Goal: Task Accomplishment & Management: Use online tool/utility

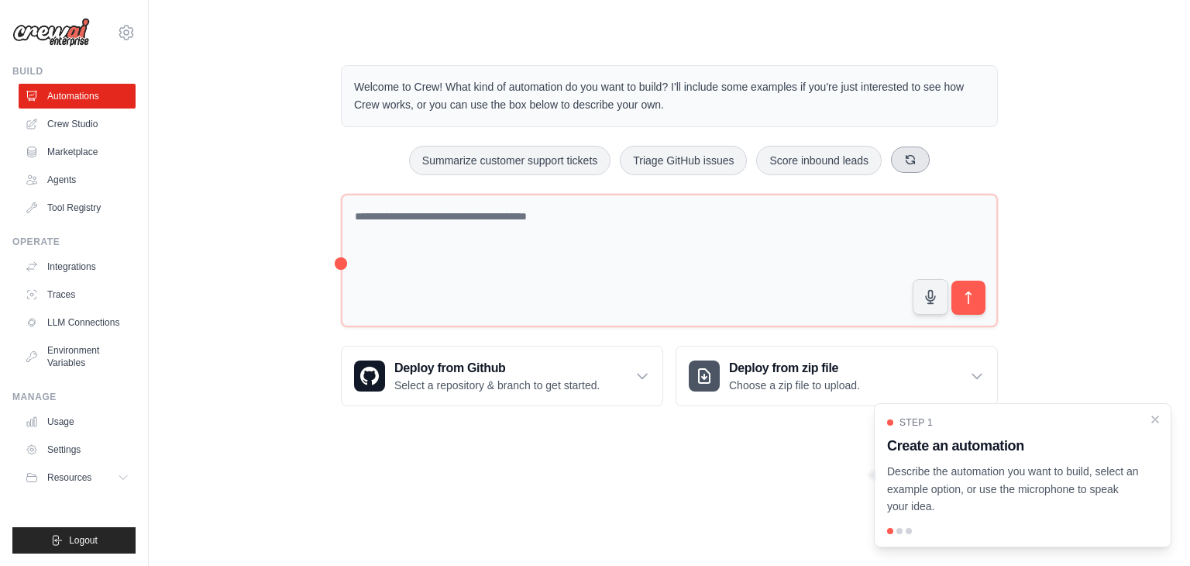
click at [911, 165] on button at bounding box center [910, 159] width 39 height 26
click at [952, 165] on button at bounding box center [954, 159] width 39 height 26
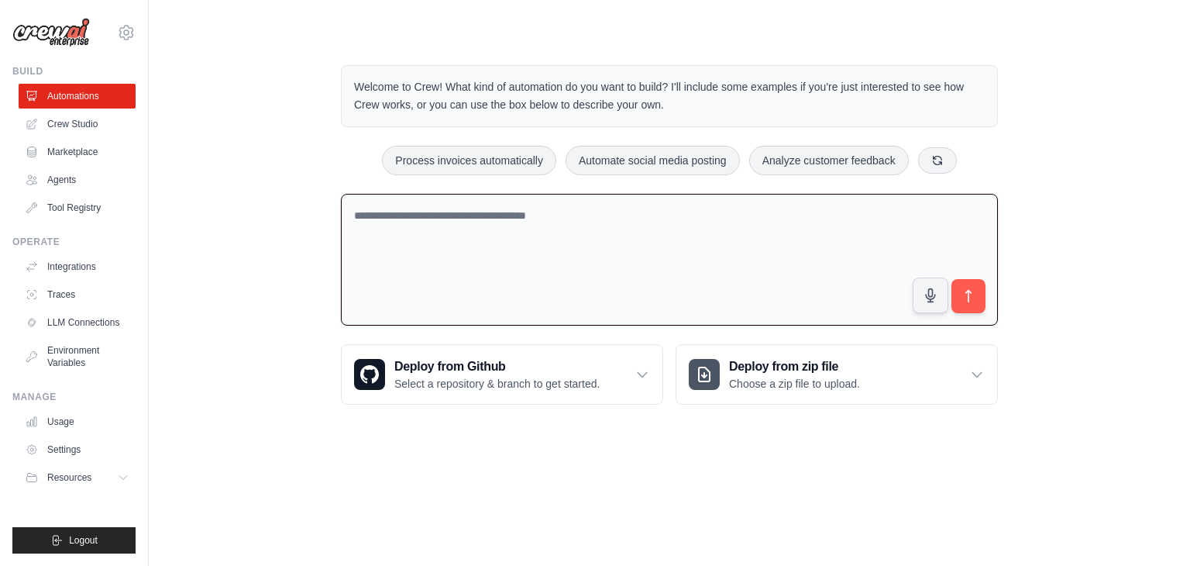
click at [572, 228] on textarea at bounding box center [669, 260] width 657 height 132
click at [604, 384] on div "Deploy from Github Select a repository & branch to get started." at bounding box center [502, 374] width 321 height 59
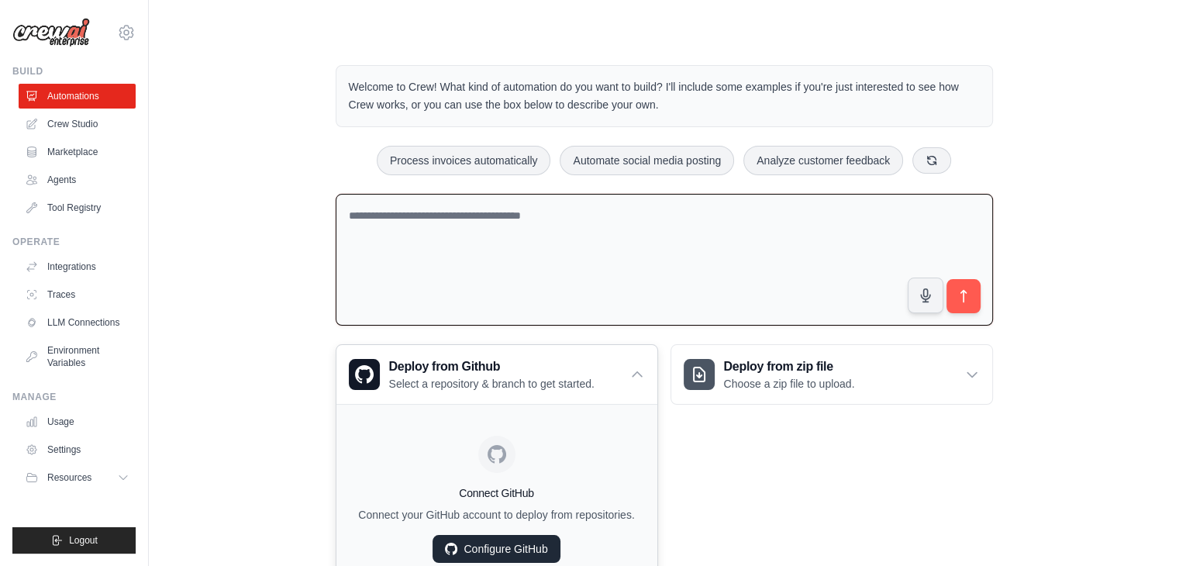
click at [511, 548] on link "Configure GitHub" at bounding box center [495, 549] width 127 height 28
click at [500, 542] on link "Configure GitHub" at bounding box center [495, 549] width 127 height 28
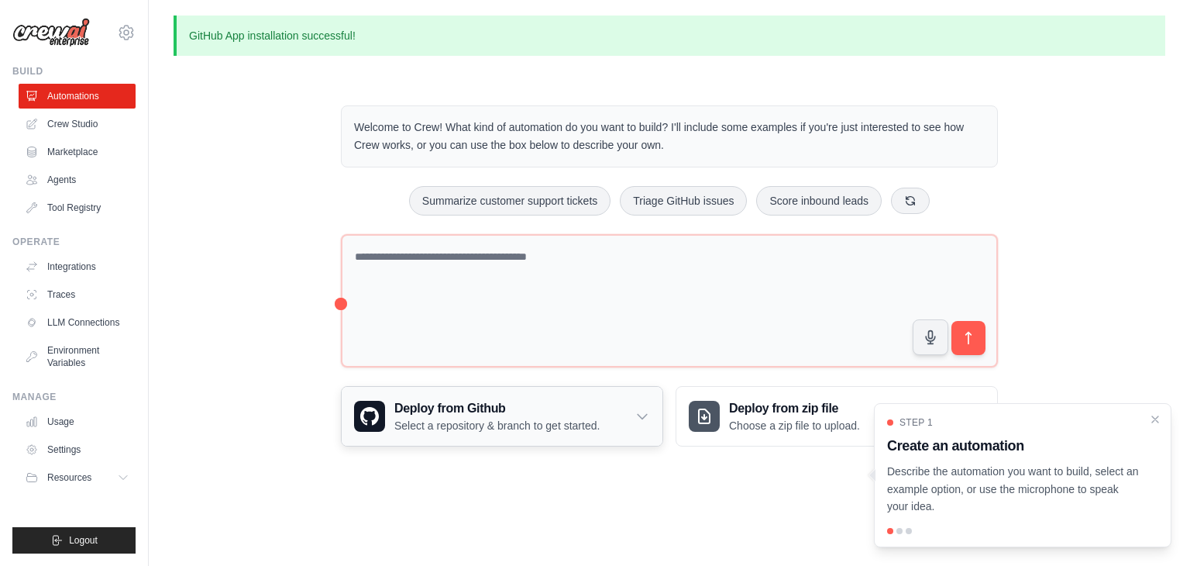
click at [629, 415] on div "Deploy from Github Select a repository & branch to get started." at bounding box center [502, 416] width 321 height 59
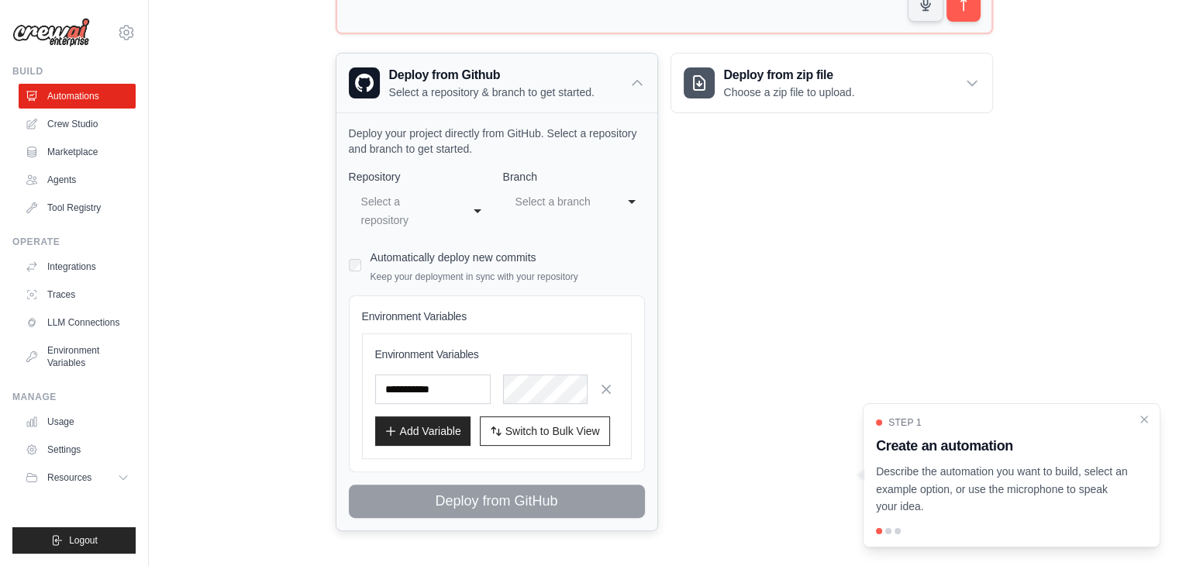
scroll to position [336, 0]
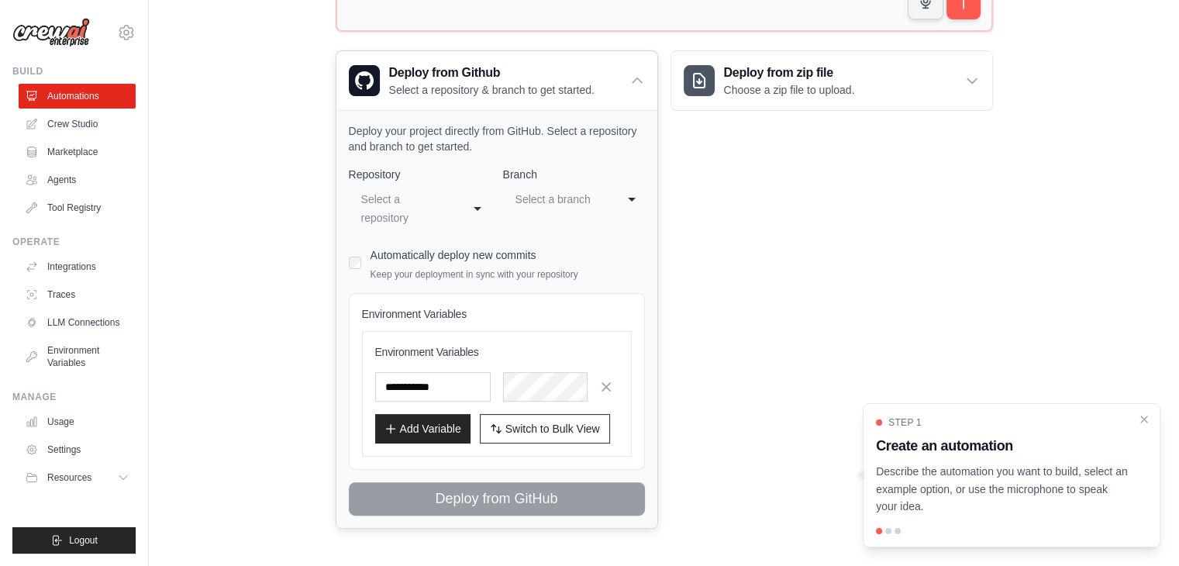
click at [485, 205] on div "**********" at bounding box center [420, 208] width 142 height 46
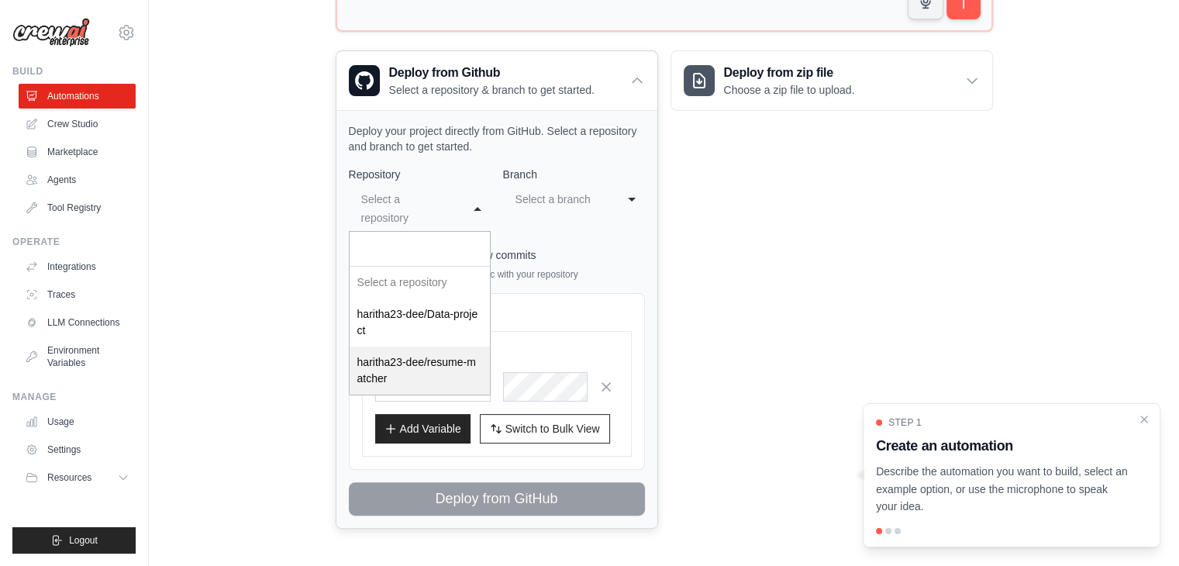
select select "**********"
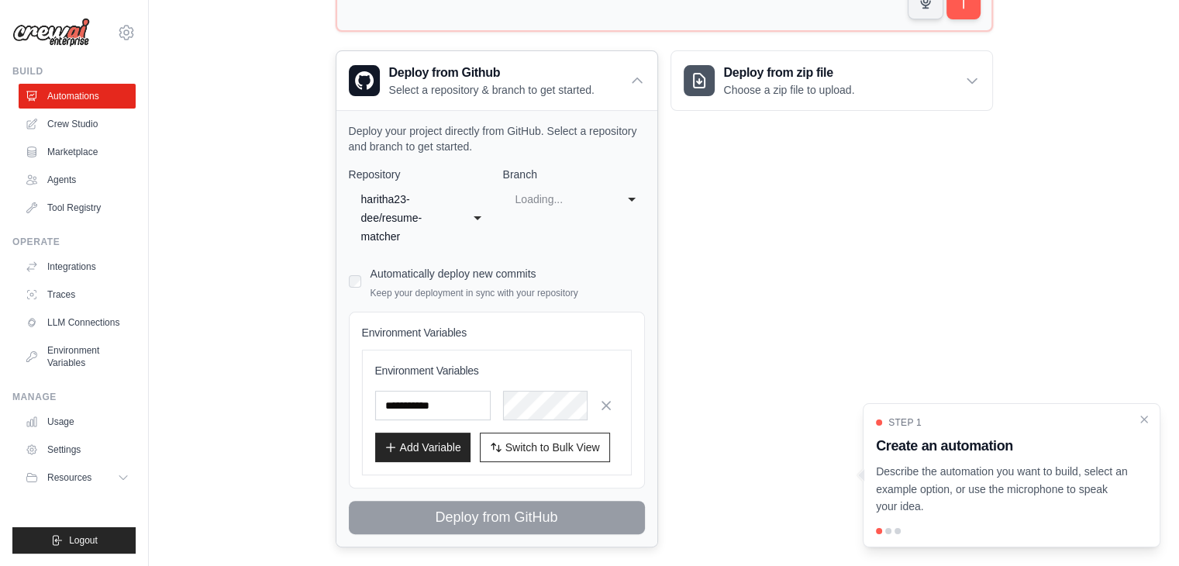
select select "****"
click at [471, 399] on input "text" at bounding box center [432, 405] width 115 height 29
type input "*"
type input "******"
click at [634, 201] on div "**** main" at bounding box center [574, 199] width 142 height 28
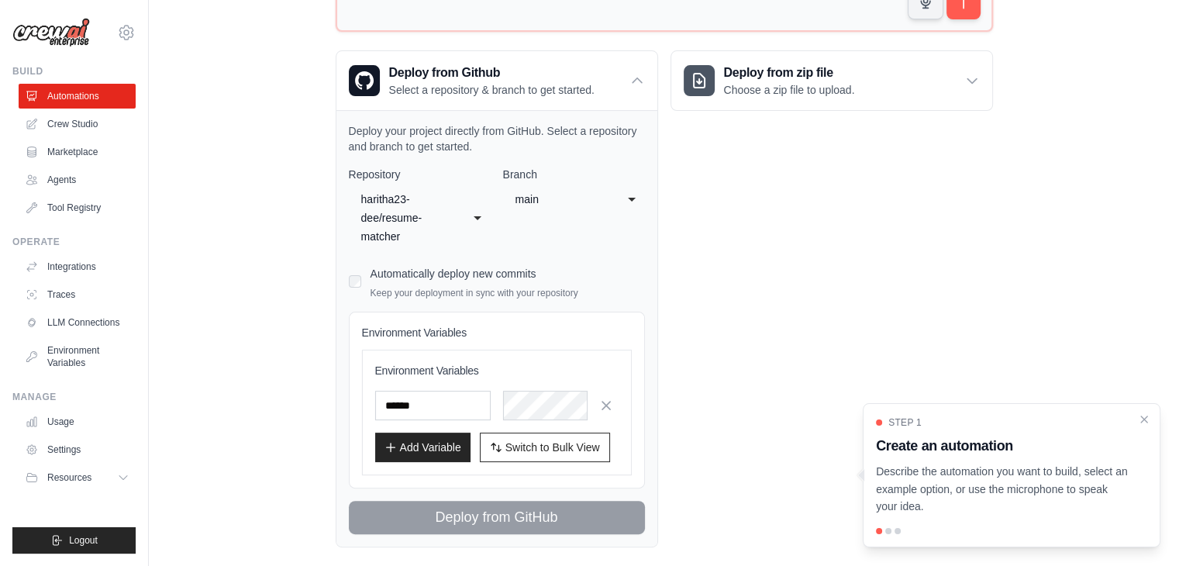
click at [567, 271] on div "**********" at bounding box center [497, 350] width 296 height 367
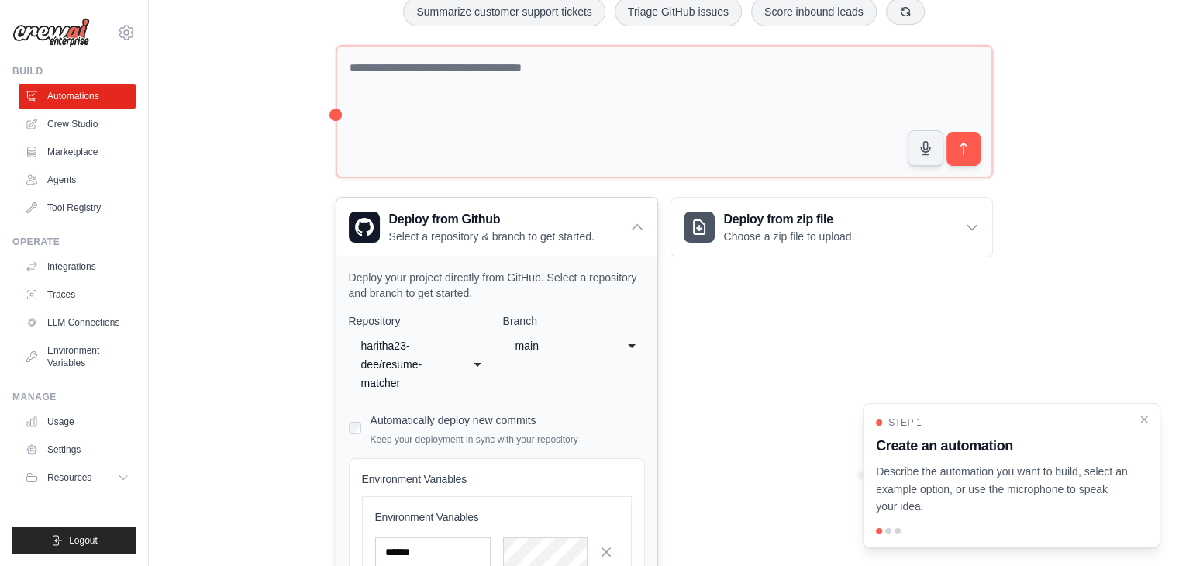
scroll to position [189, 0]
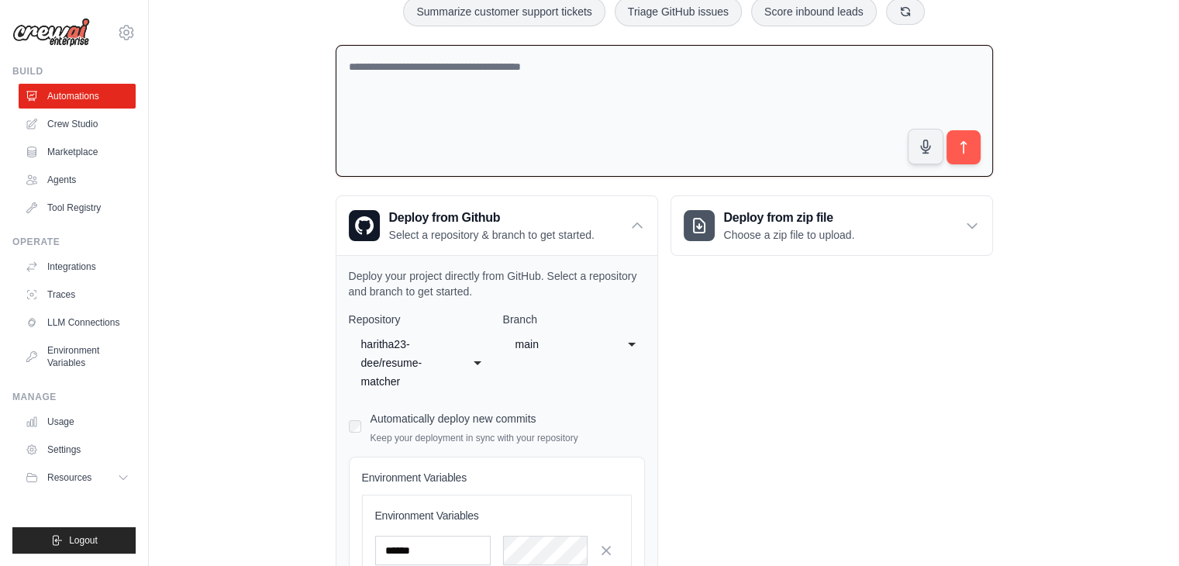
click at [778, 153] on textarea at bounding box center [664, 111] width 657 height 132
click at [642, 218] on icon at bounding box center [636, 225] width 15 height 15
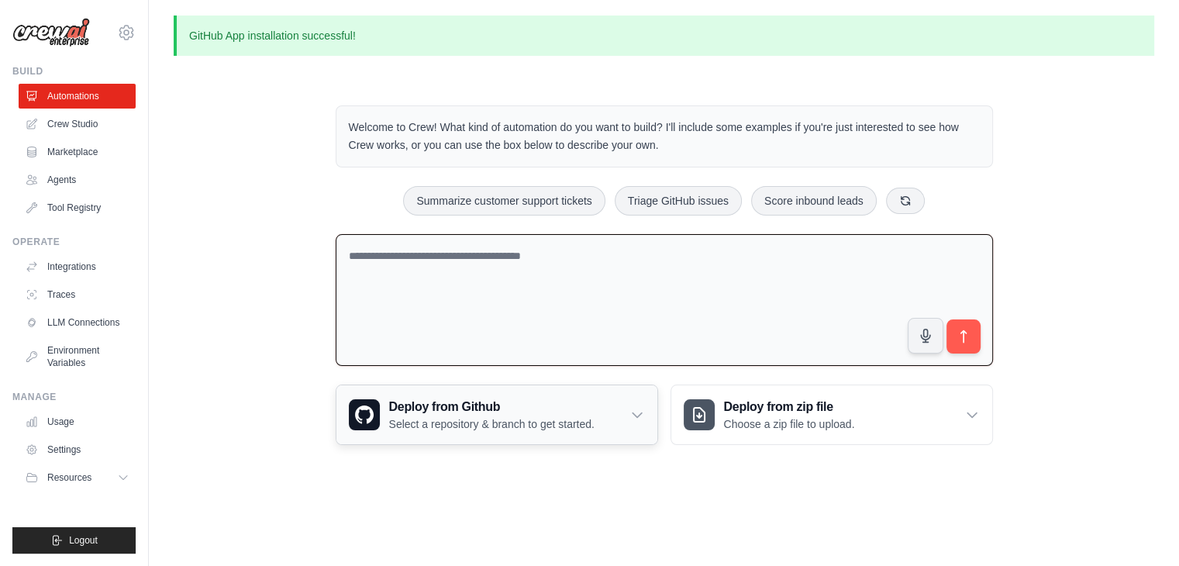
scroll to position [0, 0]
click at [625, 411] on div "Deploy from Github Select a repository & branch to get started." at bounding box center [502, 414] width 321 height 59
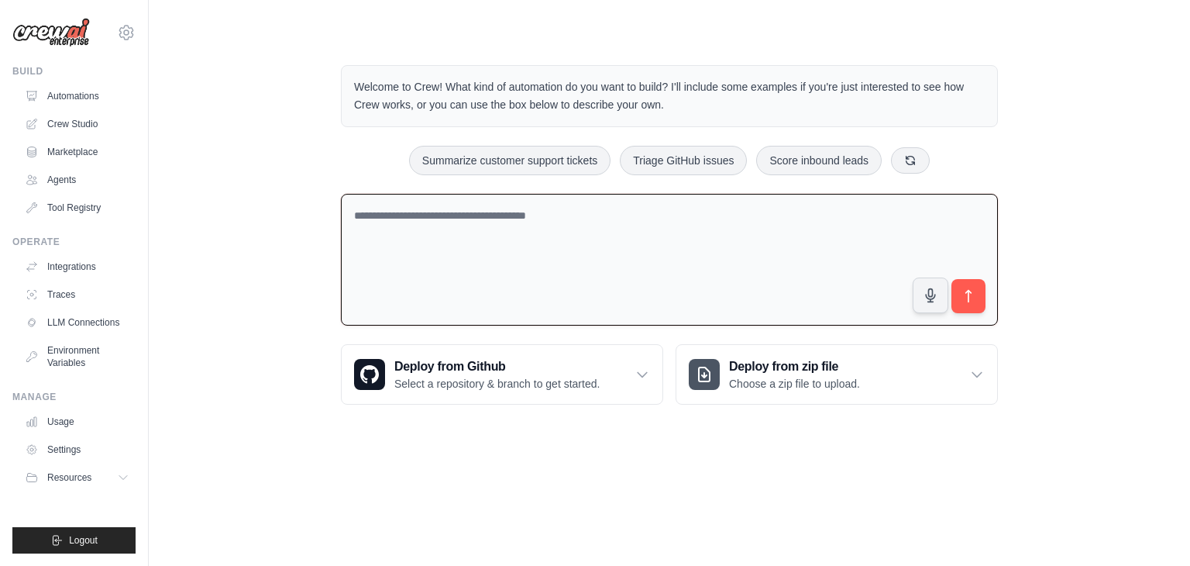
click at [598, 205] on textarea at bounding box center [669, 260] width 657 height 132
paste textarea "**********"
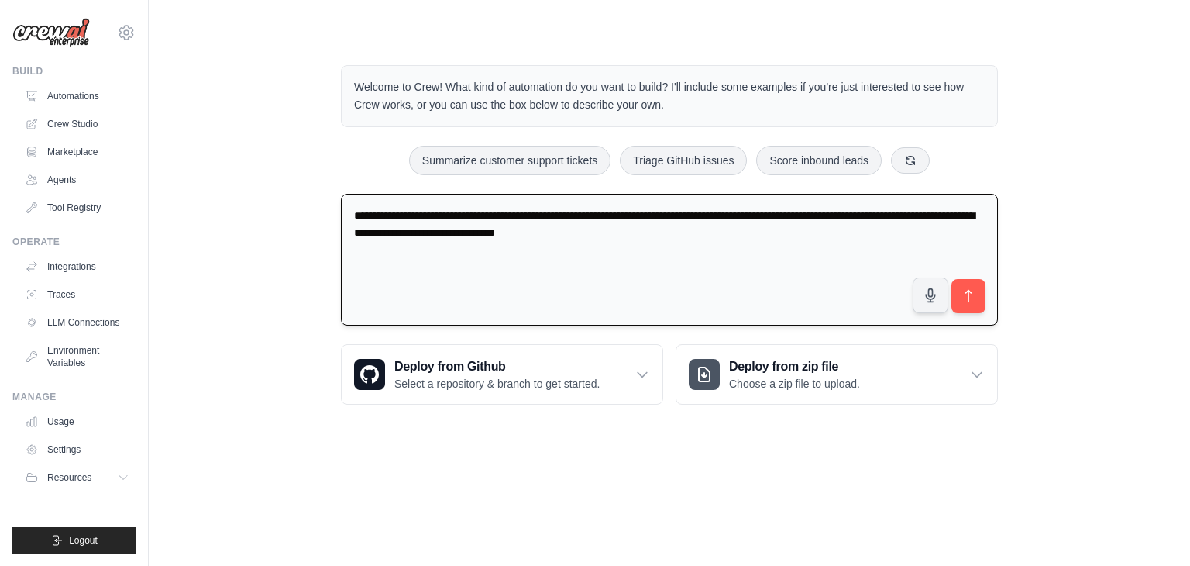
type textarea "**********"
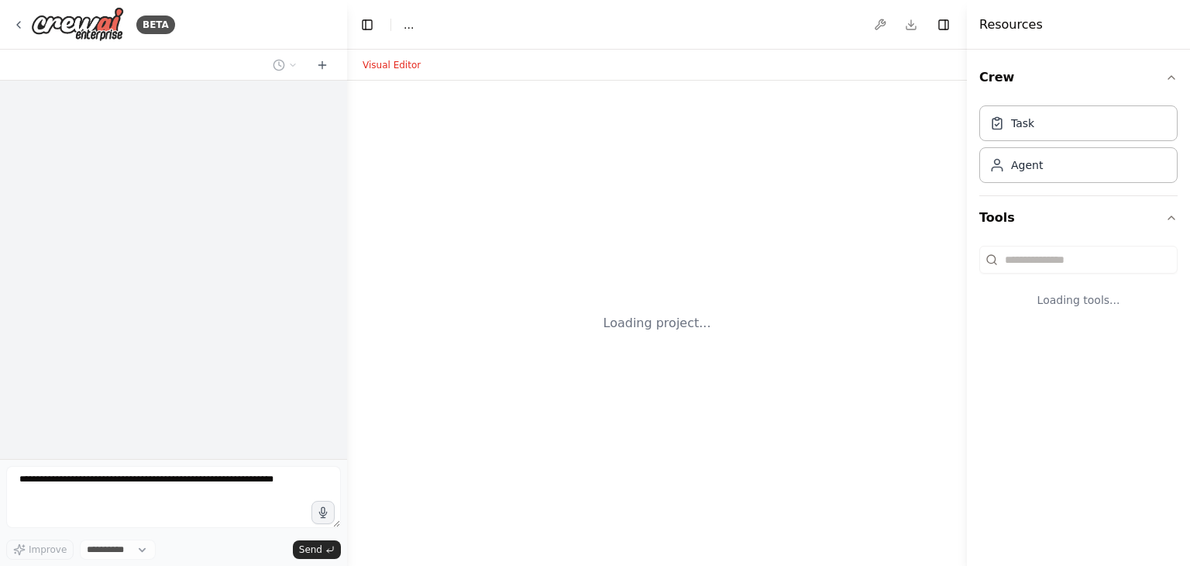
select select "****"
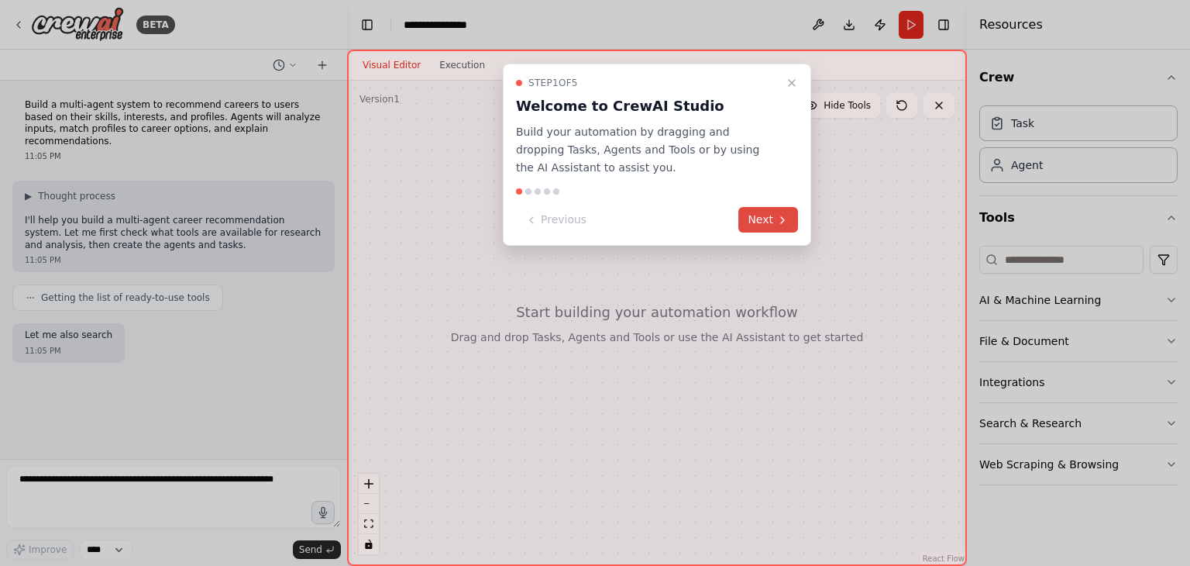
click at [769, 221] on button "Next" at bounding box center [768, 220] width 60 height 26
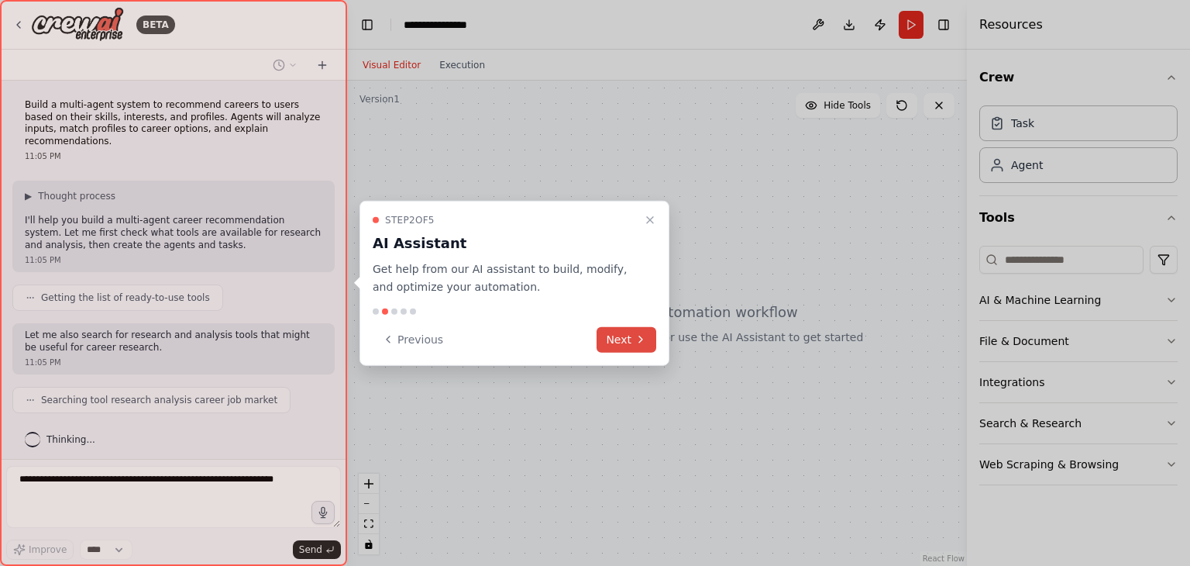
click at [635, 336] on icon at bounding box center [641, 339] width 12 height 12
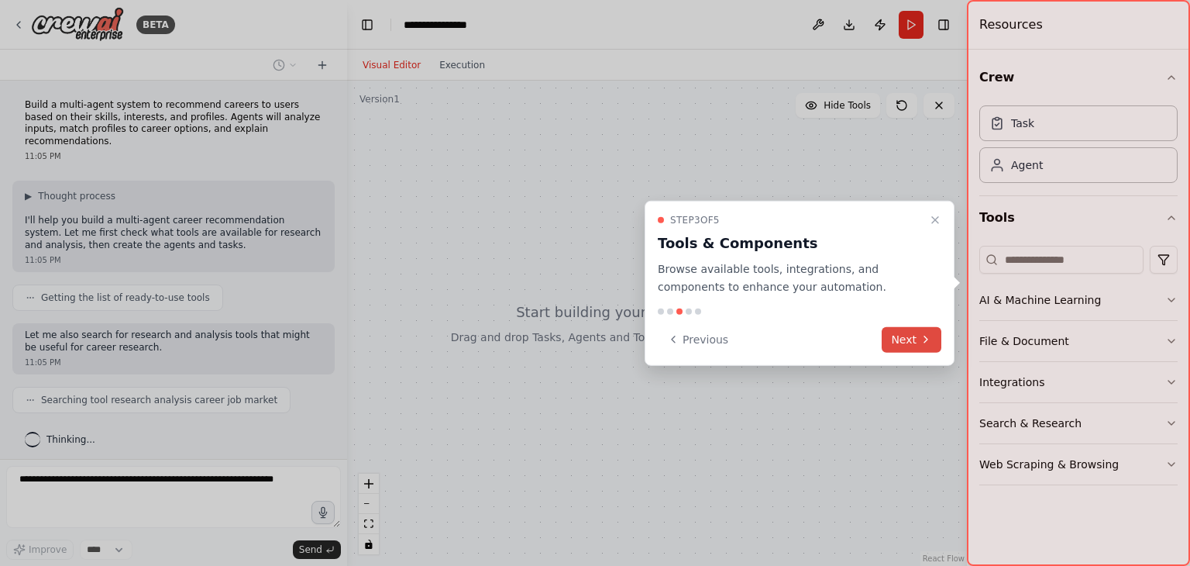
click at [914, 336] on button "Next" at bounding box center [912, 339] width 60 height 26
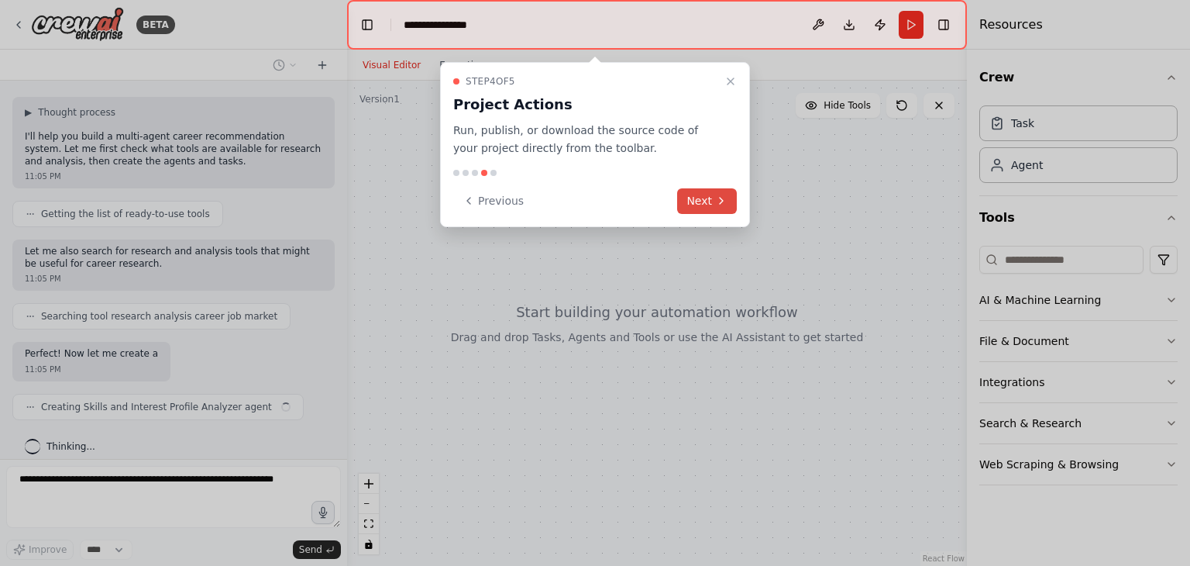
click at [692, 205] on button "Next" at bounding box center [707, 201] width 60 height 26
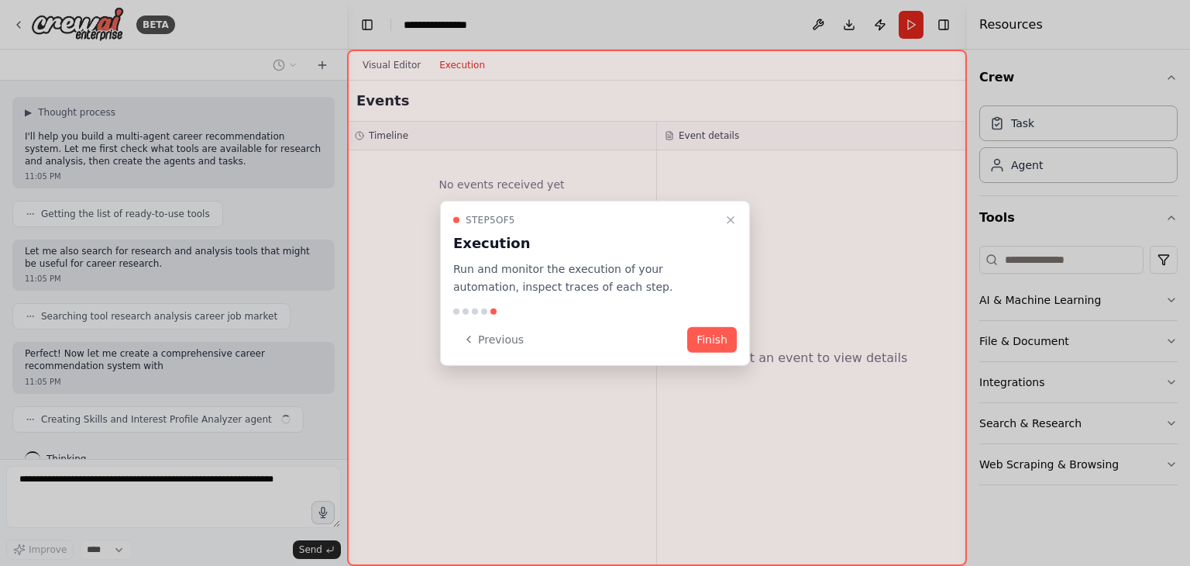
scroll to position [95, 0]
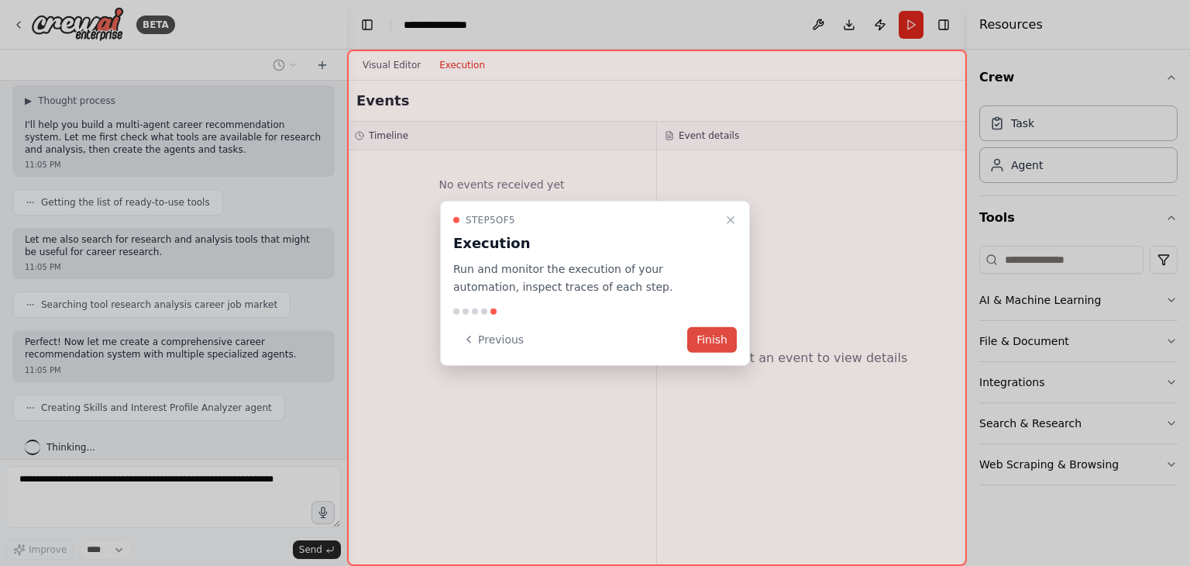
click at [715, 344] on button "Finish" at bounding box center [712, 339] width 50 height 26
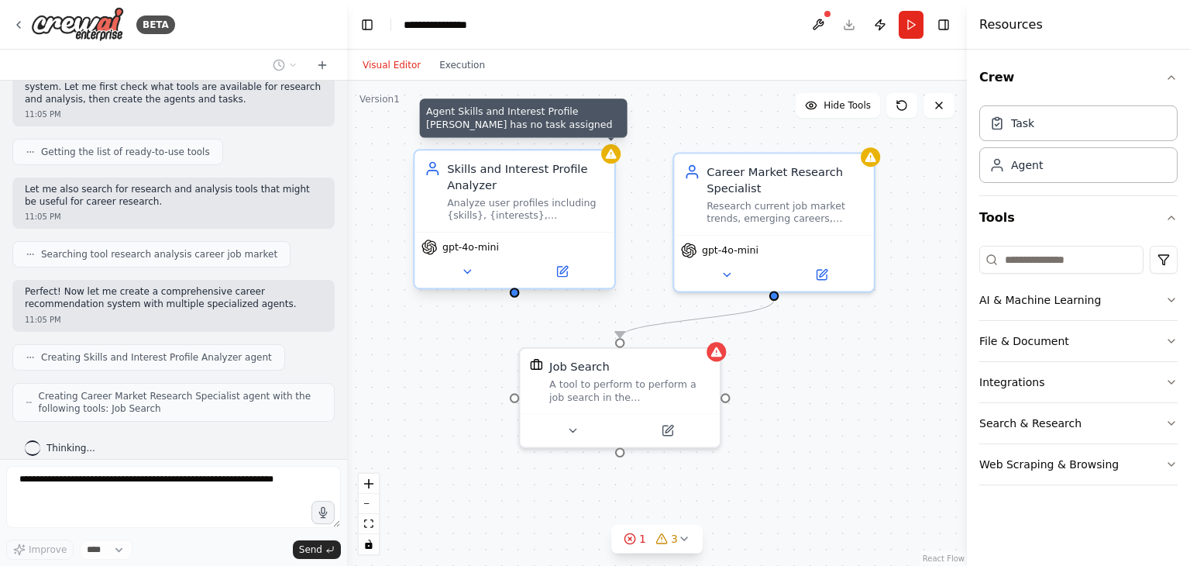
scroll to position [184, 0]
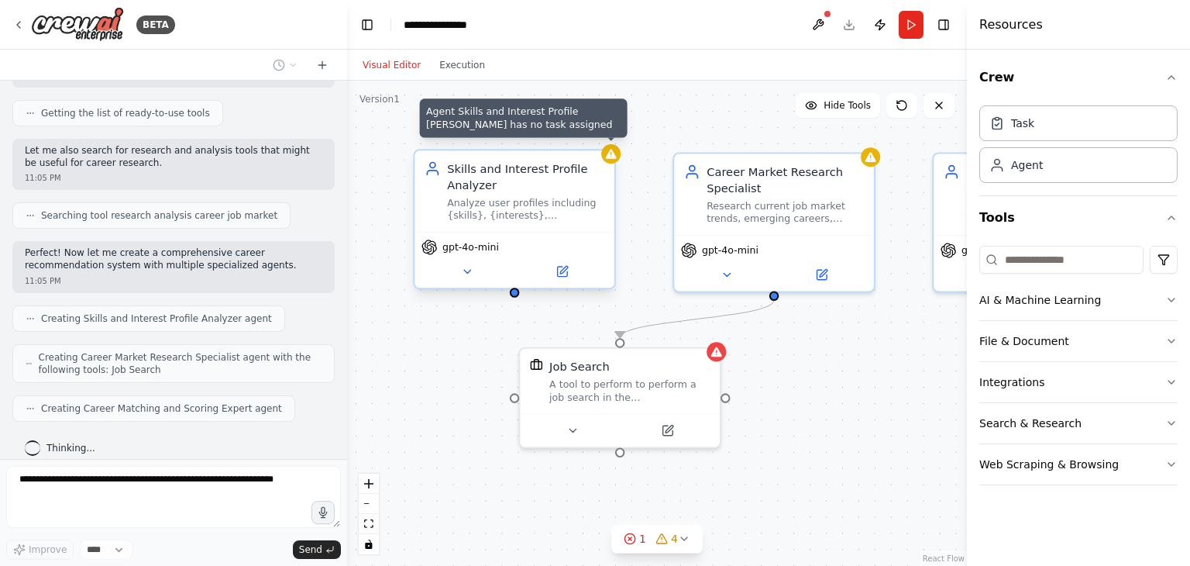
click at [494, 22] on header "**********" at bounding box center [657, 25] width 620 height 50
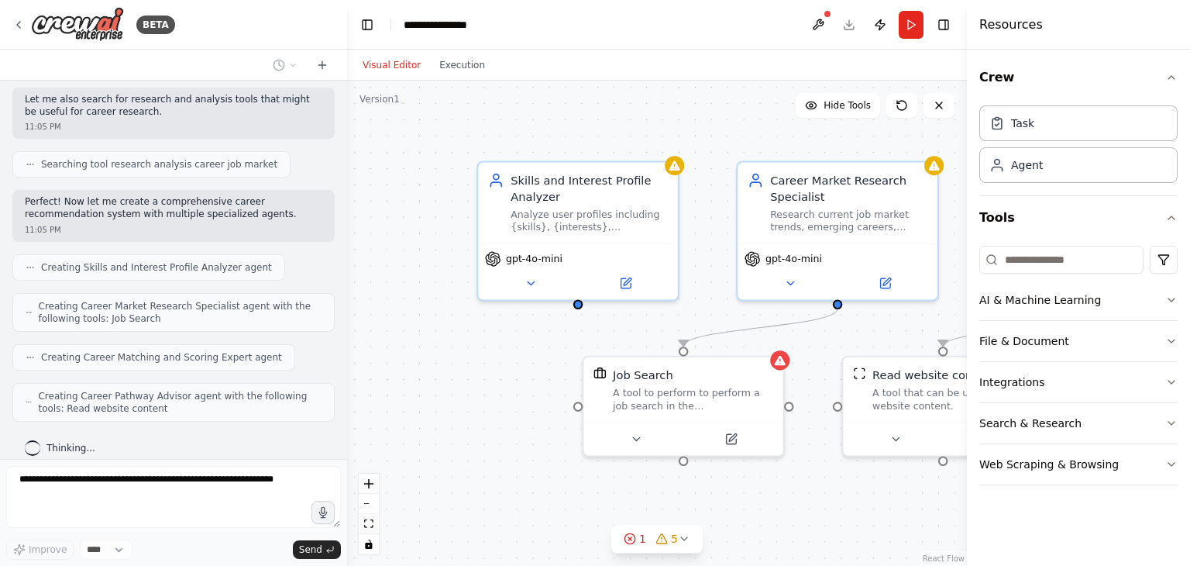
drag, startPoint x: 512, startPoint y: 298, endPoint x: 585, endPoint y: 307, distance: 73.3
click at [585, 307] on div ".deletable-edge-delete-btn { width: 20px; height: 20px; border: 0px solid #ffff…" at bounding box center [657, 323] width 620 height 485
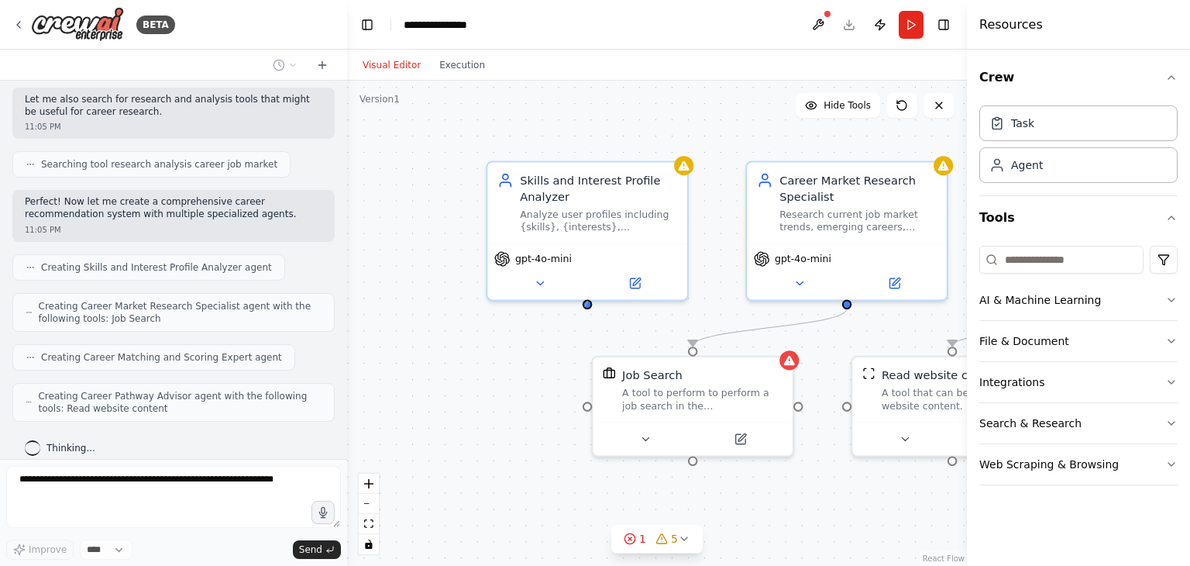
click at [585, 307] on div ".deletable-edge-delete-btn { width: 20px; height: 20px; border: 0px solid #ffff…" at bounding box center [657, 323] width 620 height 485
drag, startPoint x: 585, startPoint y: 307, endPoint x: 466, endPoint y: 290, distance: 120.5
click at [466, 290] on div ".deletable-edge-delete-btn { width: 20px; height: 20px; border: 0px solid #ffff…" at bounding box center [657, 323] width 620 height 485
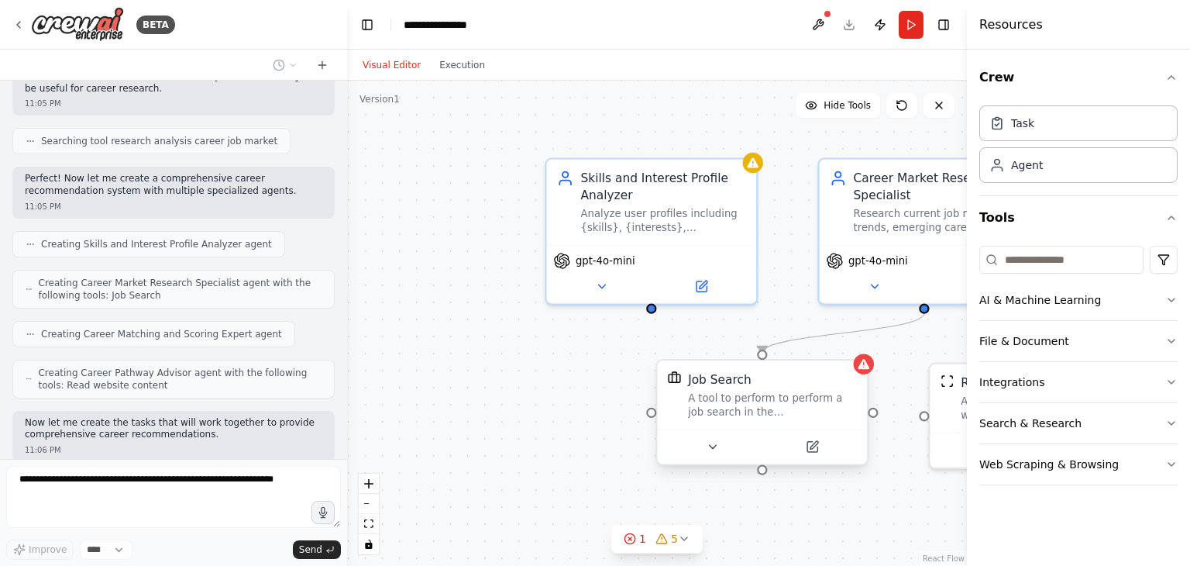
scroll to position [338, 0]
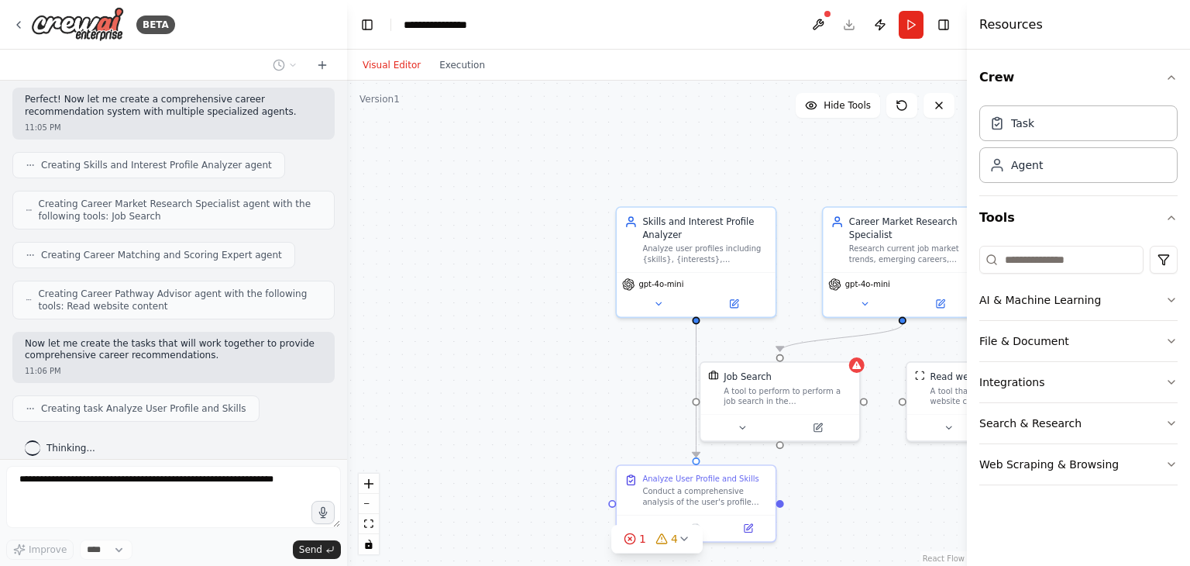
click at [939, 118] on div ".deletable-edge-delete-btn { width: 20px; height: 20px; border: 0px solid #ffff…" at bounding box center [657, 323] width 620 height 485
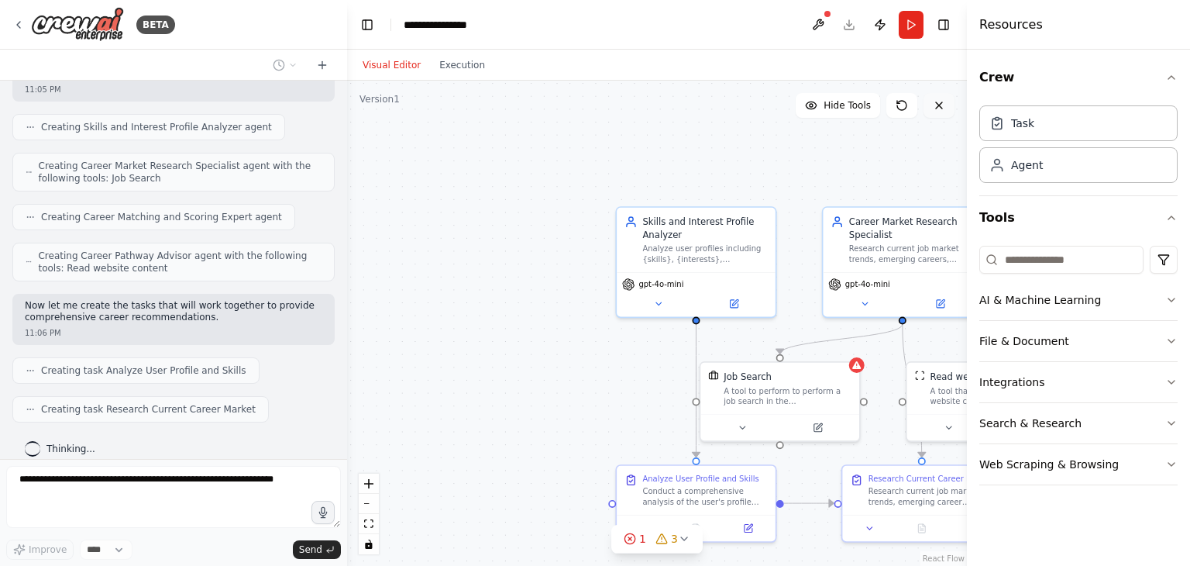
click at [939, 105] on icon at bounding box center [939, 105] width 6 height 6
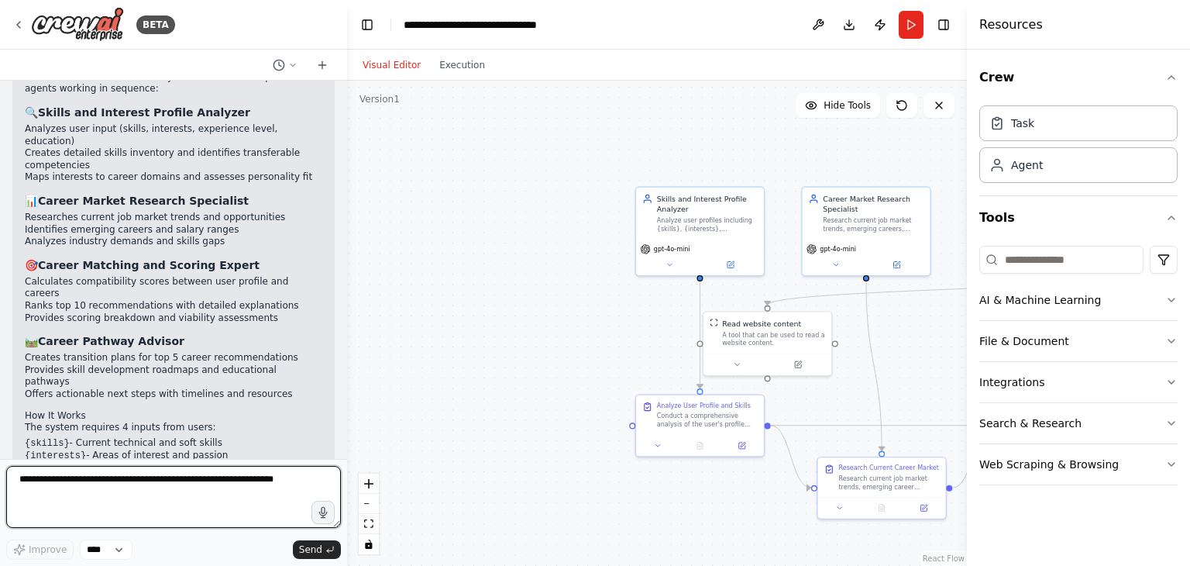
scroll to position [1454, 0]
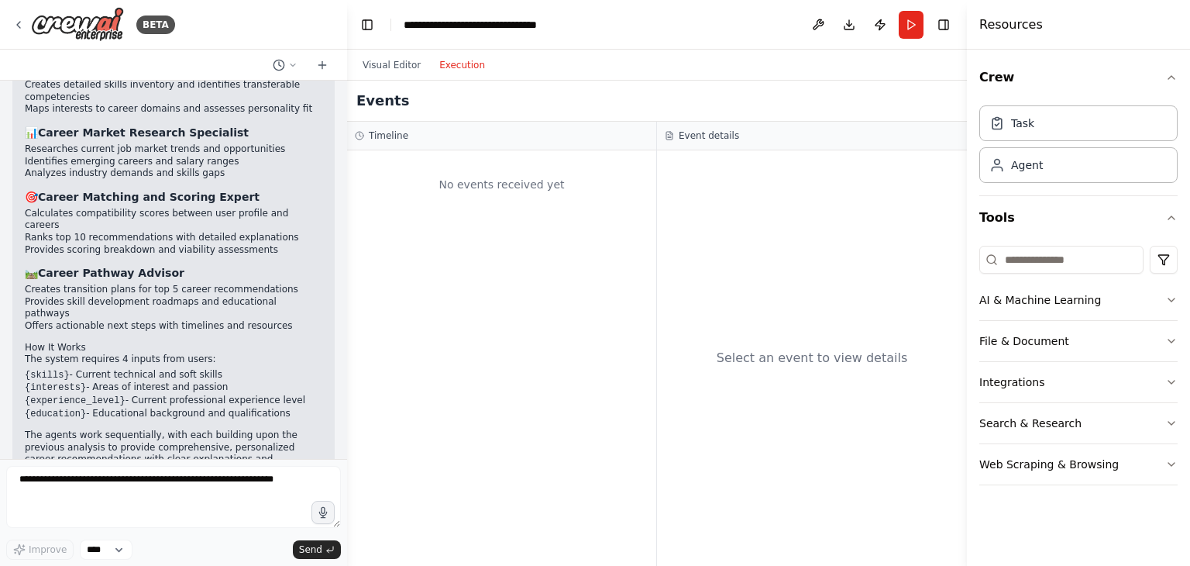
click at [446, 56] on button "Execution" at bounding box center [462, 65] width 64 height 19
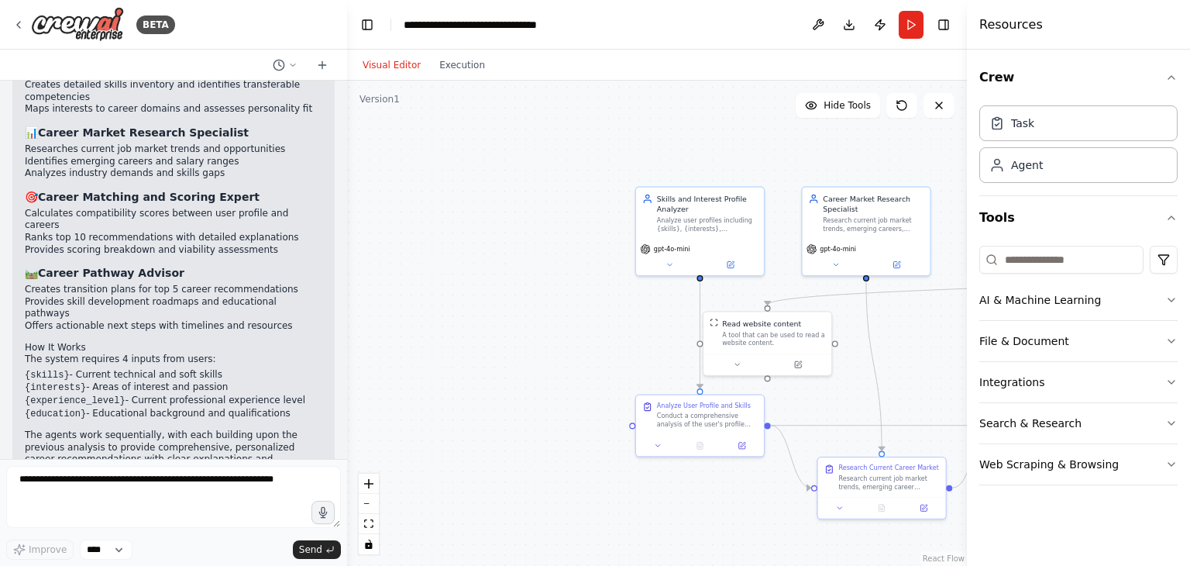
click at [387, 63] on button "Visual Editor" at bounding box center [391, 65] width 77 height 19
click at [674, 261] on button at bounding box center [669, 262] width 59 height 12
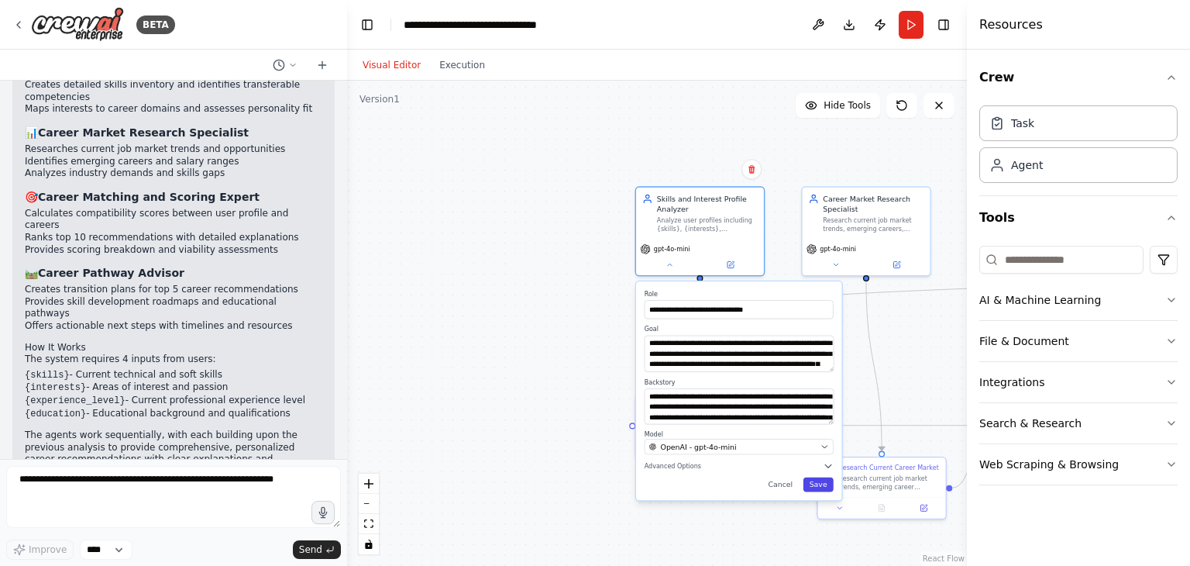
click at [826, 481] on button "Save" at bounding box center [819, 484] width 30 height 15
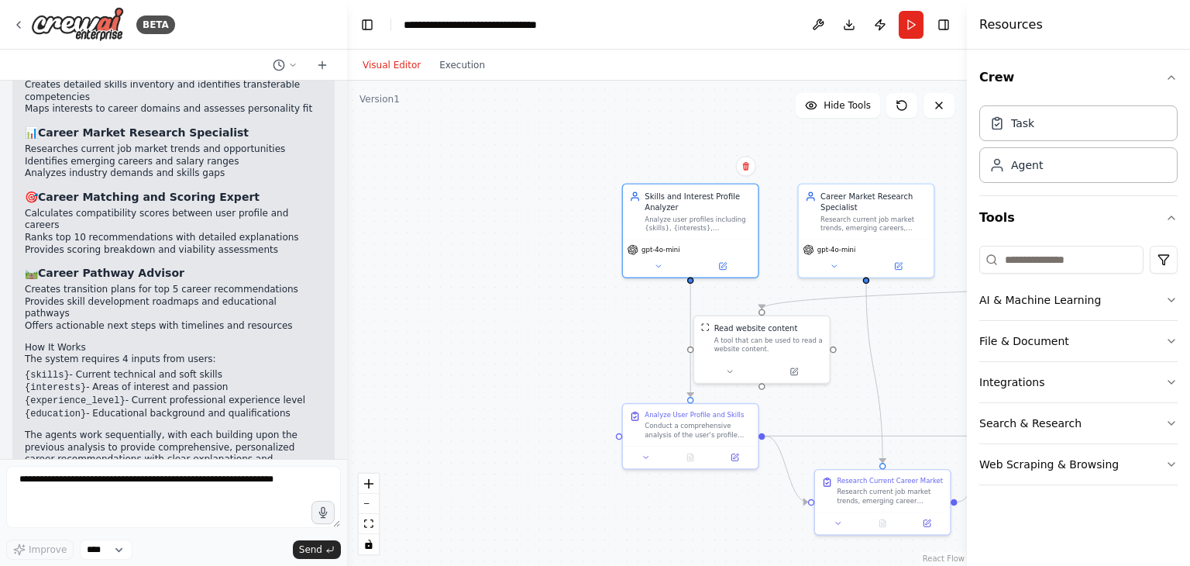
click at [725, 384] on div ".deletable-edge-delete-btn { width: 20px; height: 20px; border: 0px solid #ffff…" at bounding box center [657, 323] width 620 height 485
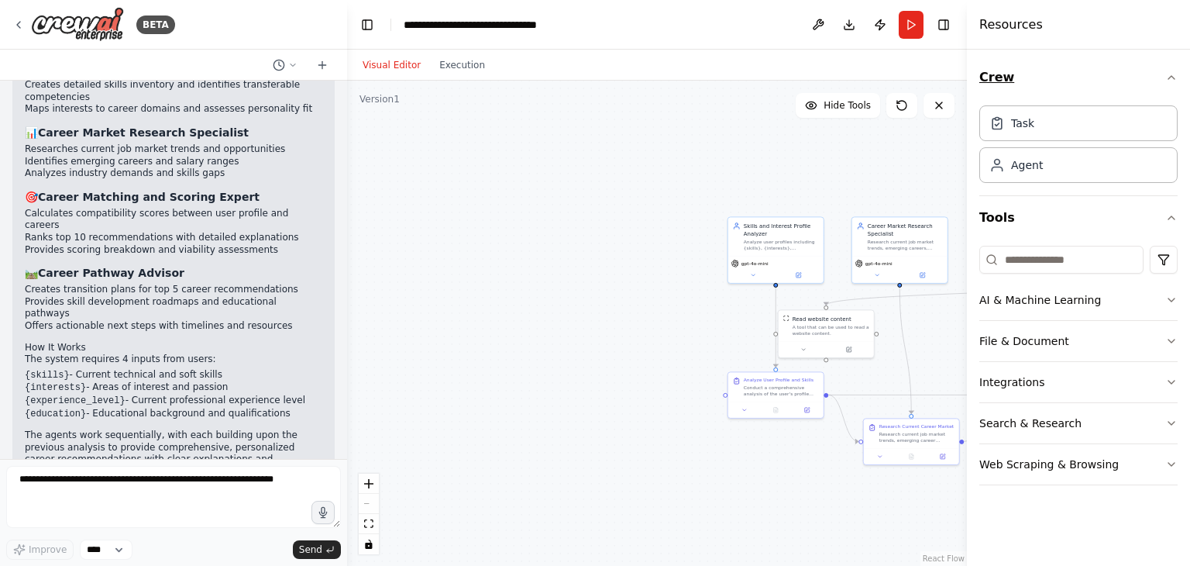
click at [1172, 84] on button "Crew" at bounding box center [1078, 77] width 198 height 43
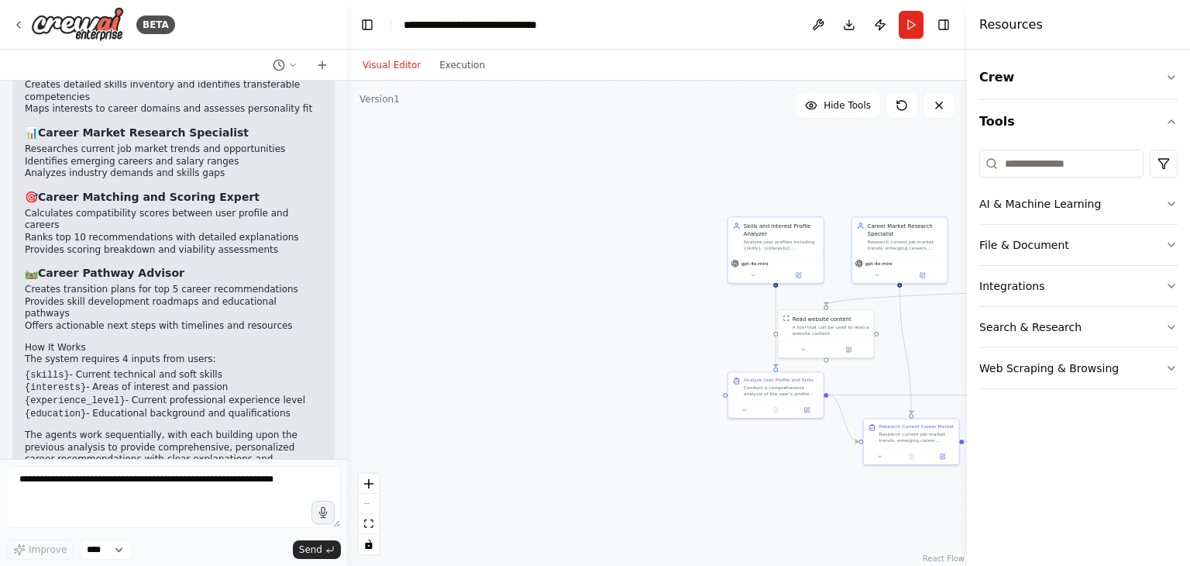
click at [936, 166] on div ".deletable-edge-delete-btn { width: 20px; height: 20px; border: 0px solid #ffff…" at bounding box center [657, 323] width 620 height 485
click at [905, 26] on button "Run" at bounding box center [911, 25] width 25 height 28
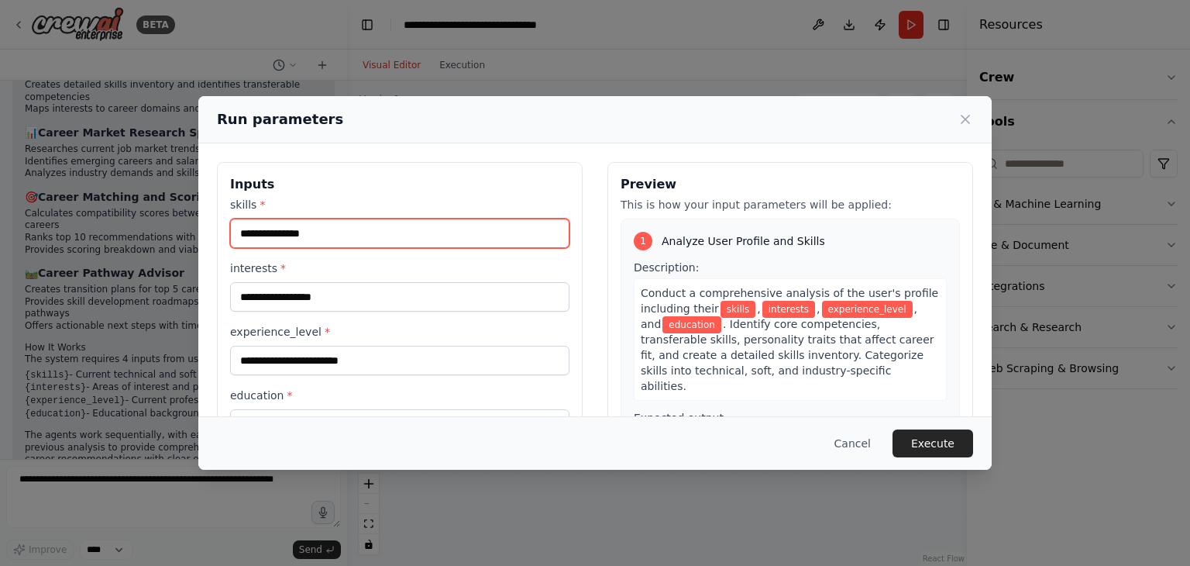
click at [485, 243] on input "skills *" at bounding box center [399, 233] width 339 height 29
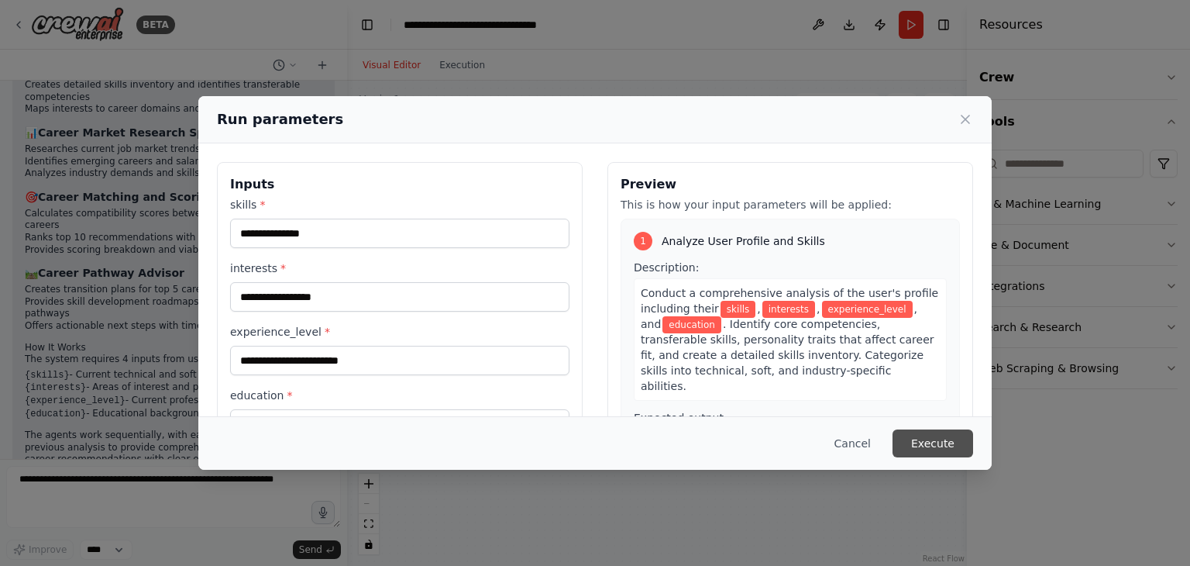
click at [931, 437] on button "Execute" at bounding box center [933, 443] width 81 height 28
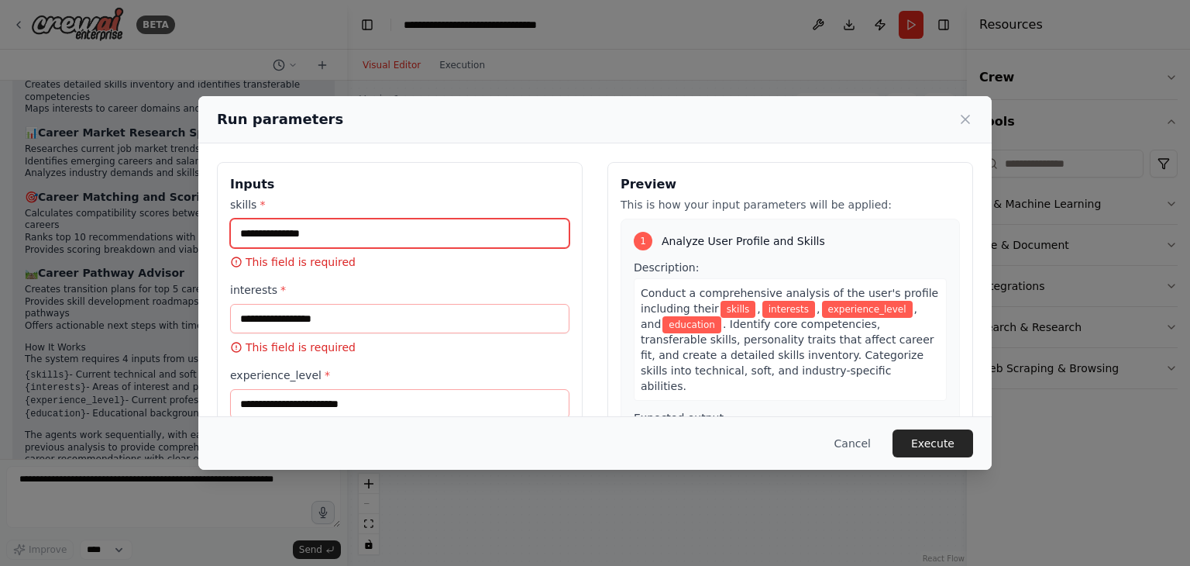
click at [492, 245] on input "skills *" at bounding box center [399, 233] width 339 height 29
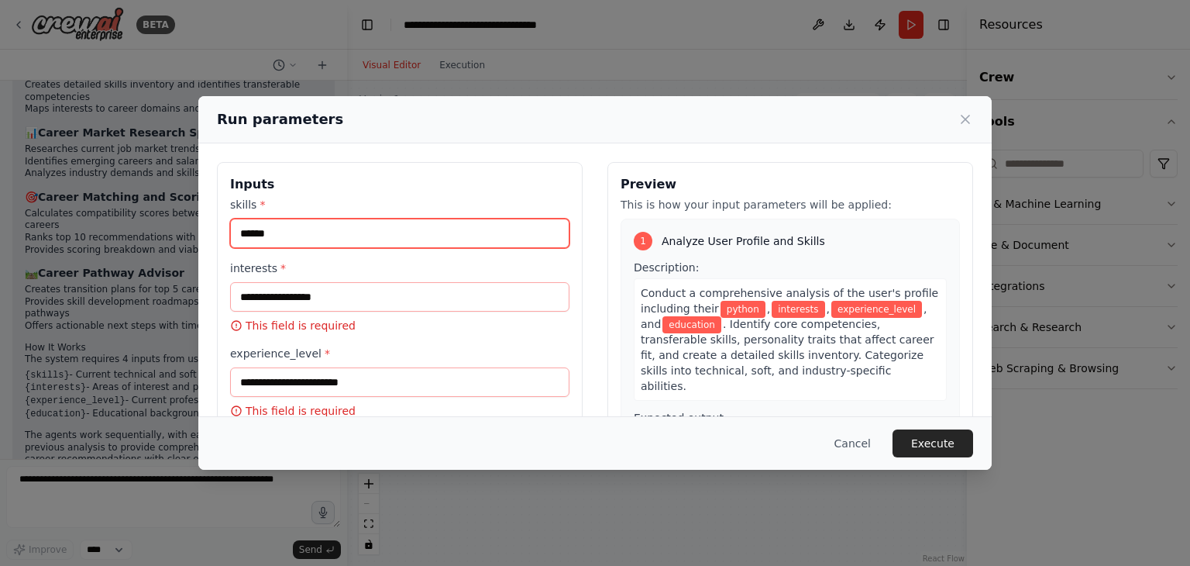
type input "******"
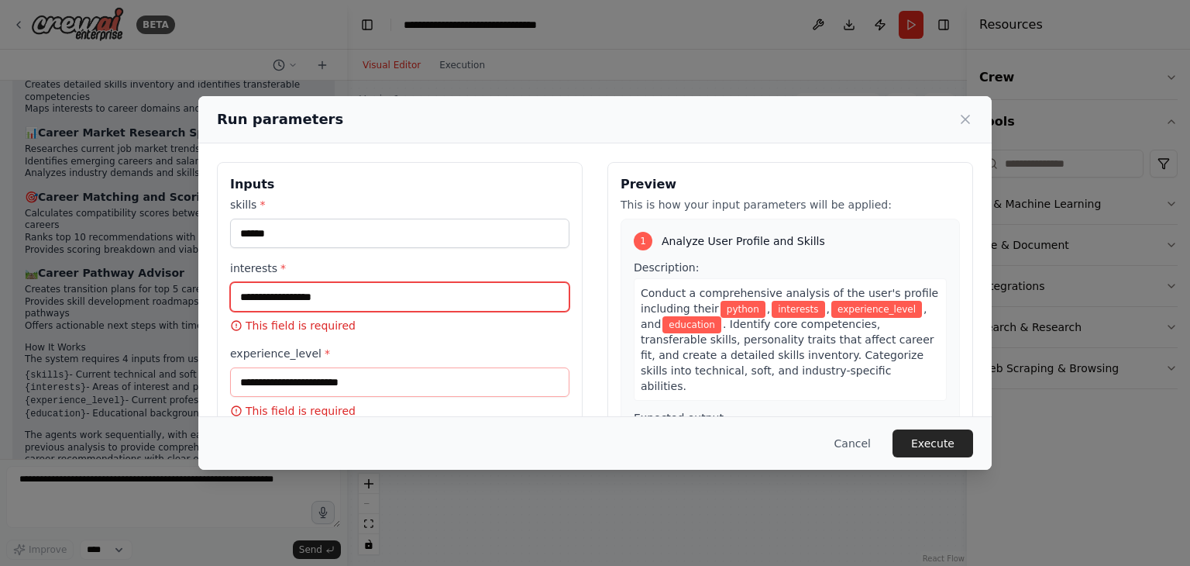
click at [414, 299] on input "interests *" at bounding box center [399, 296] width 339 height 29
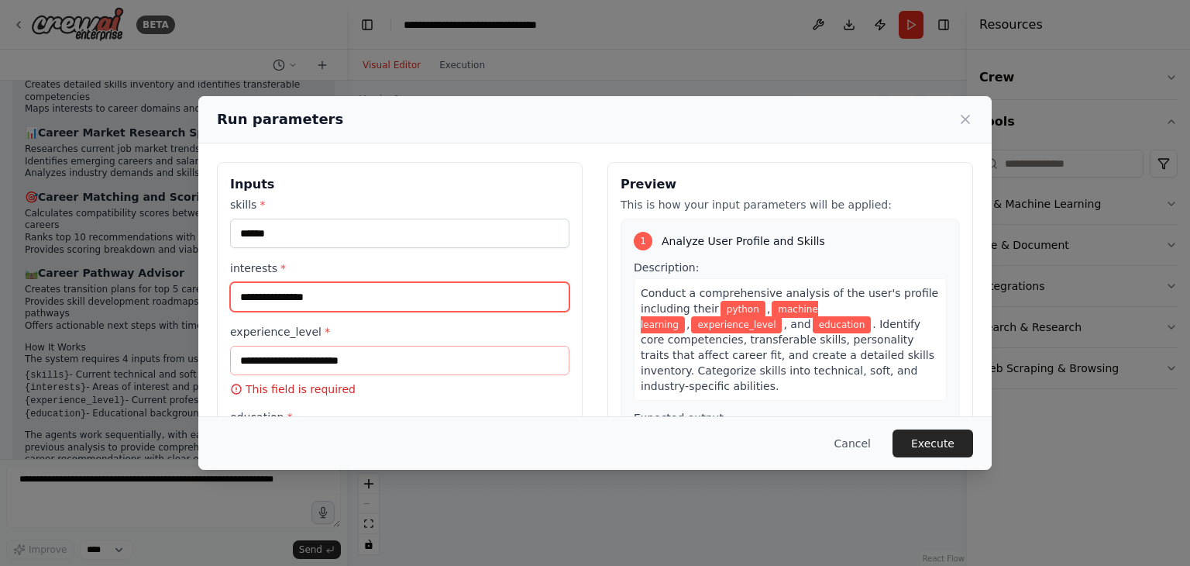
type input "**********"
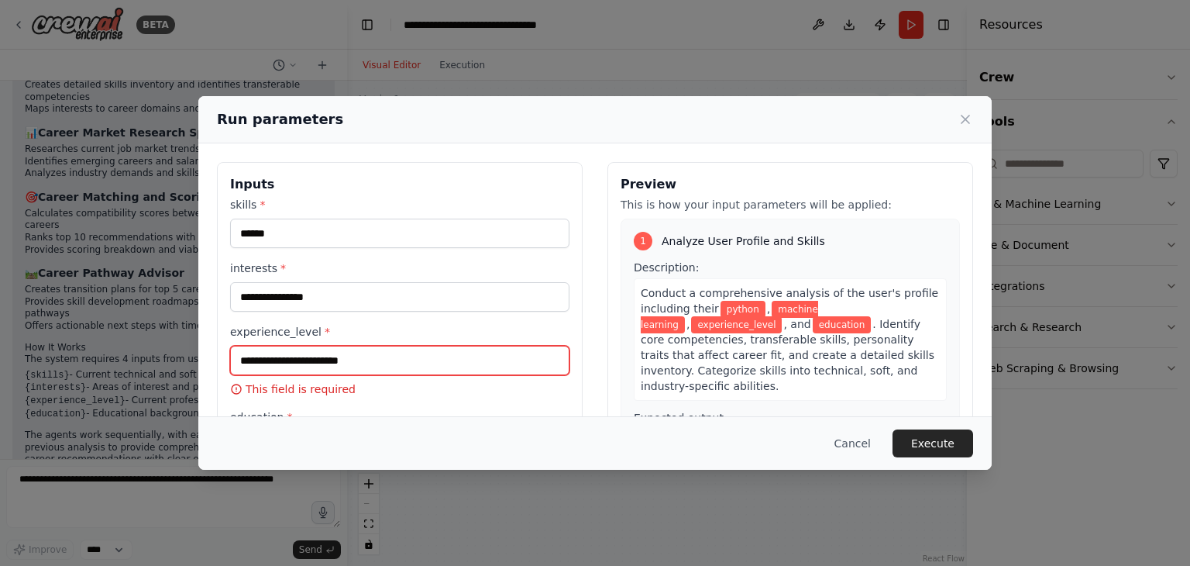
click at [363, 353] on input "experience_level *" at bounding box center [399, 360] width 339 height 29
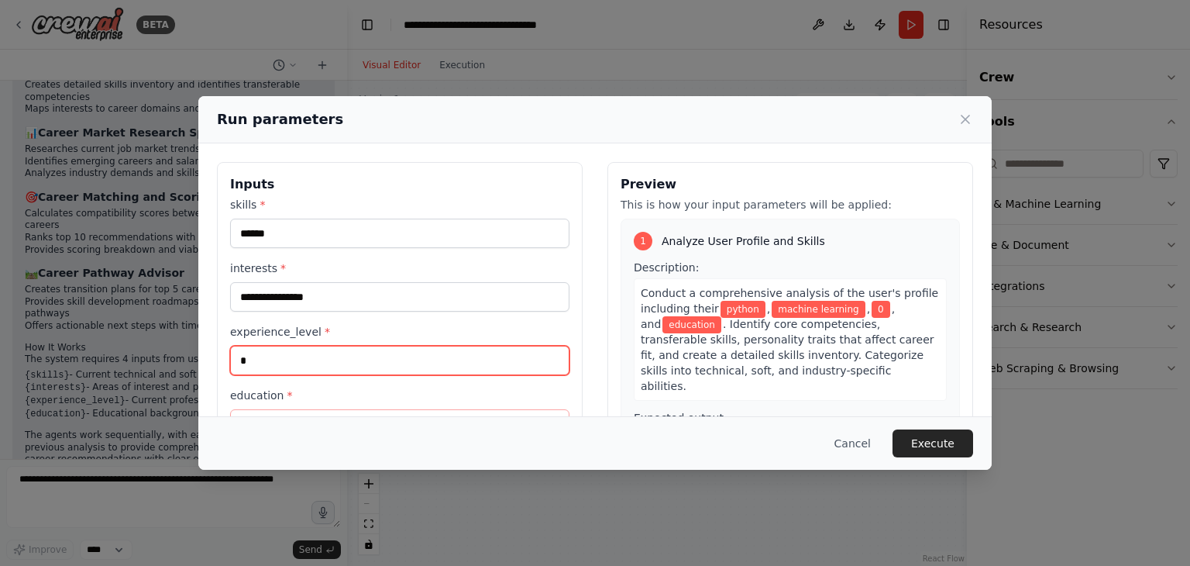
scroll to position [131, 0]
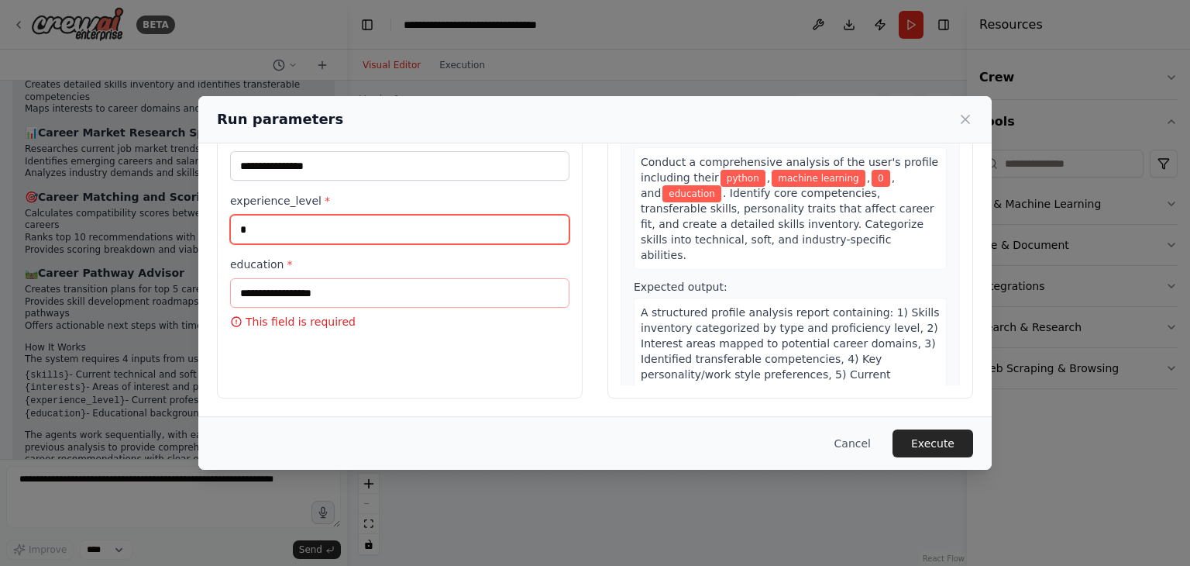
type input "*"
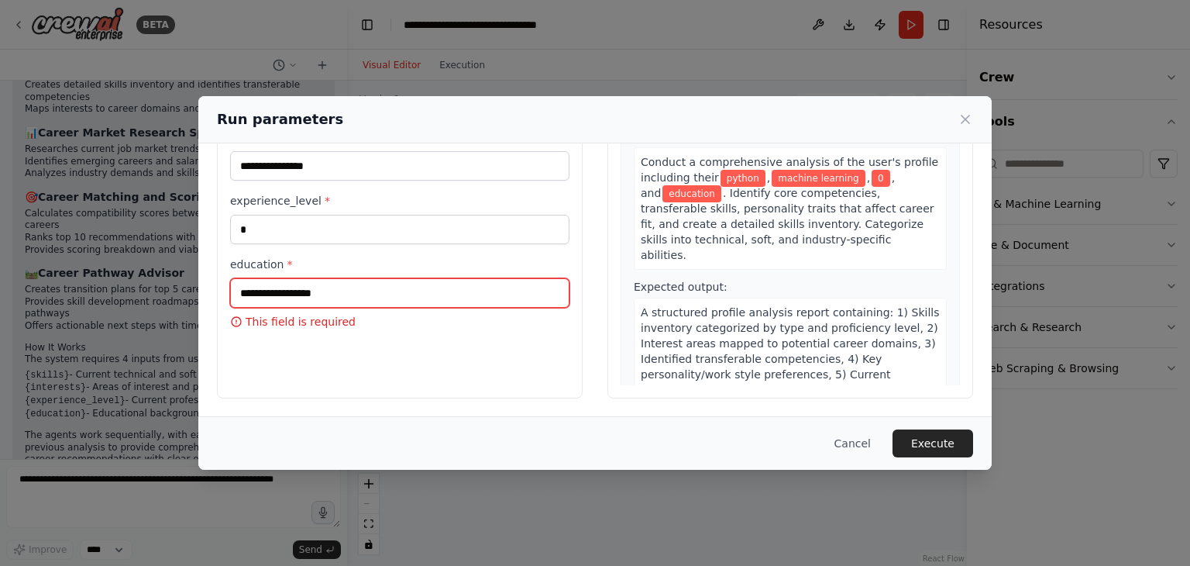
click at [363, 305] on input "education *" at bounding box center [399, 292] width 339 height 29
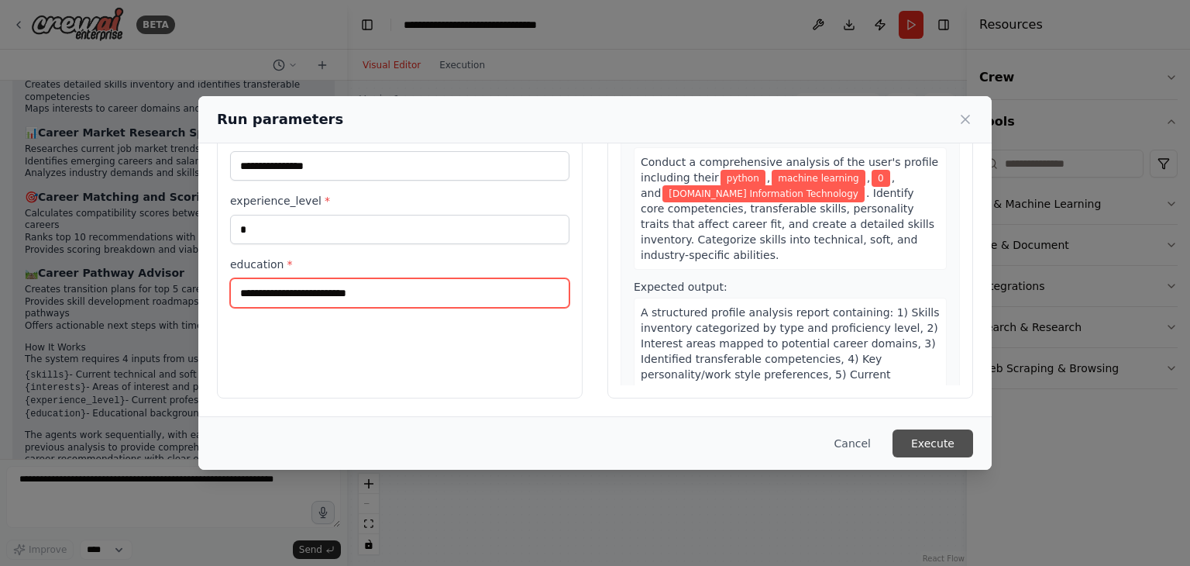
type input "**********"
click at [919, 435] on button "Execute" at bounding box center [933, 443] width 81 height 28
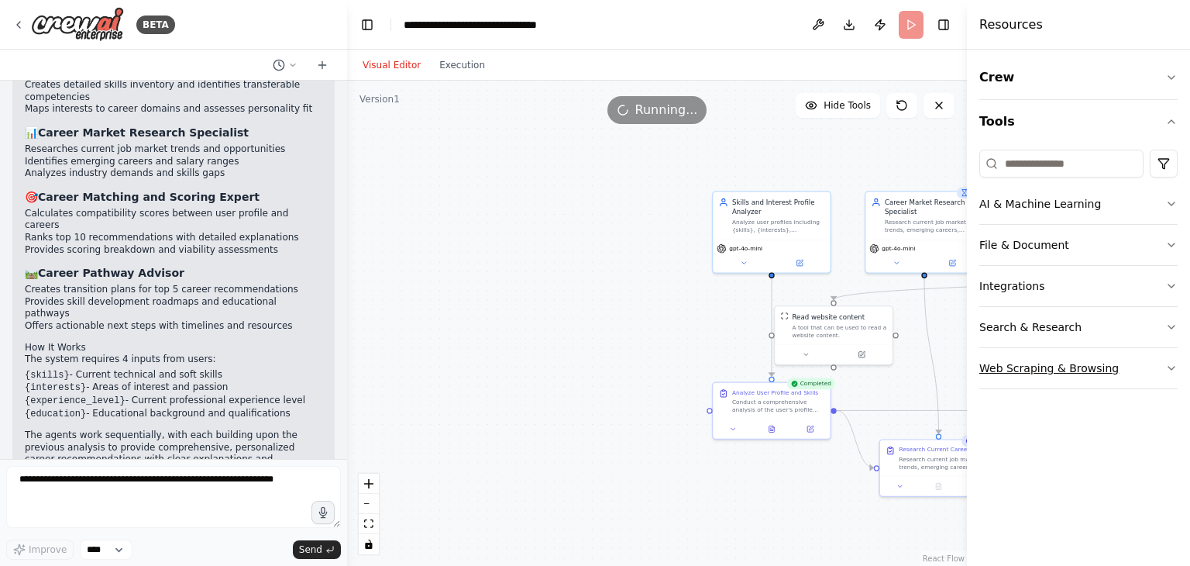
click at [1172, 371] on icon "button" at bounding box center [1171, 368] width 12 height 12
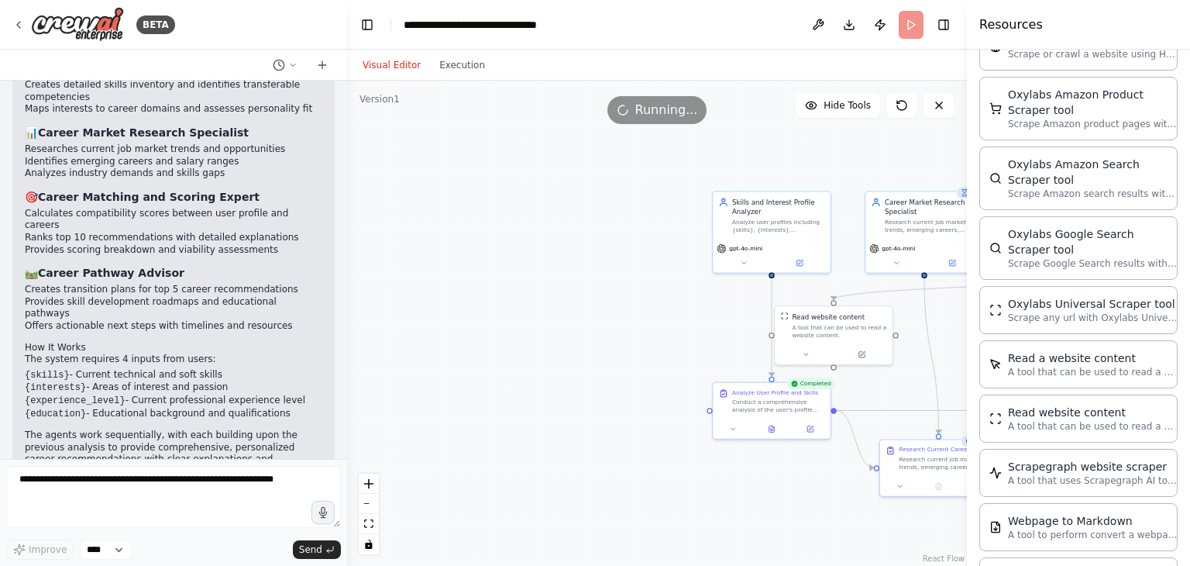
scroll to position [586, 0]
click at [1124, 369] on p "A tool that can be used to read a website content." at bounding box center [1093, 375] width 170 height 12
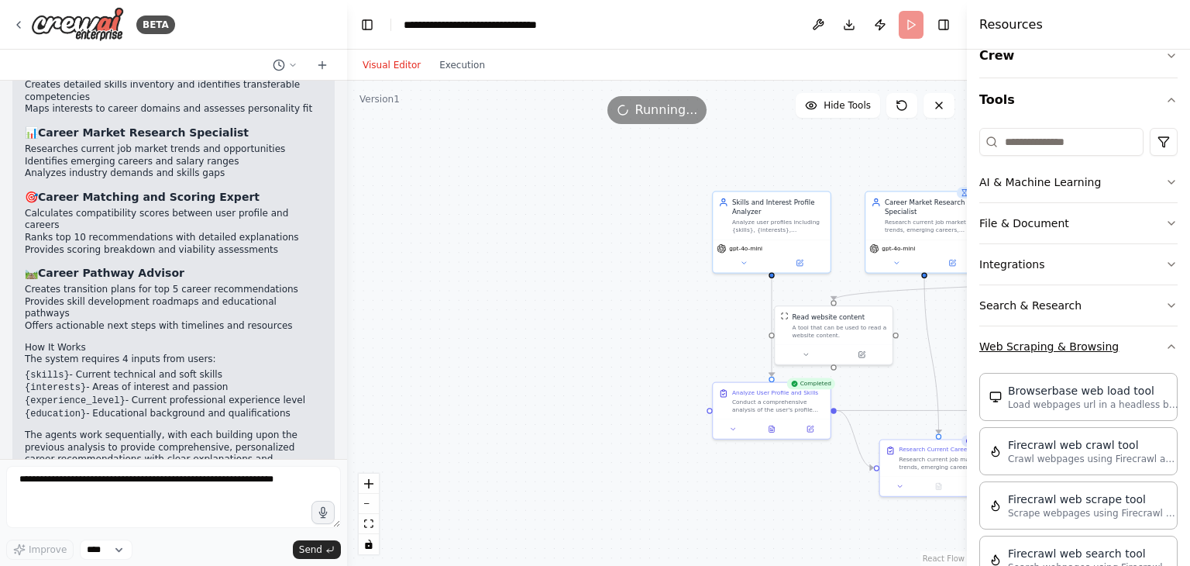
scroll to position [22, 0]
click at [1165, 301] on icon "button" at bounding box center [1171, 305] width 12 height 12
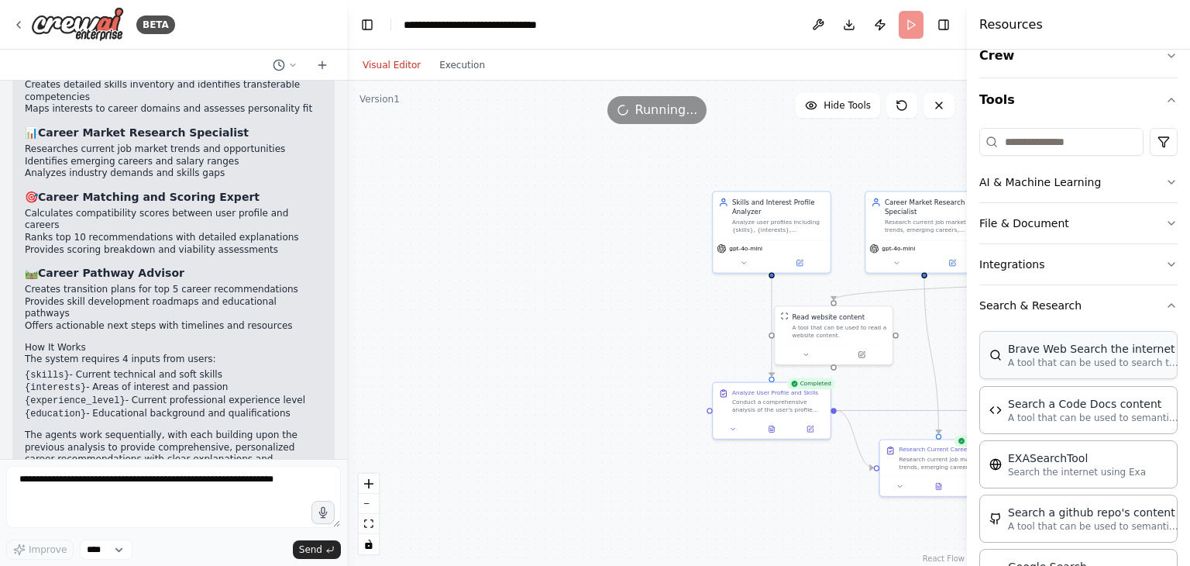
click at [1111, 354] on div "Brave Web Search the internet" at bounding box center [1093, 348] width 170 height 15
click at [1165, 261] on icon "button" at bounding box center [1171, 264] width 12 height 12
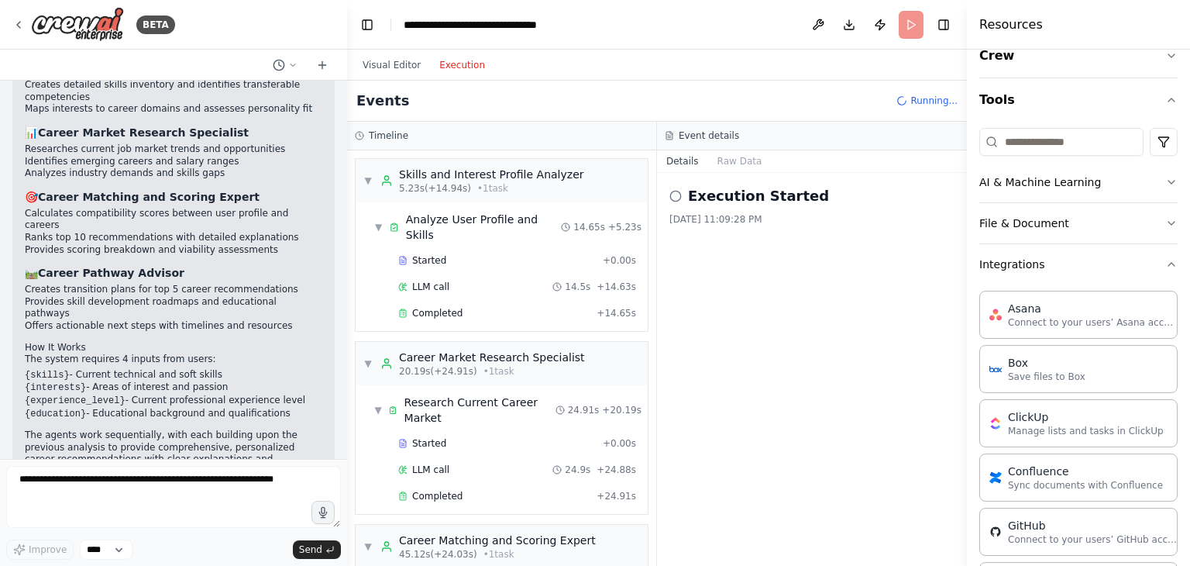
click at [465, 67] on button "Execution" at bounding box center [462, 65] width 64 height 19
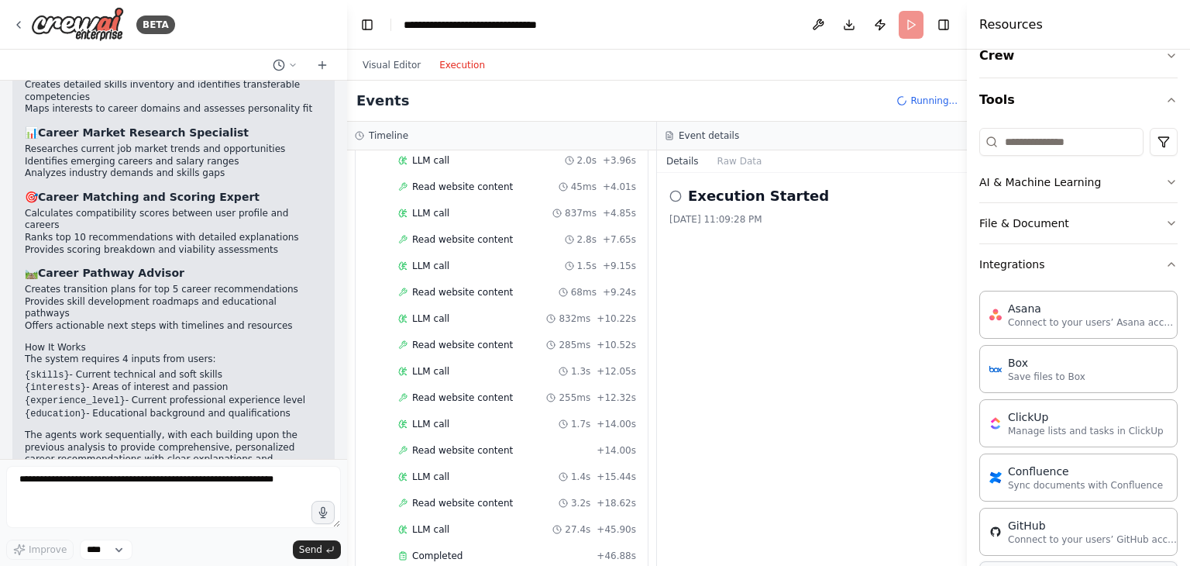
scroll to position [753, 0]
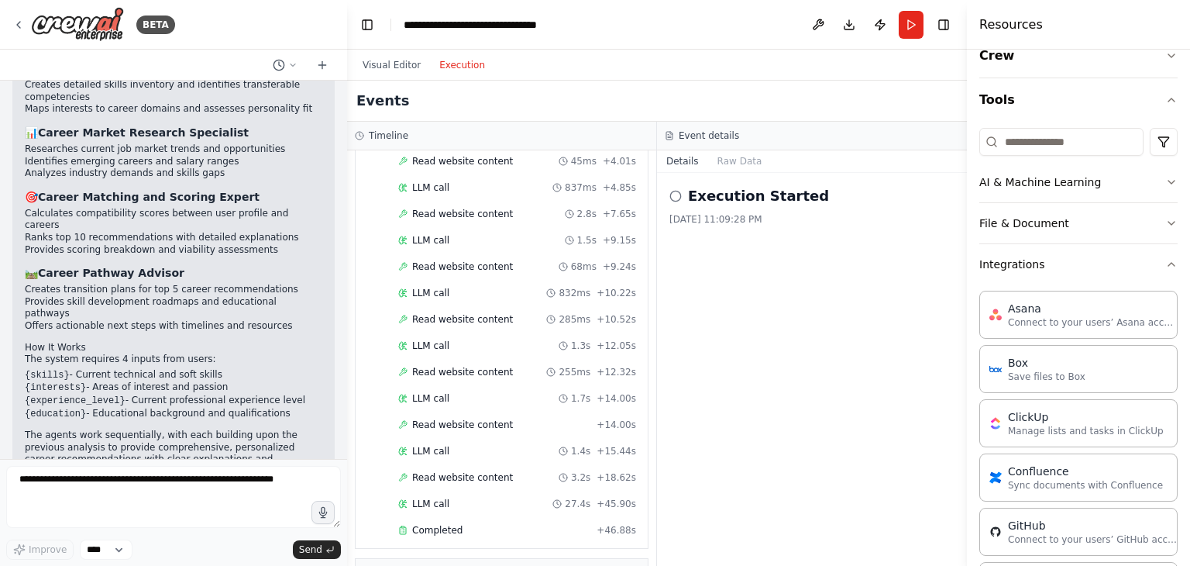
click at [793, 387] on div "Execution Started 8/21/2025, 11:09:28 PM" at bounding box center [812, 369] width 310 height 393
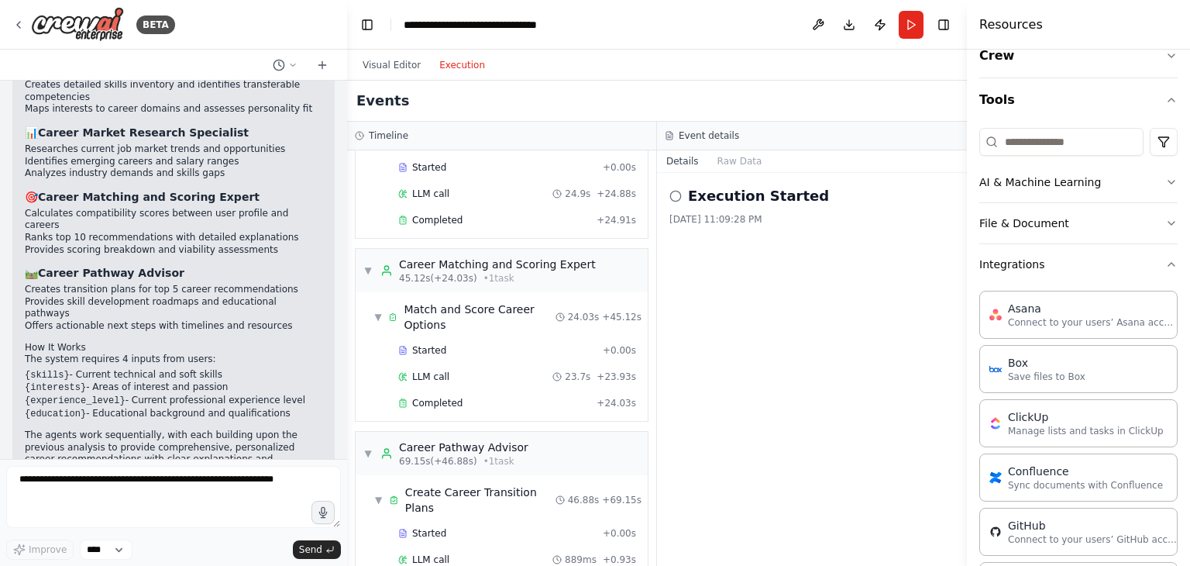
scroll to position [0, 0]
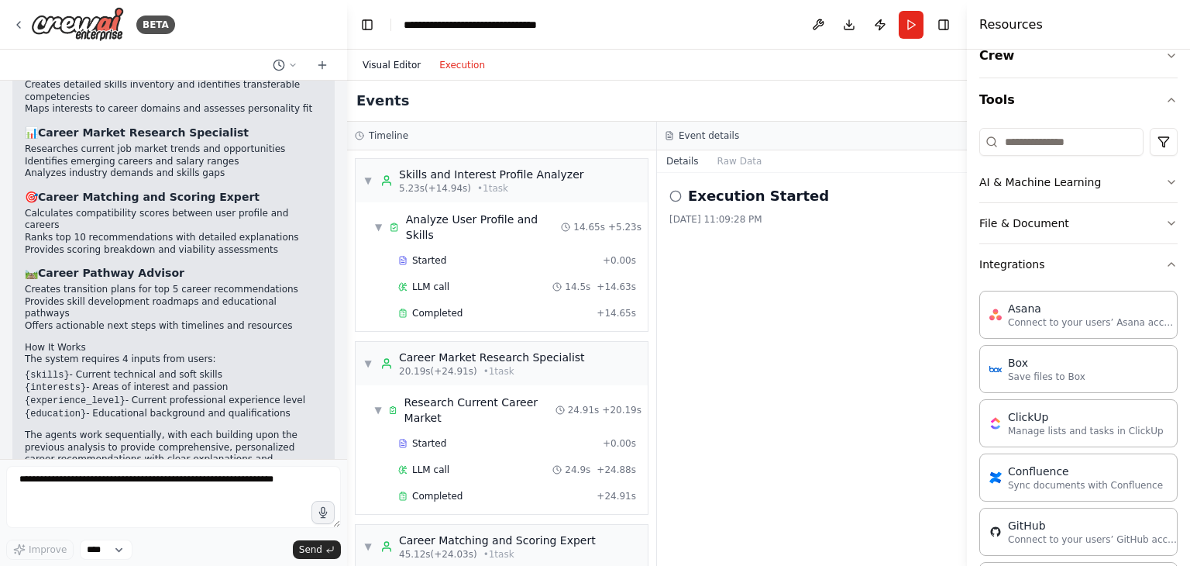
click at [403, 65] on button "Visual Editor" at bounding box center [391, 65] width 77 height 19
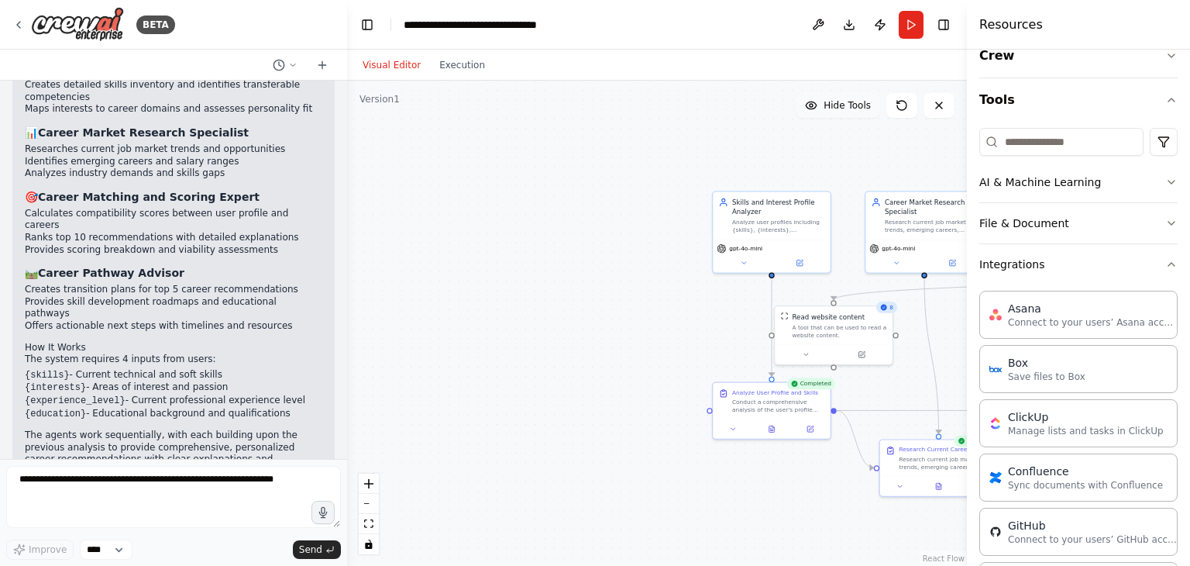
click at [862, 105] on span "Hide Tools" at bounding box center [847, 105] width 47 height 12
click at [862, 105] on span "Show Tools" at bounding box center [845, 105] width 51 height 12
click at [940, 102] on icon at bounding box center [939, 105] width 12 height 12
click at [870, 290] on icon "Edge from 12244967-6b45-46a1-9099-960c424a1a2b to 70c771ad-828b-49a3-9bb3-39094…" at bounding box center [1032, 284] width 396 height 32
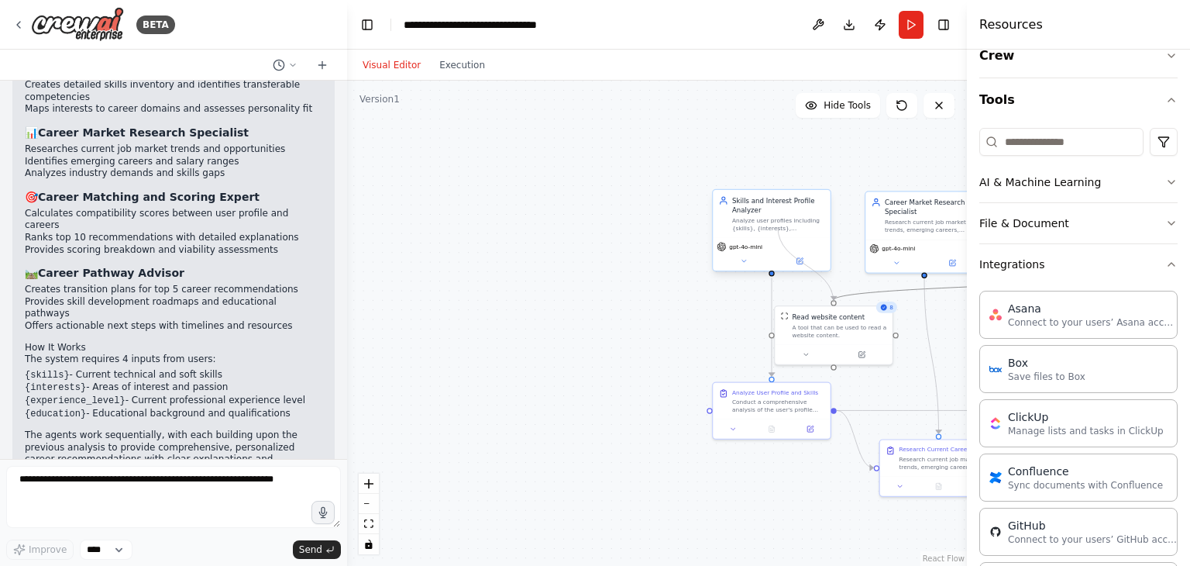
drag, startPoint x: 834, startPoint y: 299, endPoint x: 773, endPoint y: 227, distance: 94.0
click at [773, 227] on div "Skills and Interest Profile Analyzer Analyze user profiles including {skills}, …" at bounding box center [855, 292] width 382 height 298
drag, startPoint x: 773, startPoint y: 227, endPoint x: 518, endPoint y: 227, distance: 254.9
click at [518, 227] on div "Analyze user profiles including {skills}, {interests}, {experience_level}, and …" at bounding box center [540, 223] width 92 height 15
drag, startPoint x: 745, startPoint y: 408, endPoint x: 459, endPoint y: 398, distance: 286.1
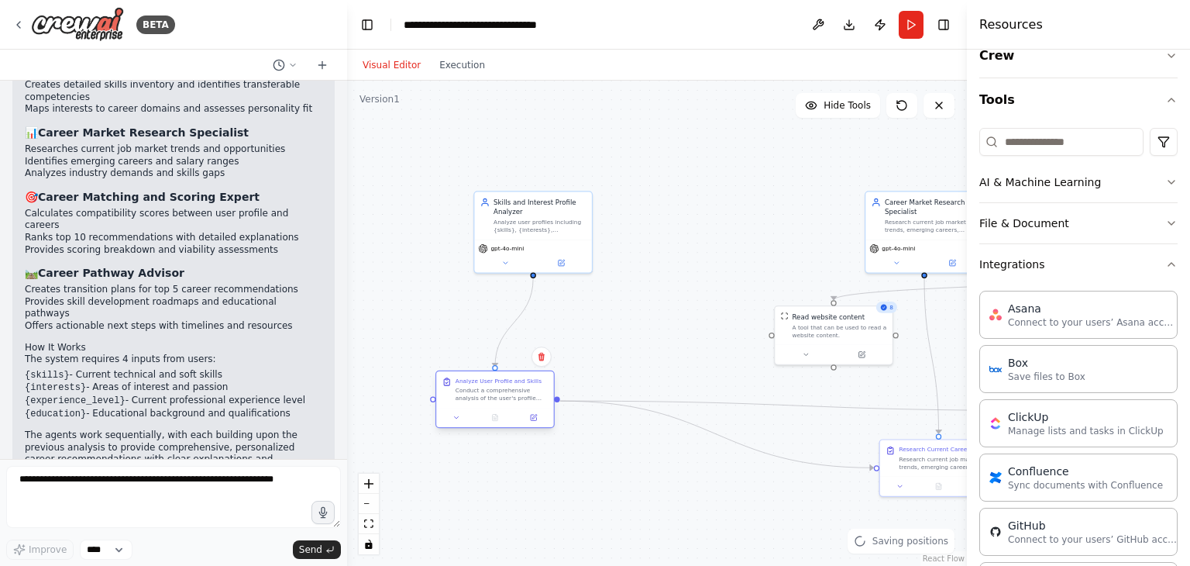
click at [459, 398] on div "Conduct a comprehensive analysis of the user's profile including their {skills}…" at bounding box center [502, 394] width 92 height 15
drag, startPoint x: 818, startPoint y: 343, endPoint x: 610, endPoint y: 338, distance: 208.5
click at [610, 338] on div at bounding box center [628, 342] width 117 height 19
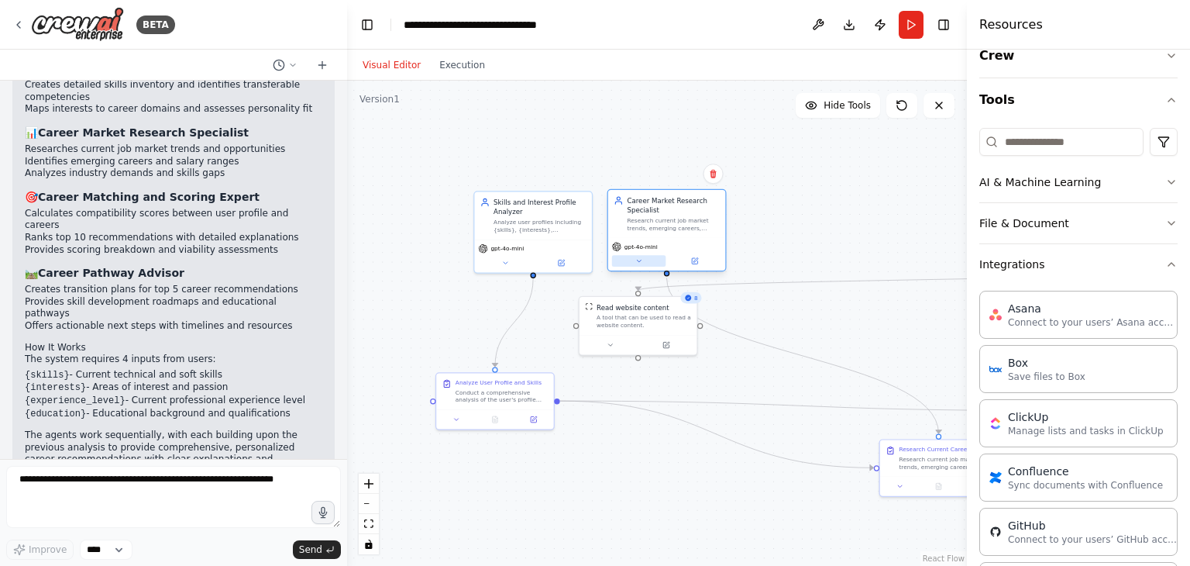
drag, startPoint x: 903, startPoint y: 250, endPoint x: 638, endPoint y: 254, distance: 265.0
click at [638, 254] on div "gpt-4o-mini" at bounding box center [666, 254] width 117 height 33
drag, startPoint x: 916, startPoint y: 477, endPoint x: 646, endPoint y: 449, distance: 271.1
click at [646, 449] on div at bounding box center [695, 455] width 117 height 19
click at [897, 302] on div ".deletable-edge-delete-btn { width: 20px; height: 20px; border: 0px solid #ffff…" at bounding box center [657, 323] width 620 height 485
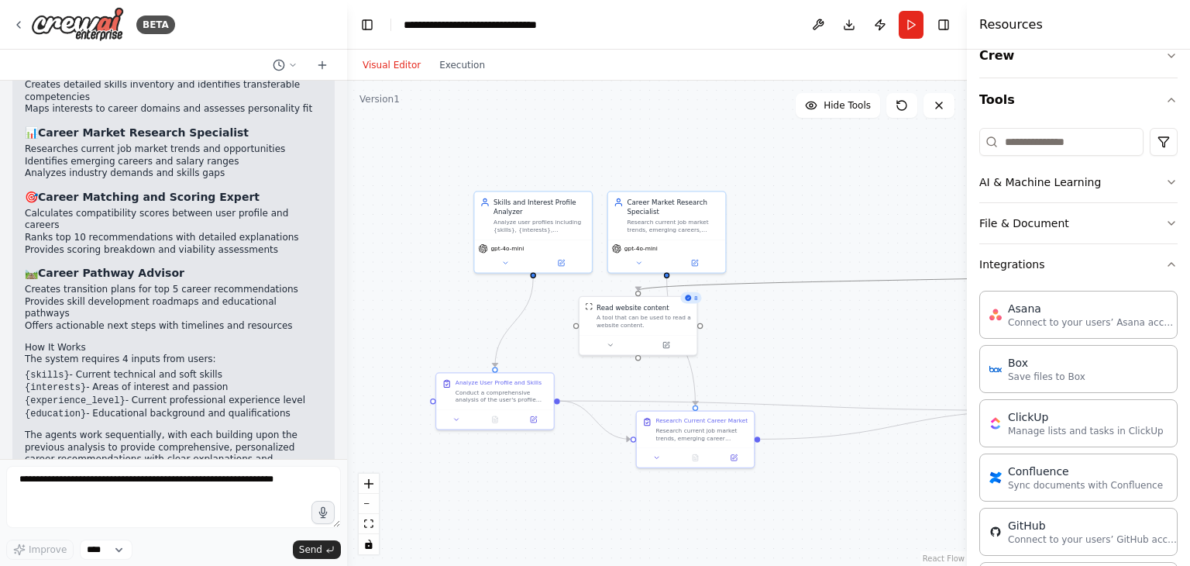
drag, startPoint x: 921, startPoint y: 283, endPoint x: 738, endPoint y: 281, distance: 182.9
click at [738, 281] on icon "Edge from 12244967-6b45-46a1-9099-960c424a1a2b to 70c771ad-828b-49a3-9bb3-39094…" at bounding box center [933, 279] width 591 height 22
click at [871, 348] on div ".deletable-edge-delete-btn { width: 20px; height: 20px; border: 0px solid #ffff…" at bounding box center [657, 323] width 620 height 485
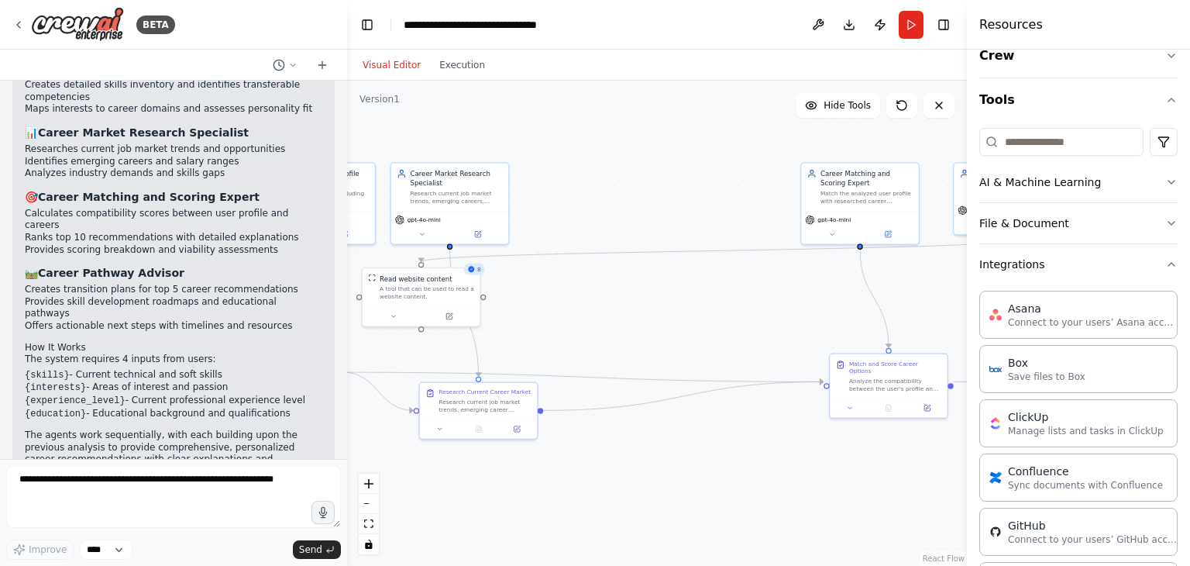
drag, startPoint x: 883, startPoint y: 435, endPoint x: 666, endPoint y: 406, distance: 218.8
click at [666, 406] on div ".deletable-edge-delete-btn { width: 20px; height: 20px; border: 0px solid #ffff…" at bounding box center [657, 323] width 620 height 485
drag, startPoint x: 849, startPoint y: 192, endPoint x: 618, endPoint y: 199, distance: 231.8
click at [618, 199] on div "Match the analyzed user profile with researched career opportunities, calculate…" at bounding box center [637, 205] width 92 height 15
drag, startPoint x: 874, startPoint y: 389, endPoint x: 649, endPoint y: 350, distance: 228.0
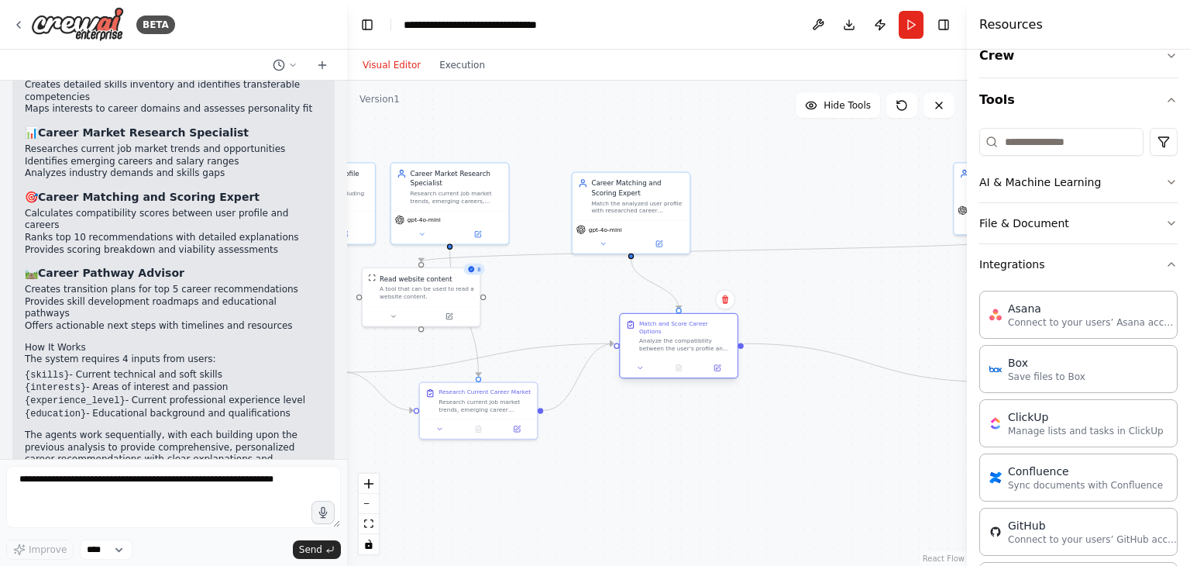
click at [649, 358] on div at bounding box center [678, 367] width 117 height 19
drag, startPoint x: 649, startPoint y: 350, endPoint x: 567, endPoint y: 340, distance: 82.7
click at [567, 348] on div at bounding box center [621, 357] width 117 height 19
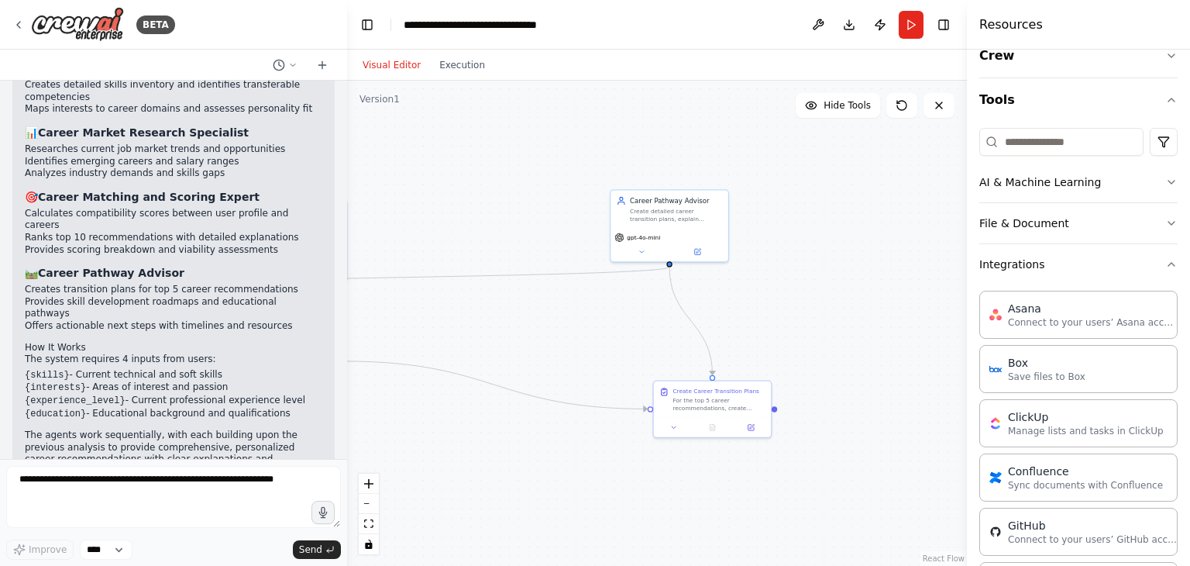
drag, startPoint x: 810, startPoint y: 379, endPoint x: 468, endPoint y: 408, distance: 343.7
click at [468, 408] on div ".deletable-edge-delete-btn { width: 20px; height: 20px; border: 0px solid #ffff…" at bounding box center [657, 323] width 620 height 485
drag, startPoint x: 675, startPoint y: 232, endPoint x: 356, endPoint y: 225, distance: 319.3
click at [356, 225] on div "Career Pathway Advisor Create detailed career transition plans, explain recomme…" at bounding box center [370, 225] width 119 height 73
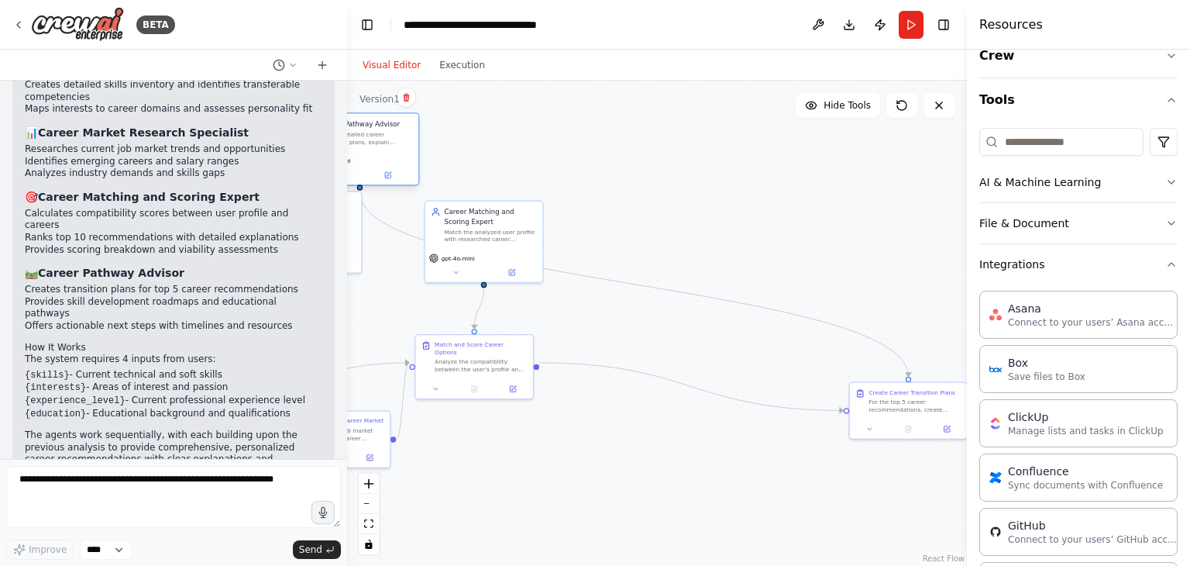
drag, startPoint x: 369, startPoint y: 217, endPoint x: 369, endPoint y: 147, distance: 69.7
click at [369, 147] on div "Career Pathway Advisor Create detailed career transition plans, explain recomme…" at bounding box center [359, 132] width 117 height 38
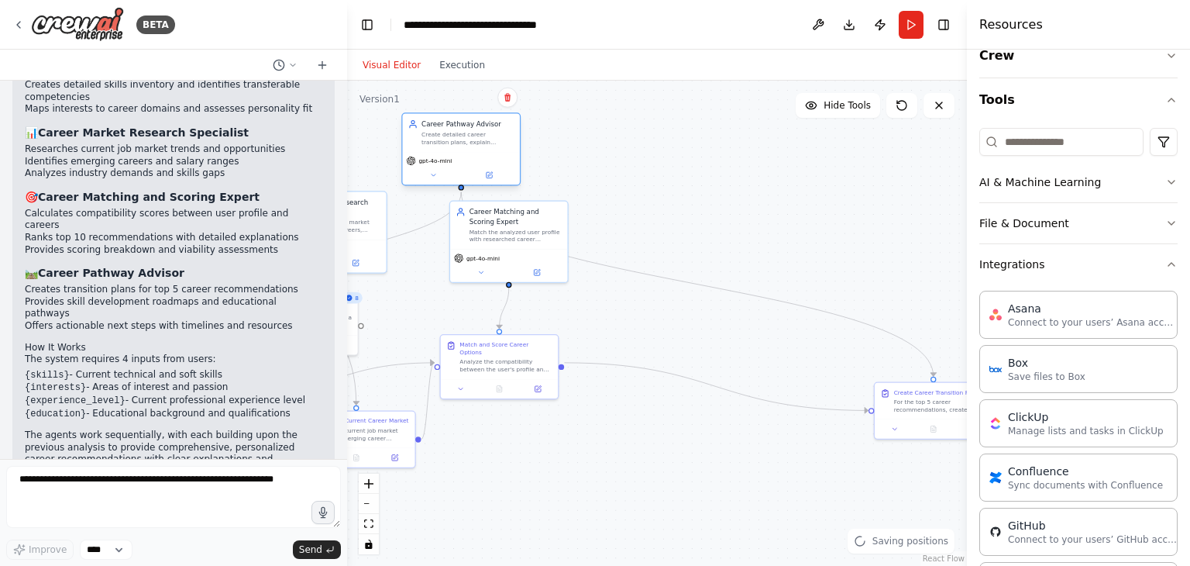
drag, startPoint x: 369, startPoint y: 147, endPoint x: 480, endPoint y: 145, distance: 110.8
click at [480, 145] on div "Career Pathway Advisor Create detailed career transition plans, explain recomme…" at bounding box center [460, 132] width 117 height 38
drag, startPoint x: 922, startPoint y: 408, endPoint x: 700, endPoint y: 317, distance: 240.1
click at [700, 317] on div "For the top 5 career recommendations, create detailed transition plans includin…" at bounding box center [744, 317] width 92 height 15
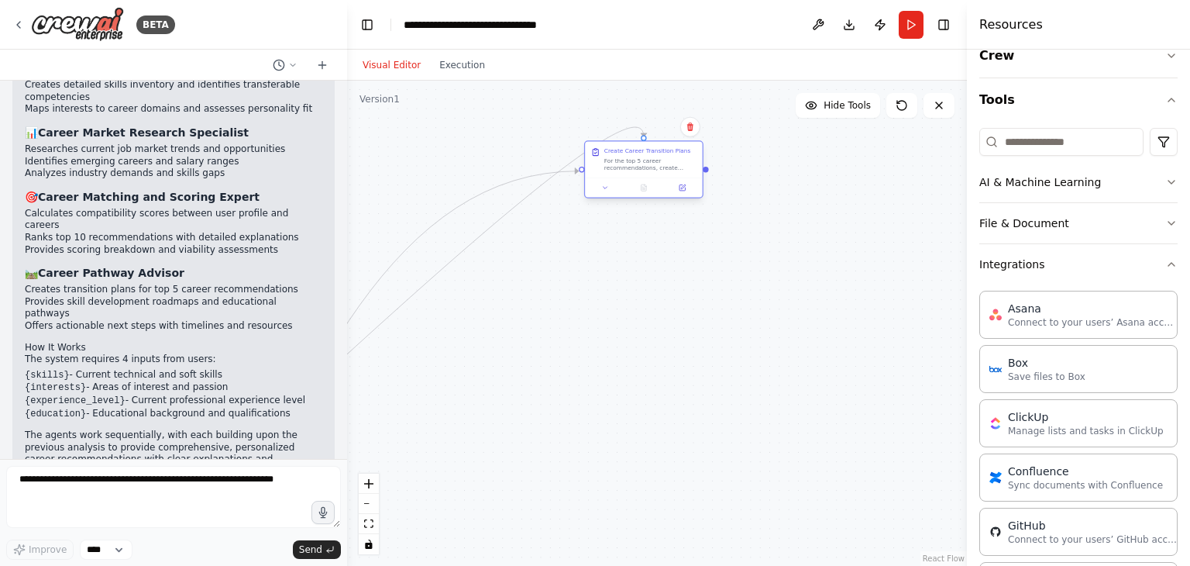
drag, startPoint x: 700, startPoint y: 317, endPoint x: 610, endPoint y: 163, distance: 177.8
click at [610, 163] on div "For the top 5 career recommendations, create detailed transition plans includin…" at bounding box center [650, 164] width 92 height 15
drag, startPoint x: 610, startPoint y: 163, endPoint x: 184, endPoint y: 512, distance: 550.6
click at [184, 512] on div "BETA Build a multi-agent system to recommend careers to users based on their sk…" at bounding box center [595, 283] width 1190 height 566
drag, startPoint x: 608, startPoint y: 329, endPoint x: 923, endPoint y: 115, distance: 380.4
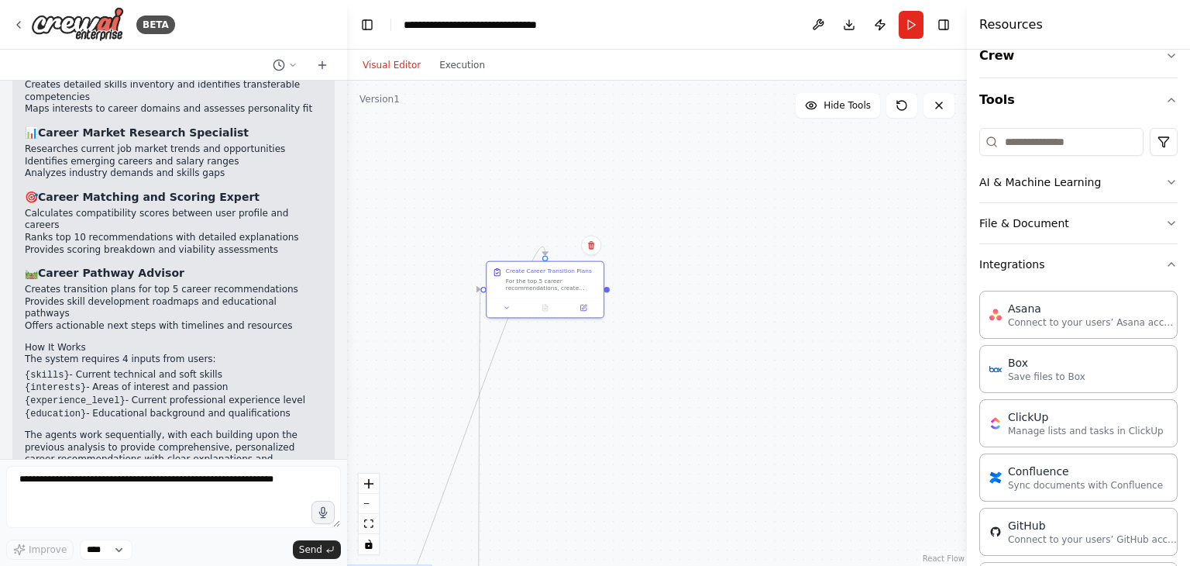
click at [923, 115] on div "Version 1 Hide Tools .deletable-edge-delete-btn { width: 20px; height: 20px; bo…" at bounding box center [657, 323] width 620 height 485
drag, startPoint x: 562, startPoint y: 285, endPoint x: 370, endPoint y: 601, distance: 369.5
click at [370, 565] on html "BETA Build a multi-agent system to recommend careers to users based on their sk…" at bounding box center [595, 283] width 1190 height 566
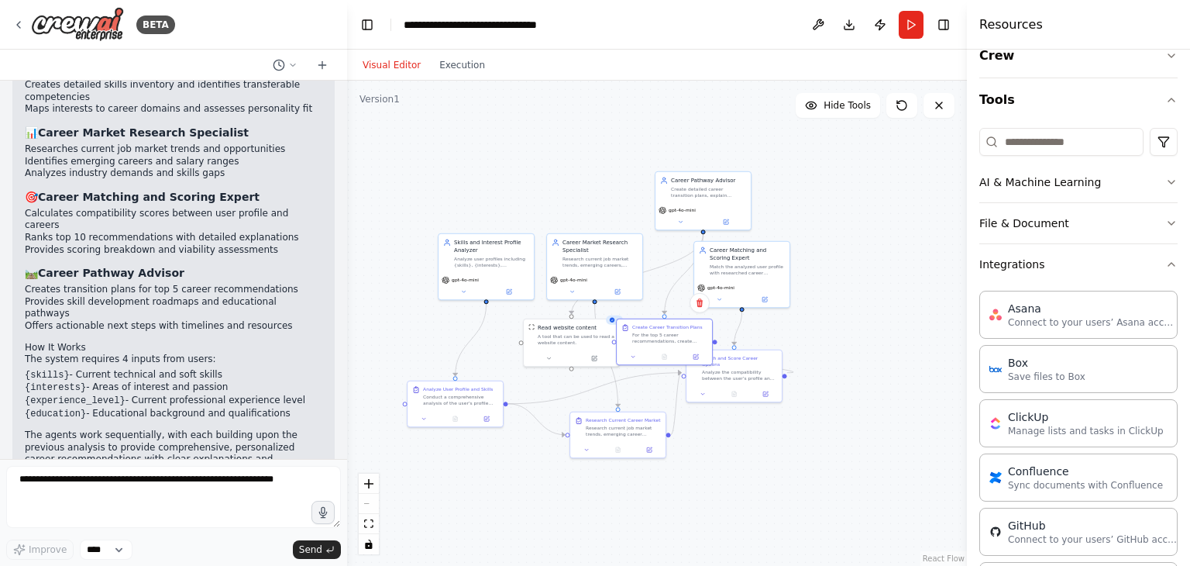
drag, startPoint x: 604, startPoint y: 405, endPoint x: 865, endPoint y: 188, distance: 339.4
click at [865, 188] on div ".deletable-edge-delete-btn { width: 20px; height: 20px; border: 0px solid #ffff…" at bounding box center [657, 323] width 620 height 485
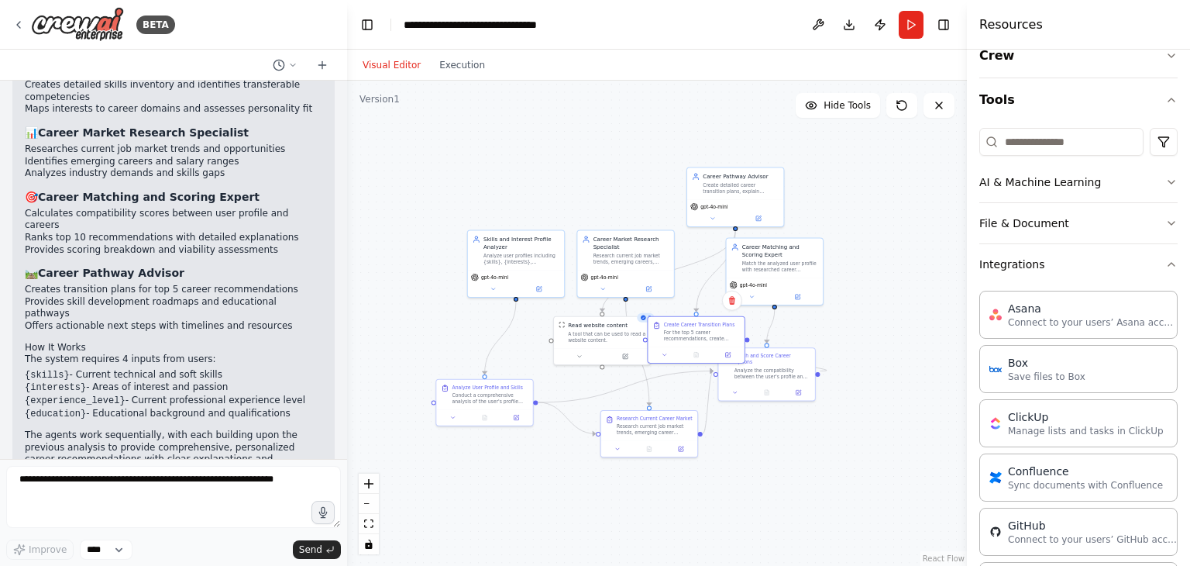
drag, startPoint x: 865, startPoint y: 188, endPoint x: 899, endPoint y: 184, distance: 34.3
click at [899, 184] on div ".deletable-edge-delete-btn { width: 20px; height: 20px; border: 0px solid #ffff…" at bounding box center [657, 323] width 620 height 485
drag, startPoint x: 786, startPoint y: 261, endPoint x: 838, endPoint y: 263, distance: 51.9
click at [838, 263] on div "Match the analyzed user profile with researched career opportunities, calculate…" at bounding box center [828, 265] width 76 height 12
click at [785, 383] on div at bounding box center [766, 391] width 96 height 16
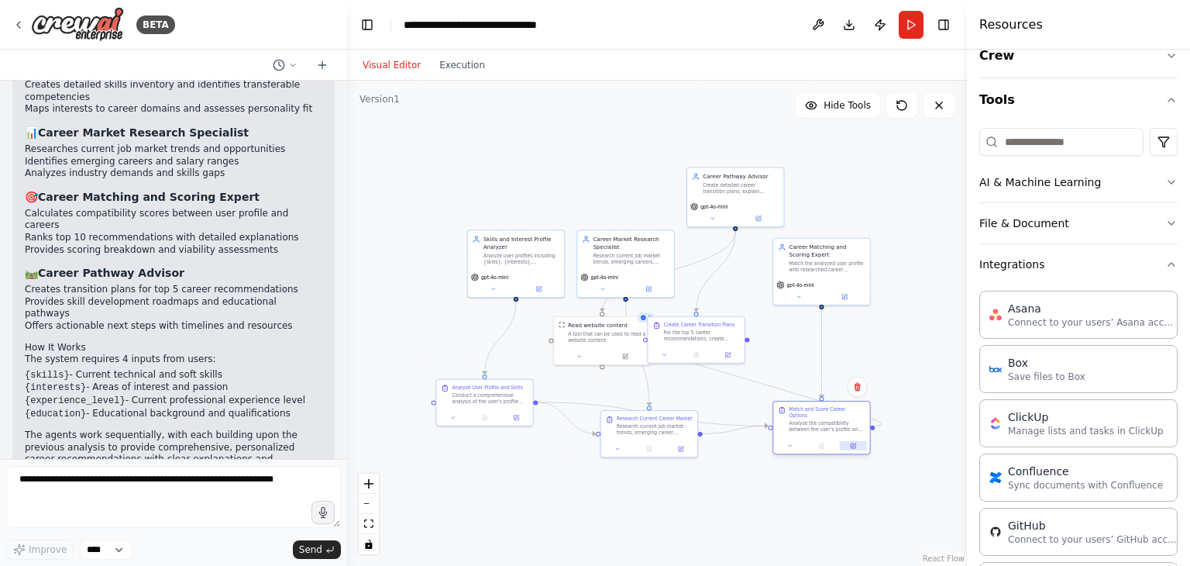
drag, startPoint x: 785, startPoint y: 376, endPoint x: 856, endPoint y: 440, distance: 96.0
click at [856, 440] on div at bounding box center [821, 445] width 96 height 16
click at [652, 507] on div ".deletable-edge-delete-btn { width: 20px; height: 20px; border: 0px solid #ffff…" at bounding box center [657, 323] width 620 height 485
drag, startPoint x: 632, startPoint y: 432, endPoint x: 623, endPoint y: 485, distance: 54.3
click at [623, 485] on div "Research Current Career Market Research current job market trends, emerging car…" at bounding box center [642, 479] width 98 height 47
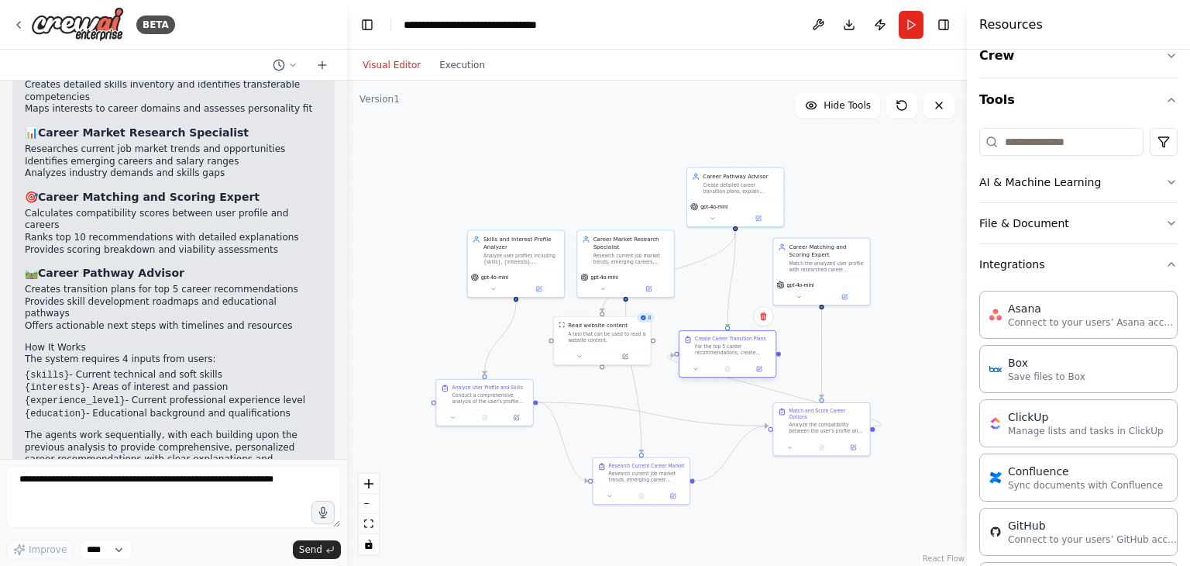
click at [738, 369] on div at bounding box center [728, 368] width 96 height 16
drag, startPoint x: 750, startPoint y: 376, endPoint x: 717, endPoint y: 300, distance: 82.9
click at [717, 300] on div ".deletable-edge-delete-btn { width: 20px; height: 20px; border: 0px solid #ffff…" at bounding box center [657, 323] width 620 height 485
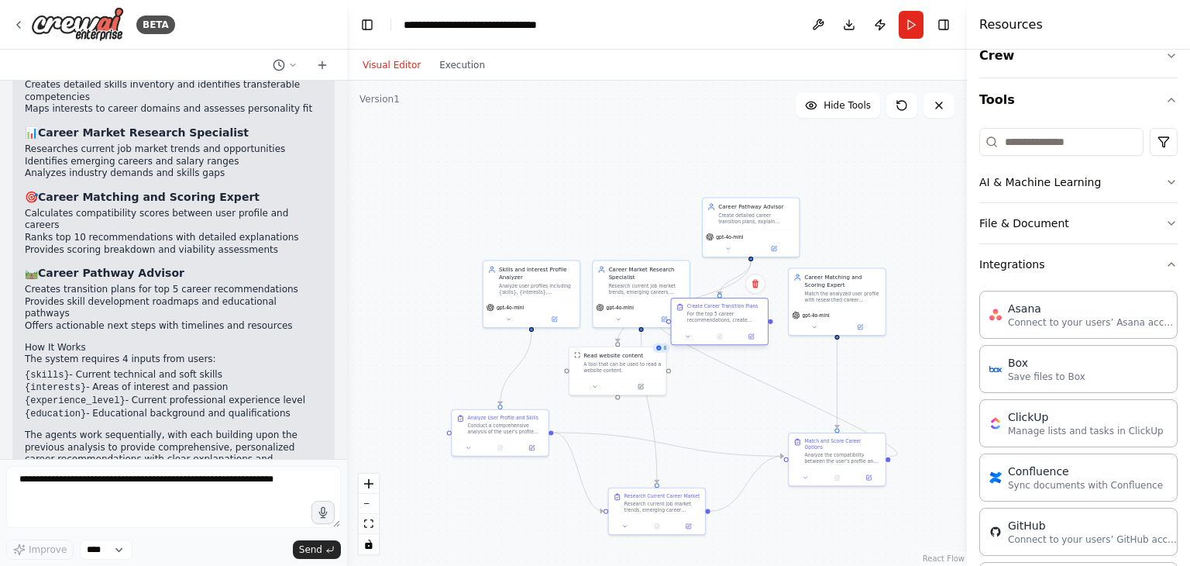
drag, startPoint x: 731, startPoint y: 329, endPoint x: 711, endPoint y: 317, distance: 23.9
click at [711, 317] on div "For the top 5 career recommendations, create detailed transition plans includin…" at bounding box center [725, 317] width 76 height 12
drag, startPoint x: 711, startPoint y: 317, endPoint x: 735, endPoint y: 359, distance: 48.2
click at [735, 359] on div "For the top 5 career recommendations, create detailed transition plans includin…" at bounding box center [749, 356] width 76 height 12
click at [830, 293] on div "Match the analyzed user profile with researched career opportunities, calculate…" at bounding box center [843, 295] width 76 height 12
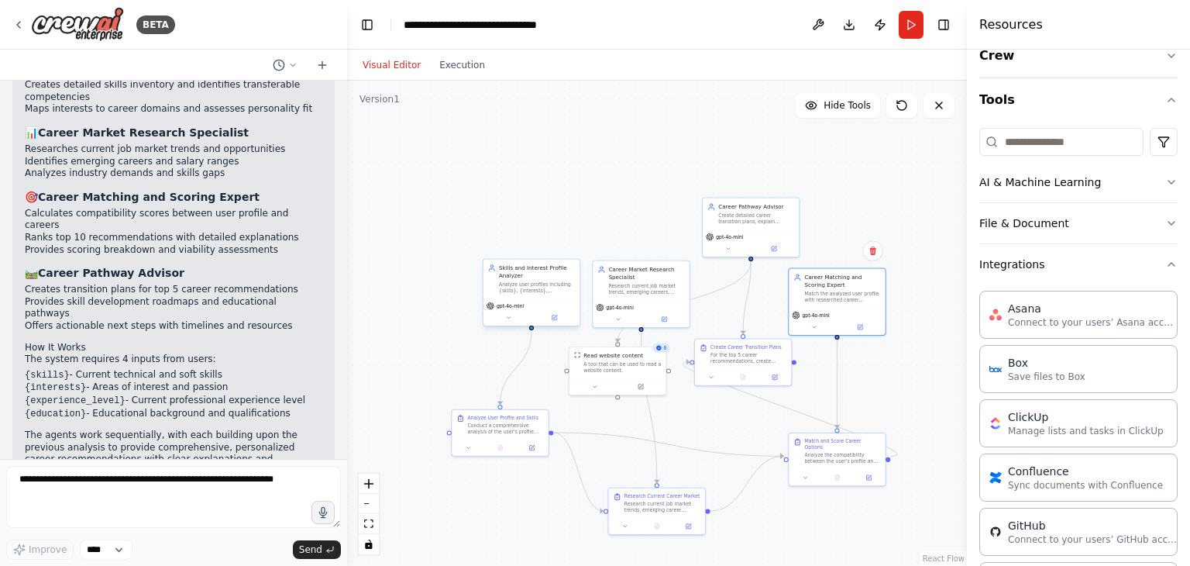
click at [545, 289] on div "Analyze user profiles including {skills}, {interests}, {experience_level}, and …" at bounding box center [537, 287] width 76 height 12
click at [505, 436] on div at bounding box center [500, 444] width 95 height 16
drag, startPoint x: 554, startPoint y: 303, endPoint x: 423, endPoint y: 168, distance: 187.9
click at [423, 168] on div "Skills and Interest Profile Analyzer Analyze user profiles including {skills}, …" at bounding box center [431, 168] width 97 height 67
drag, startPoint x: 511, startPoint y: 435, endPoint x: 428, endPoint y: 262, distance: 192.7
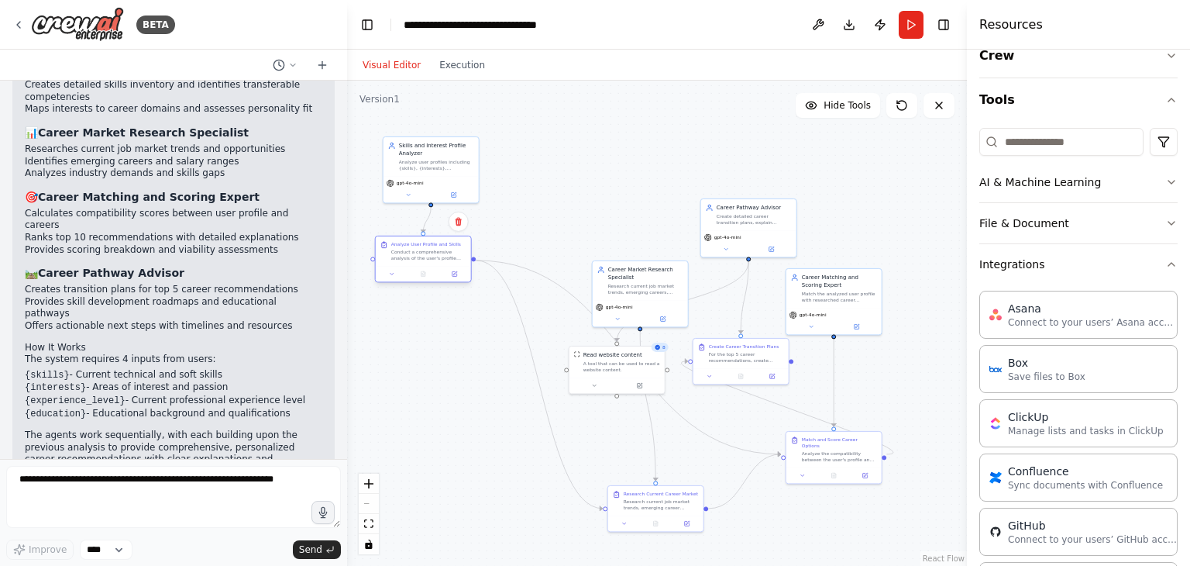
click at [428, 262] on div "Analyze User Profile and Skills Conduct a comprehensive analysis of the user's …" at bounding box center [423, 259] width 97 height 47
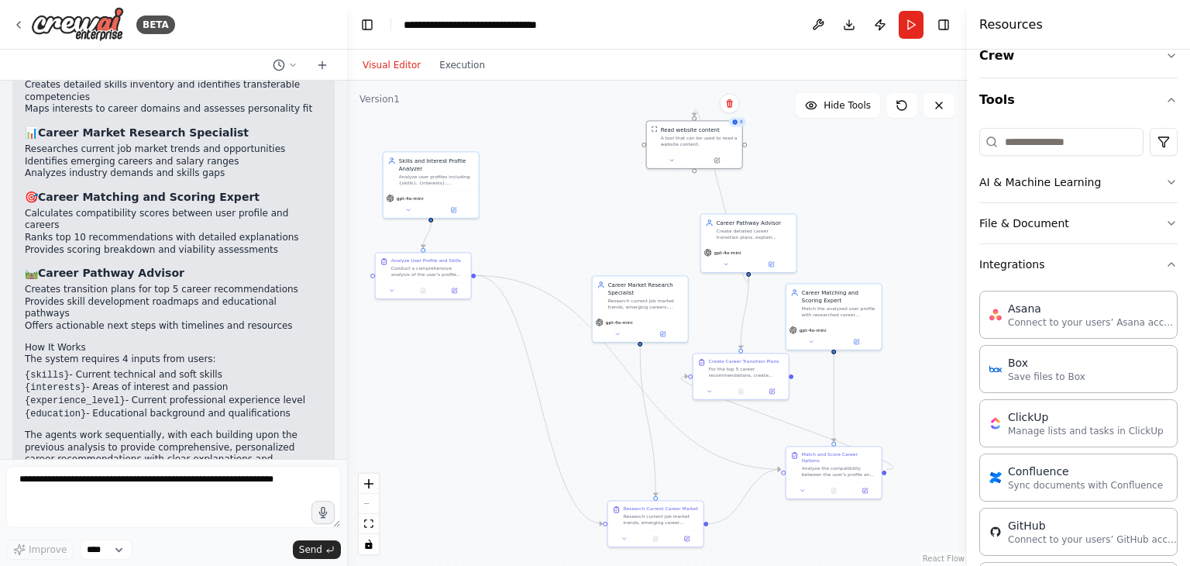
drag, startPoint x: 626, startPoint y: 370, endPoint x: 702, endPoint y: 110, distance: 270.4
click at [702, 236] on div ".deletable-edge-delete-btn { width: 20px; height: 20px; border: 0px solid #ffff…" at bounding box center [793, 357] width 310 height 243
drag, startPoint x: 651, startPoint y: 520, endPoint x: 581, endPoint y: 384, distance: 153.2
click at [581, 384] on div "Research current job market trends, emerging career opportunities, salary range…" at bounding box center [607, 388] width 75 height 12
drag, startPoint x: 648, startPoint y: 297, endPoint x: 611, endPoint y: 136, distance: 164.6
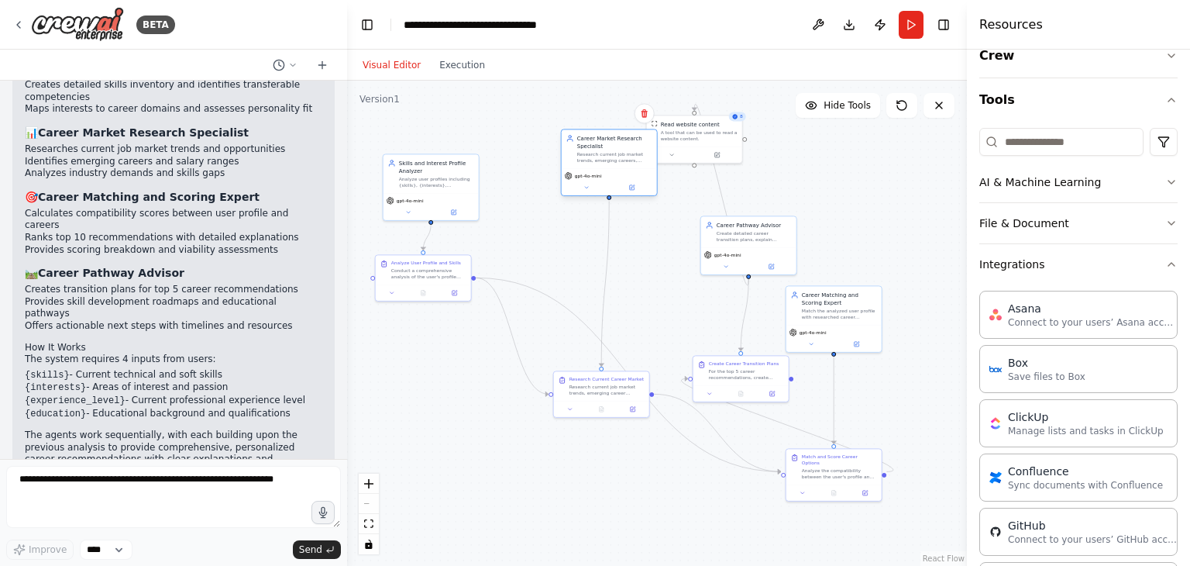
click at [611, 136] on div "Career Market Research Specialist Research current job market trends, emerging …" at bounding box center [614, 148] width 75 height 29
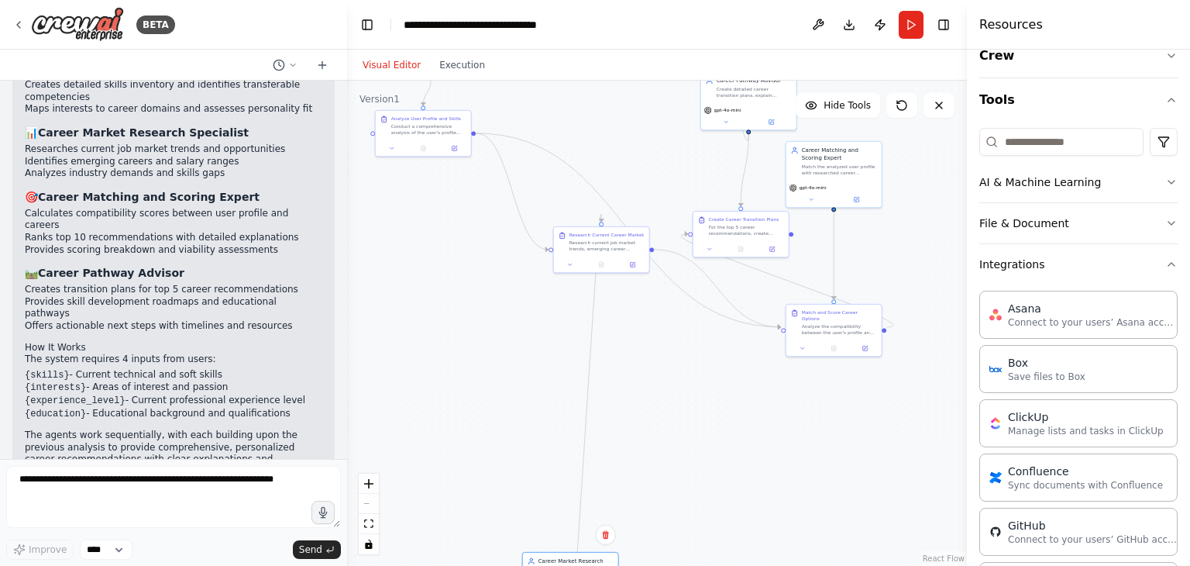
drag, startPoint x: 626, startPoint y: 169, endPoint x: 586, endPoint y: 601, distance: 434.2
click at [586, 565] on html "BETA Build a multi-agent system to recommend careers to users based on their sk…" at bounding box center [595, 283] width 1190 height 566
drag, startPoint x: 570, startPoint y: 556, endPoint x: 564, endPoint y: 343, distance: 213.1
drag, startPoint x: 564, startPoint y: 343, endPoint x: 474, endPoint y: 342, distance: 89.9
click at [474, 342] on div ".deletable-edge-delete-btn { width: 20px; height: 20px; border: 0px solid #ffff…" at bounding box center [657, 323] width 620 height 485
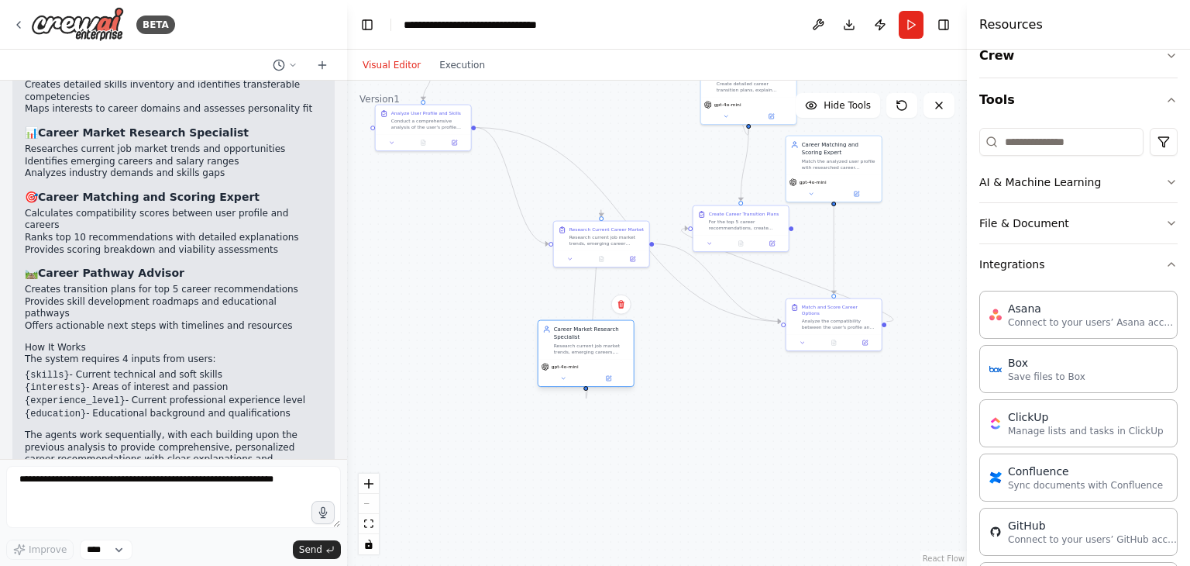
drag, startPoint x: 576, startPoint y: 556, endPoint x: 595, endPoint y: 321, distance: 235.5
click at [595, 321] on div "Career Market Research Specialist Research current job market trends, emerging …" at bounding box center [586, 340] width 95 height 39
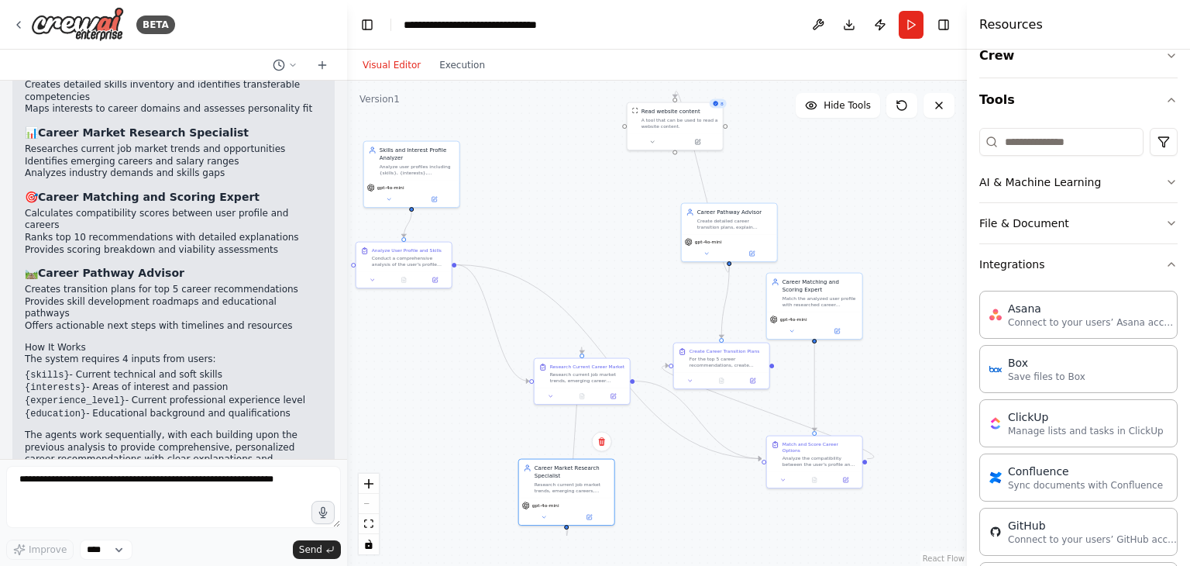
drag, startPoint x: 477, startPoint y: 292, endPoint x: 458, endPoint y: 429, distance: 138.5
click at [458, 429] on div ".deletable-edge-delete-btn { width: 20px; height: 20px; border: 0px solid #ffff…" at bounding box center [657, 323] width 620 height 485
drag, startPoint x: 458, startPoint y: 429, endPoint x: 437, endPoint y: 423, distance: 21.8
click at [437, 423] on div ".deletable-edge-delete-btn { width: 20px; height: 20px; border: 0px solid #ffff…" at bounding box center [657, 323] width 620 height 485
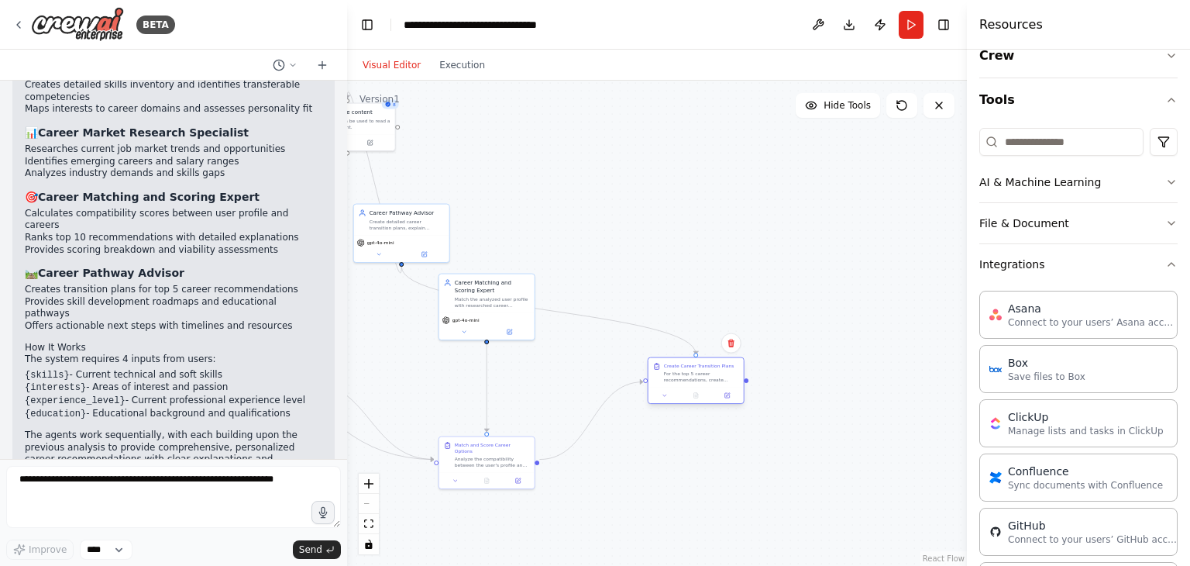
drag, startPoint x: 722, startPoint y: 357, endPoint x: 713, endPoint y: 359, distance: 9.4
click at [713, 359] on div "Create Career Transition Plans For the top 5 career recommendations, create det…" at bounding box center [696, 372] width 95 height 29
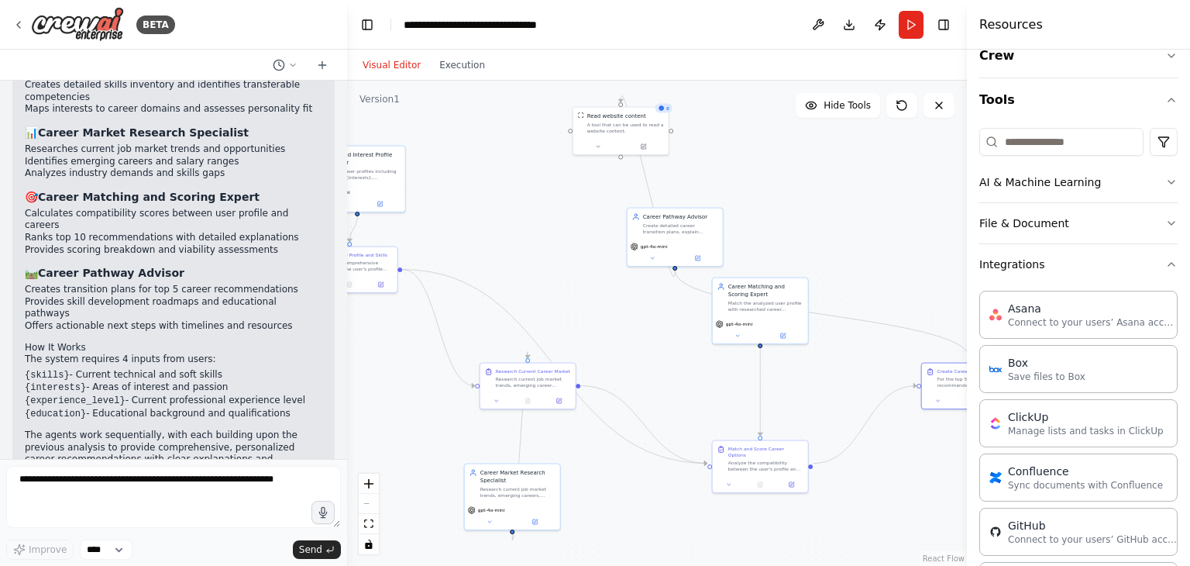
drag, startPoint x: 681, startPoint y: 294, endPoint x: 955, endPoint y: 298, distance: 273.5
click at [955, 298] on div ".deletable-edge-delete-btn { width: 20px; height: 20px; border: 0px solid #ffff…" at bounding box center [657, 323] width 620 height 485
drag, startPoint x: 762, startPoint y: 467, endPoint x: 702, endPoint y: 374, distance: 110.5
click at [702, 374] on div "Match and Score Career Options Analyze the compatibility between the user's pro…" at bounding box center [706, 372] width 95 height 36
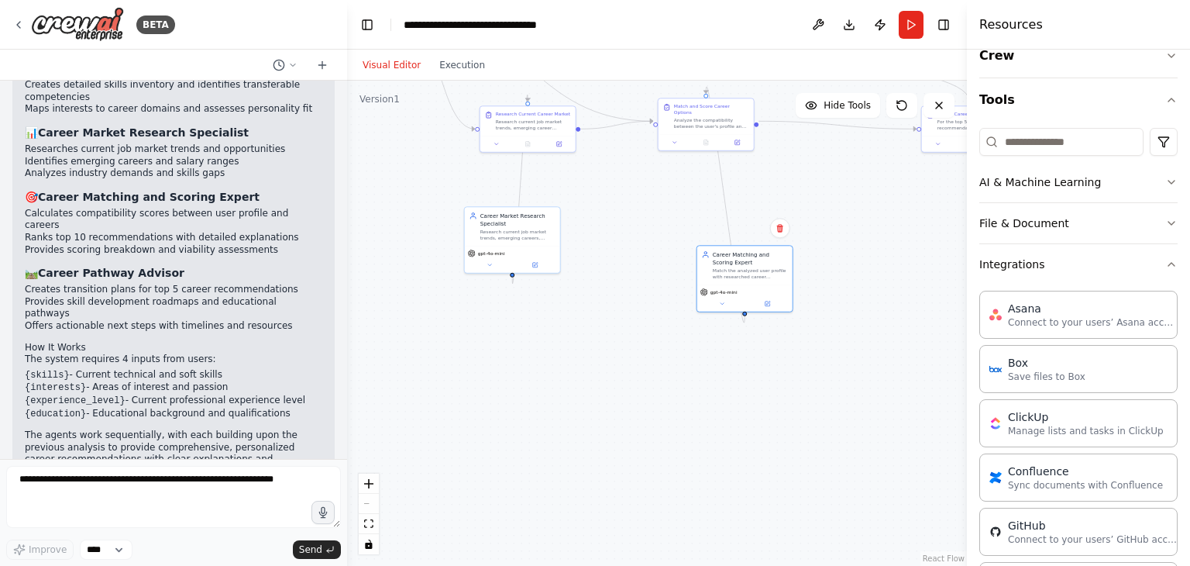
drag, startPoint x: 770, startPoint y: 323, endPoint x: 759, endPoint y: 312, distance: 15.3
click at [759, 312] on div ".deletable-edge-delete-btn { width: 20px; height: 20px; border: 0px solid #ffff…" at bounding box center [657, 323] width 620 height 485
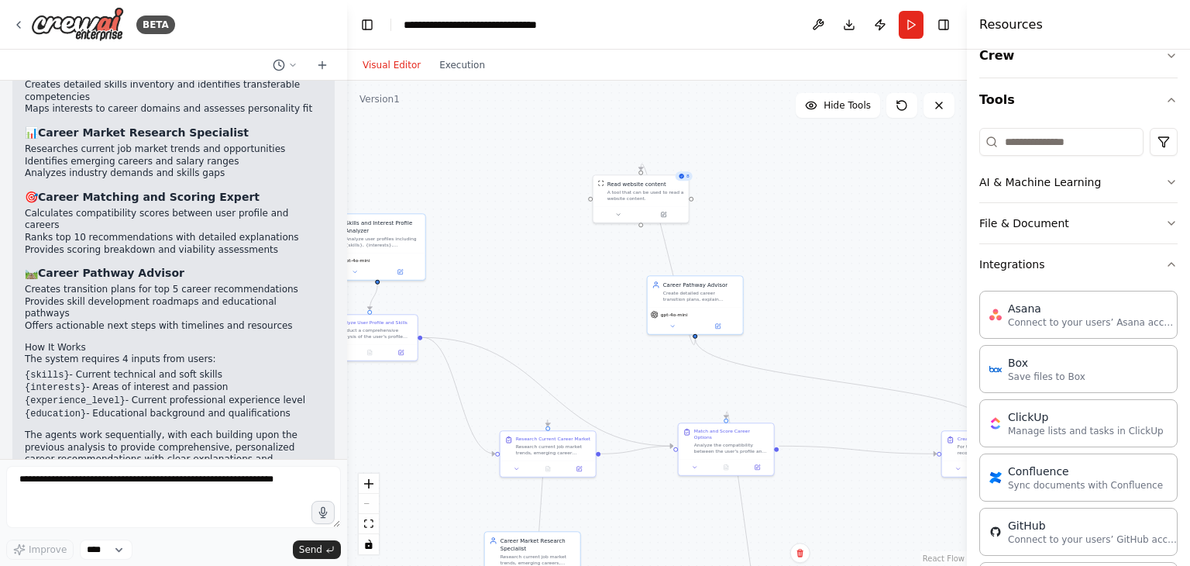
drag, startPoint x: 691, startPoint y: 212, endPoint x: 711, endPoint y: 590, distance: 378.7
click at [711, 565] on html "BETA Build a multi-agent system to recommend careers to users based on their sk…" at bounding box center [595, 283] width 1190 height 566
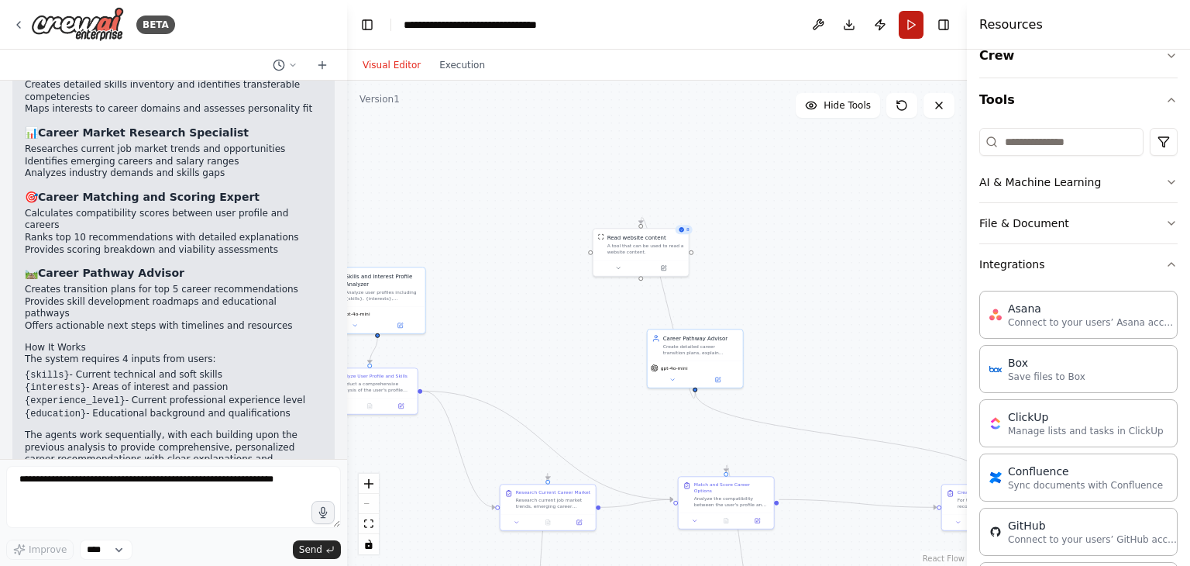
click at [902, 27] on button "Run" at bounding box center [911, 25] width 25 height 28
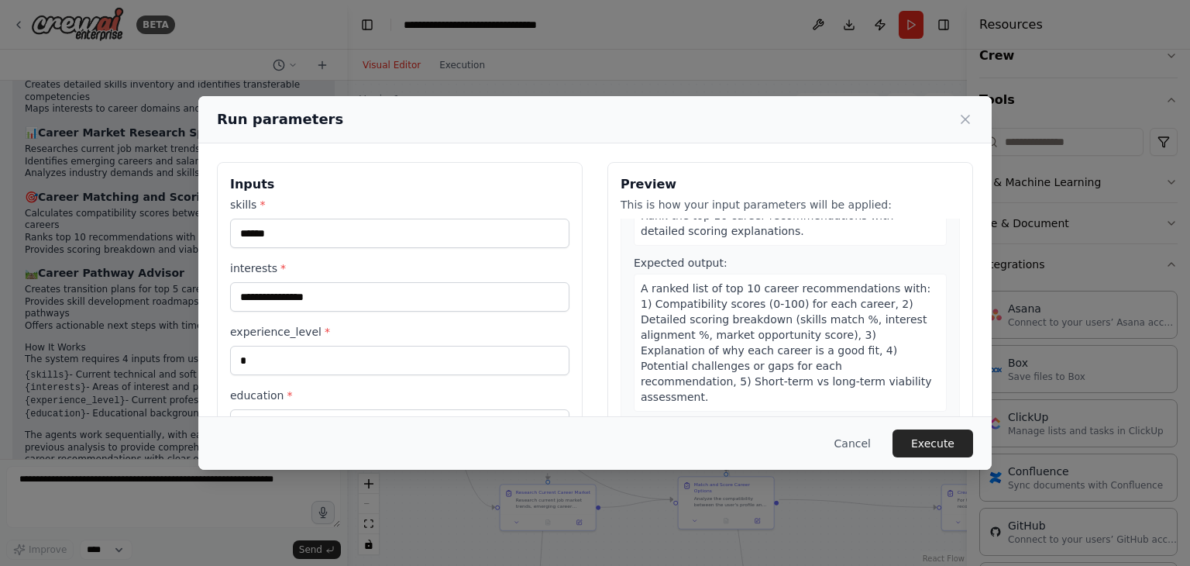
scroll to position [1056, 0]
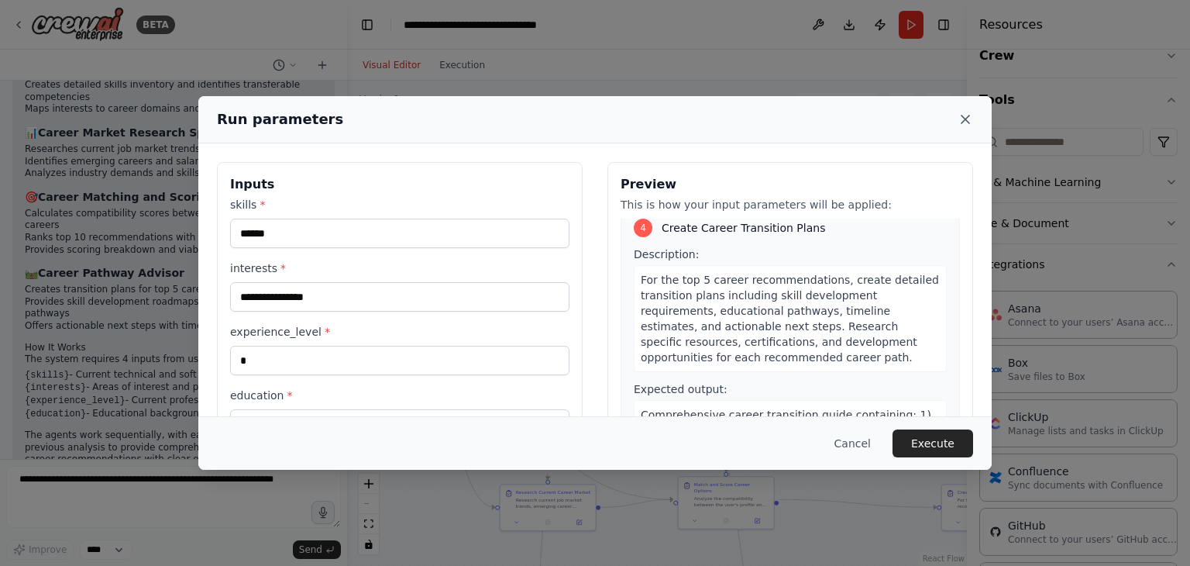
click at [962, 122] on icon at bounding box center [966, 119] width 8 height 8
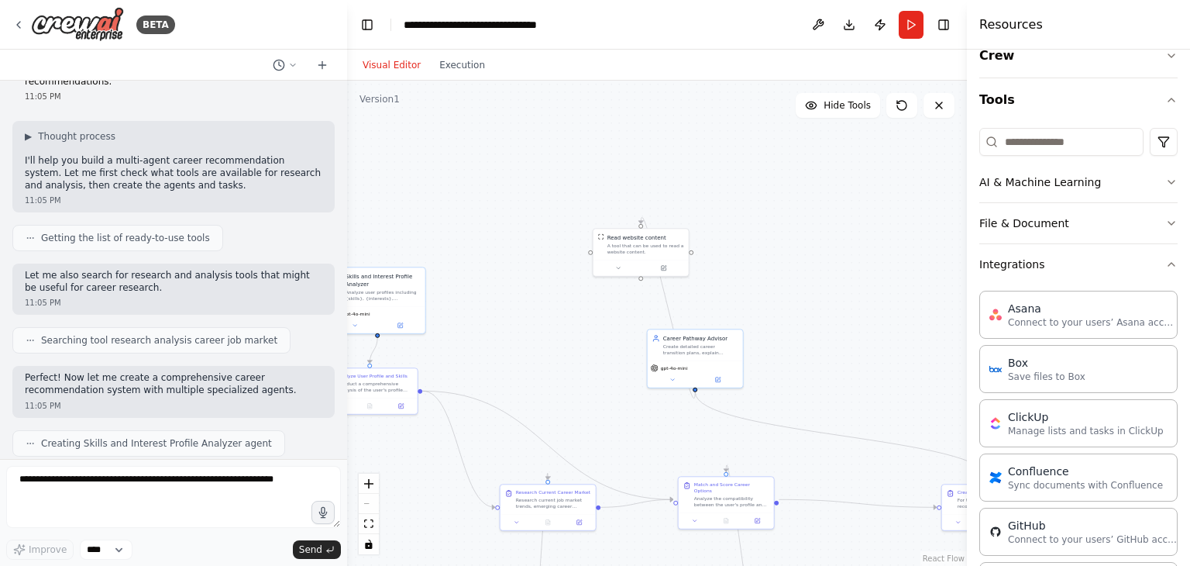
scroll to position [0, 0]
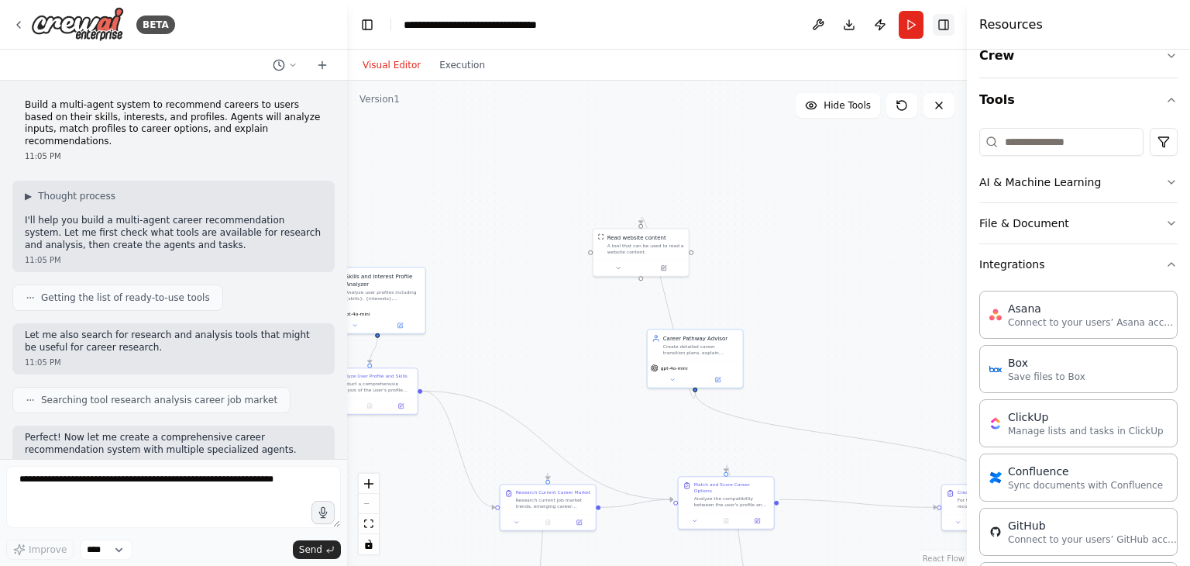
click at [939, 26] on button "Toggle Right Sidebar" at bounding box center [944, 25] width 22 height 22
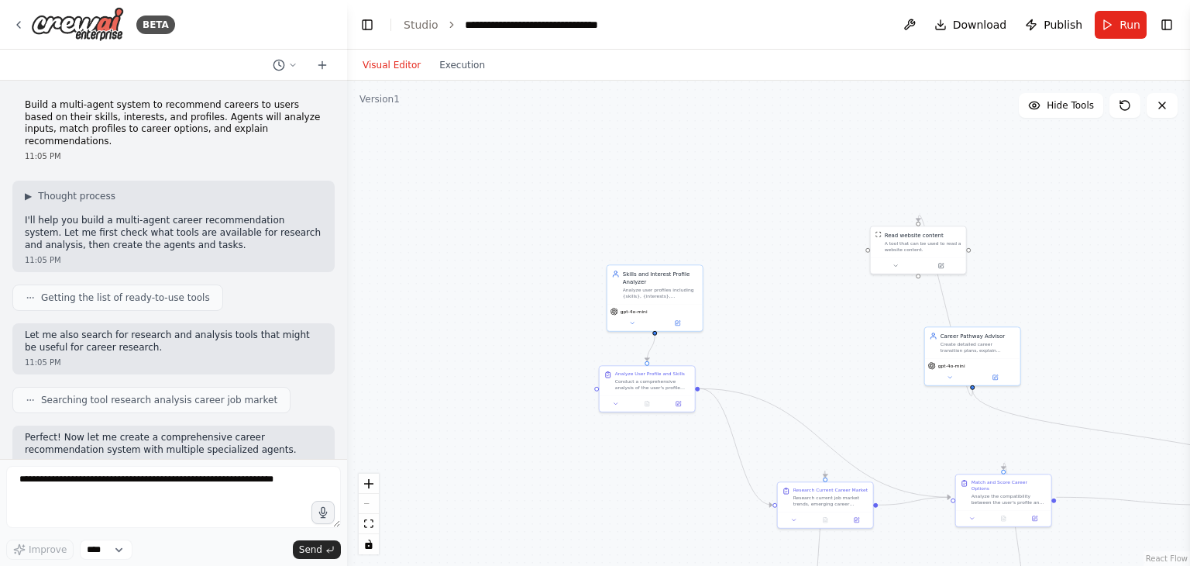
drag, startPoint x: 886, startPoint y: 244, endPoint x: 1164, endPoint y: 242, distance: 277.4
click at [1164, 242] on div ".deletable-edge-delete-btn { width: 20px; height: 20px; border: 0px solid #ffff…" at bounding box center [768, 323] width 843 height 485
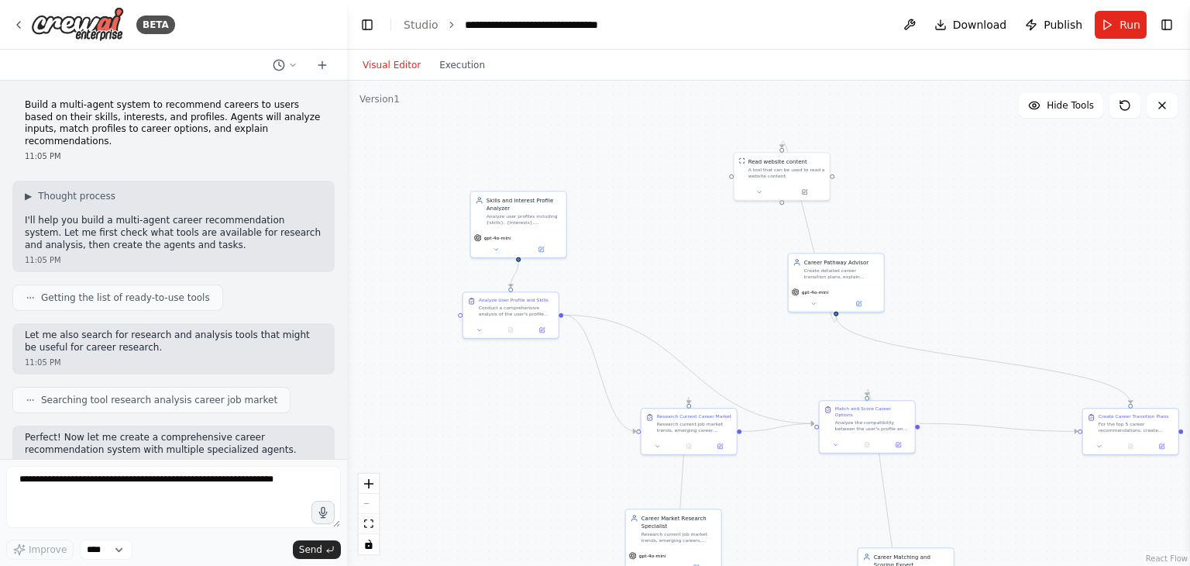
drag, startPoint x: 1164, startPoint y: 242, endPoint x: 1017, endPoint y: 157, distance: 169.7
click at [1017, 157] on div ".deletable-edge-delete-btn { width: 20px; height: 20px; border: 0px solid #ffff…" at bounding box center [768, 323] width 843 height 485
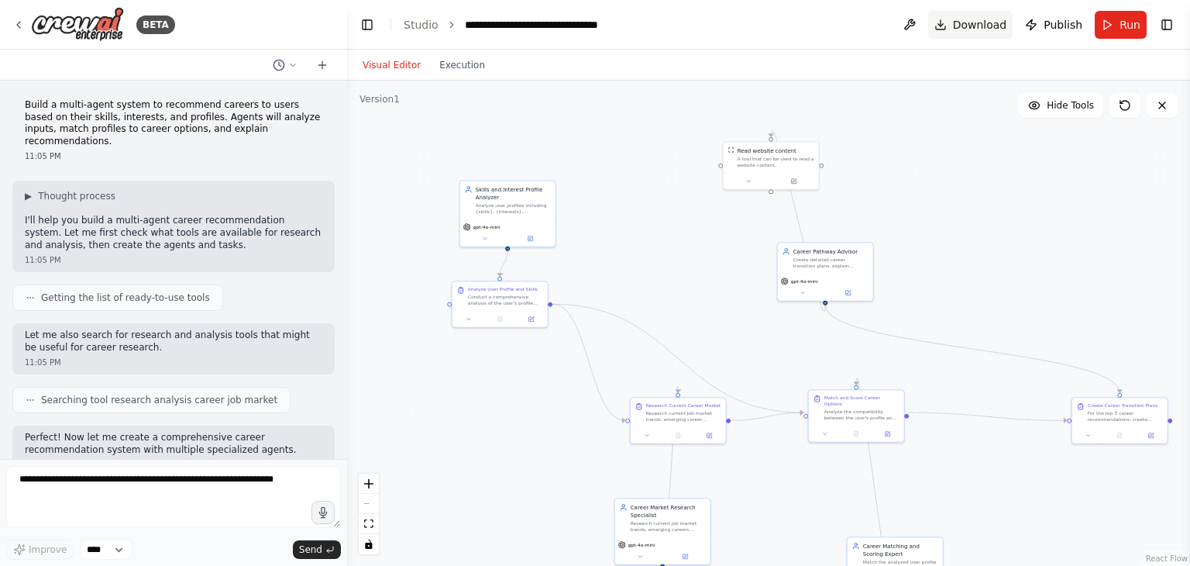
click at [955, 29] on button "Download" at bounding box center [970, 25] width 85 height 28
click at [549, 188] on div "Skills and Interest Profile Analyzer" at bounding box center [513, 191] width 75 height 15
click at [539, 159] on icon at bounding box center [543, 162] width 9 height 9
click at [504, 166] on button "Confirm" at bounding box center [498, 162] width 55 height 19
click at [531, 301] on div "Conduct a comprehensive analysis of the user's profile including their {skills}…" at bounding box center [505, 298] width 75 height 12
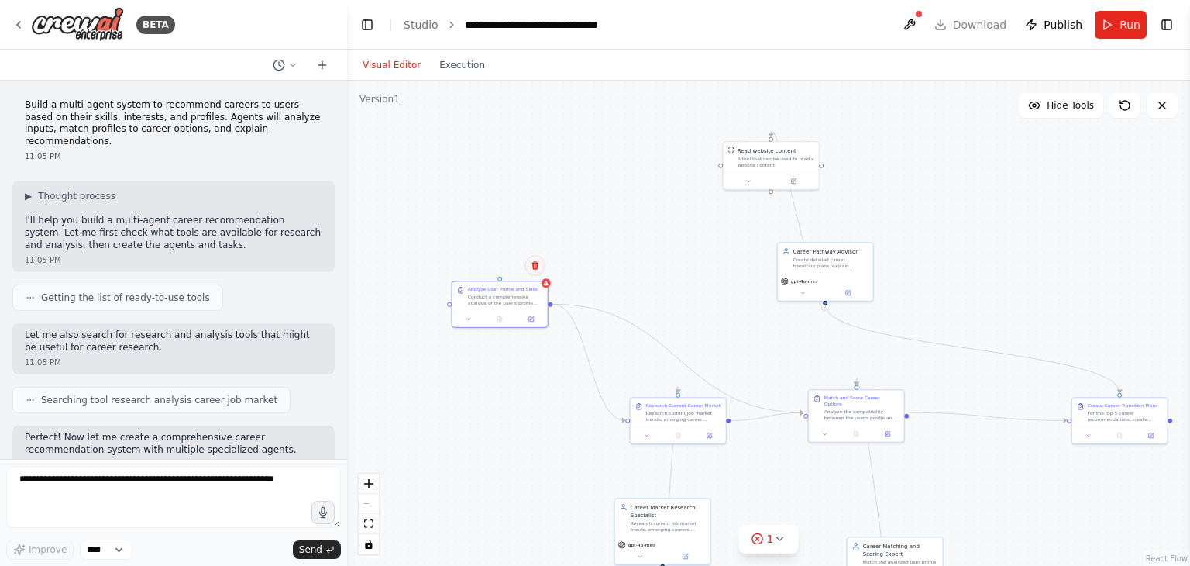
click at [532, 259] on button at bounding box center [535, 265] width 20 height 20
click at [499, 264] on button "Confirm" at bounding box center [490, 265] width 55 height 19
click at [780, 170] on div "Read website content A tool that can be used to read a website content." at bounding box center [771, 155] width 95 height 31
click at [808, 133] on button at bounding box center [807, 124] width 20 height 20
click at [808, 126] on icon at bounding box center [806, 124] width 6 height 9
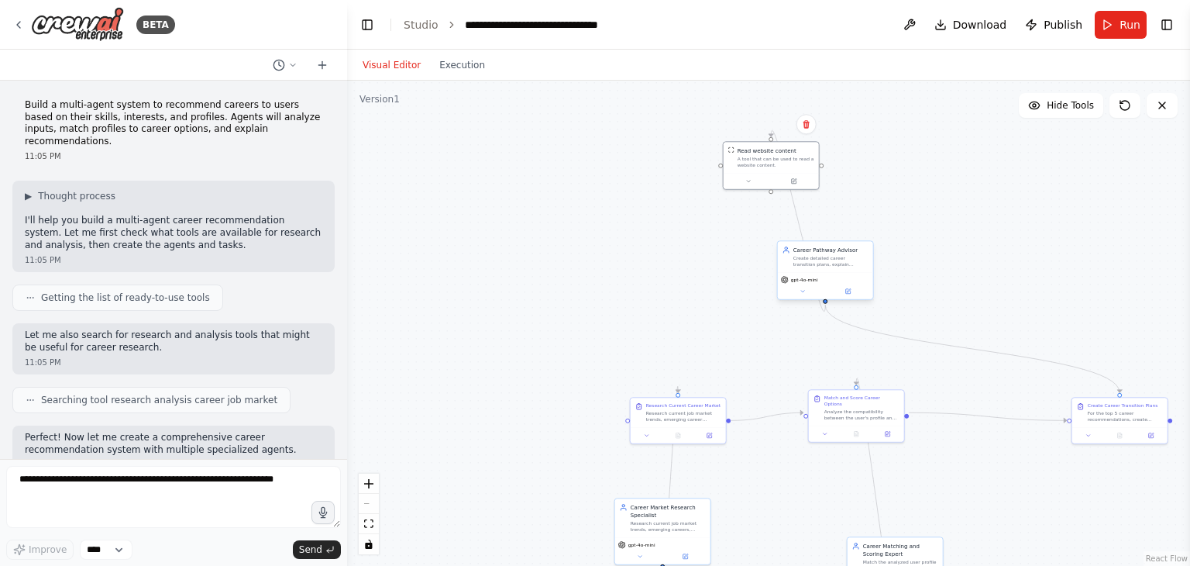
click at [837, 267] on div "Career Pathway Advisor Create detailed career transition plans, explain recomme…" at bounding box center [825, 256] width 95 height 31
click at [865, 225] on icon at bounding box center [860, 224] width 9 height 9
click at [823, 230] on button "Confirm" at bounding box center [816, 224] width 55 height 19
click at [797, 163] on div "A tool that can be used to read a website content." at bounding box center [776, 160] width 77 height 12
click at [807, 122] on icon at bounding box center [806, 124] width 6 height 9
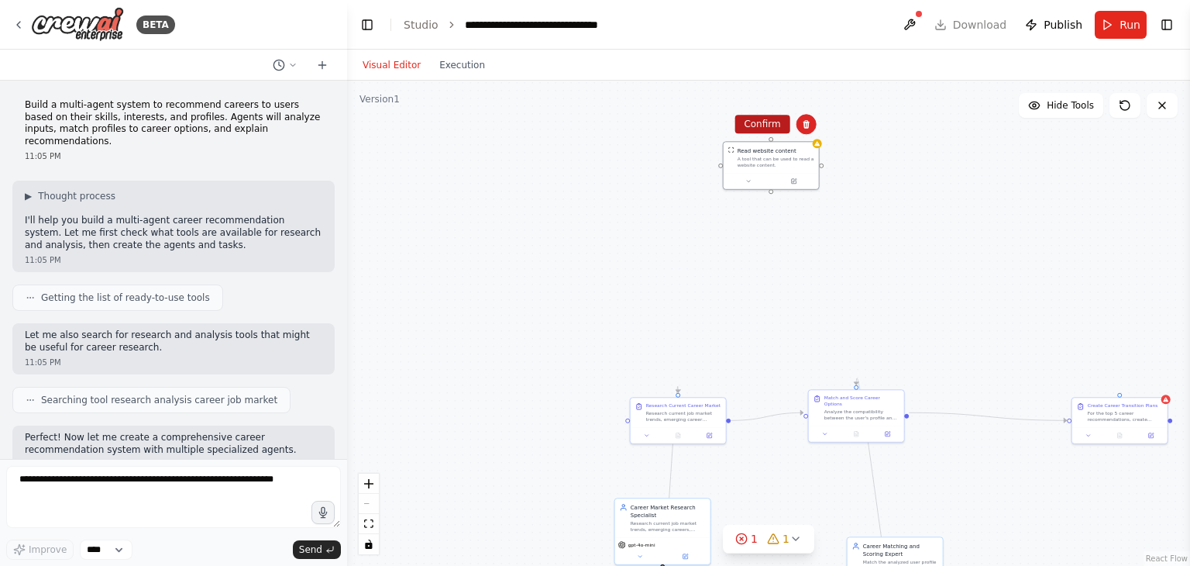
click at [769, 128] on button "Confirm" at bounding box center [762, 124] width 55 height 19
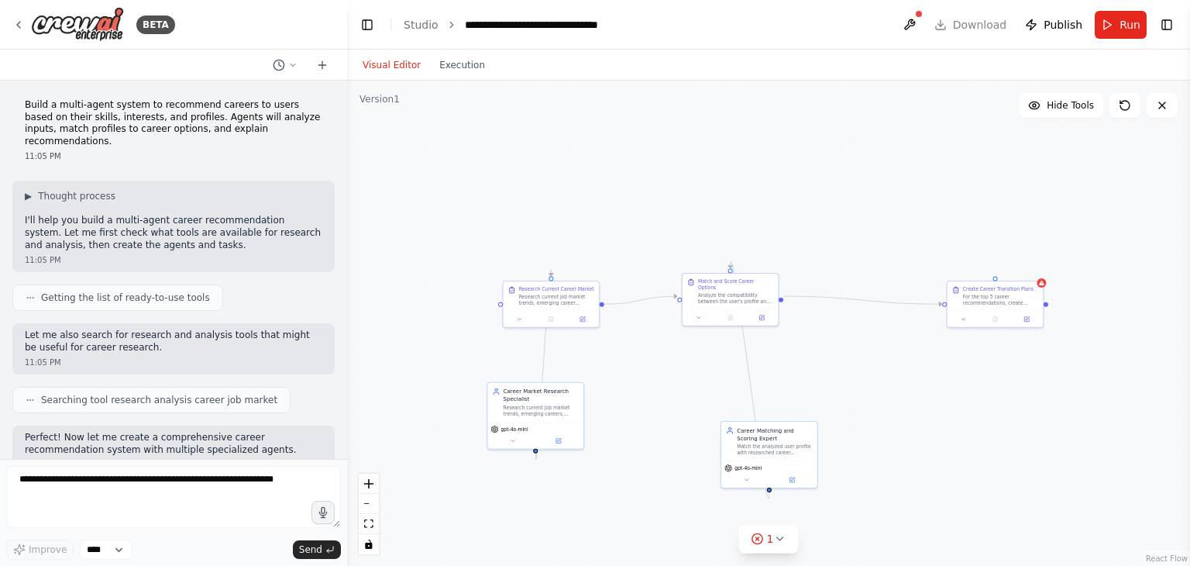
drag, startPoint x: 790, startPoint y: 298, endPoint x: 665, endPoint y: 181, distance: 171.6
click at [665, 181] on div ".deletable-edge-delete-btn { width: 20px; height: 20px; border: 0px solid #ffff…" at bounding box center [768, 323] width 843 height 485
click at [594, 292] on div "Research current job market trends, emerging career opportunities, salary range…" at bounding box center [558, 298] width 76 height 12
click at [592, 266] on icon at bounding box center [587, 264] width 9 height 9
click at [542, 271] on button "Confirm" at bounding box center [543, 265] width 55 height 19
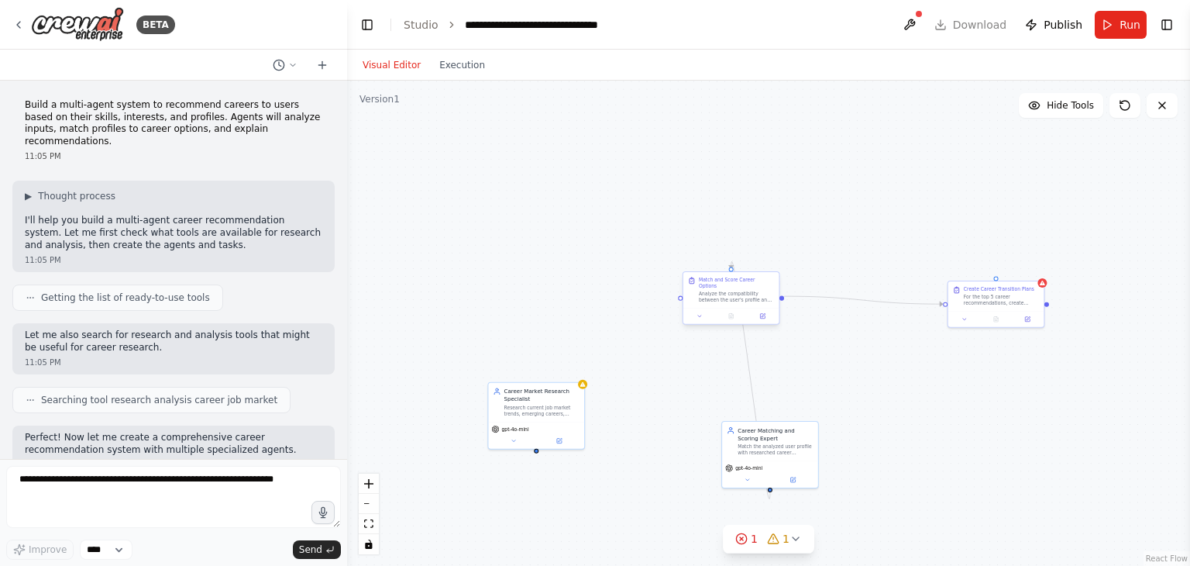
click at [728, 292] on div "Analyze the compatibility between the user's profile and the researched career …" at bounding box center [737, 297] width 76 height 12
click at [761, 256] on button at bounding box center [767, 257] width 20 height 20
click at [731, 261] on button "Confirm" at bounding box center [722, 257] width 55 height 19
click at [561, 421] on div "gpt-4o-mini" at bounding box center [536, 433] width 96 height 27
click at [574, 362] on icon at bounding box center [571, 364] width 9 height 9
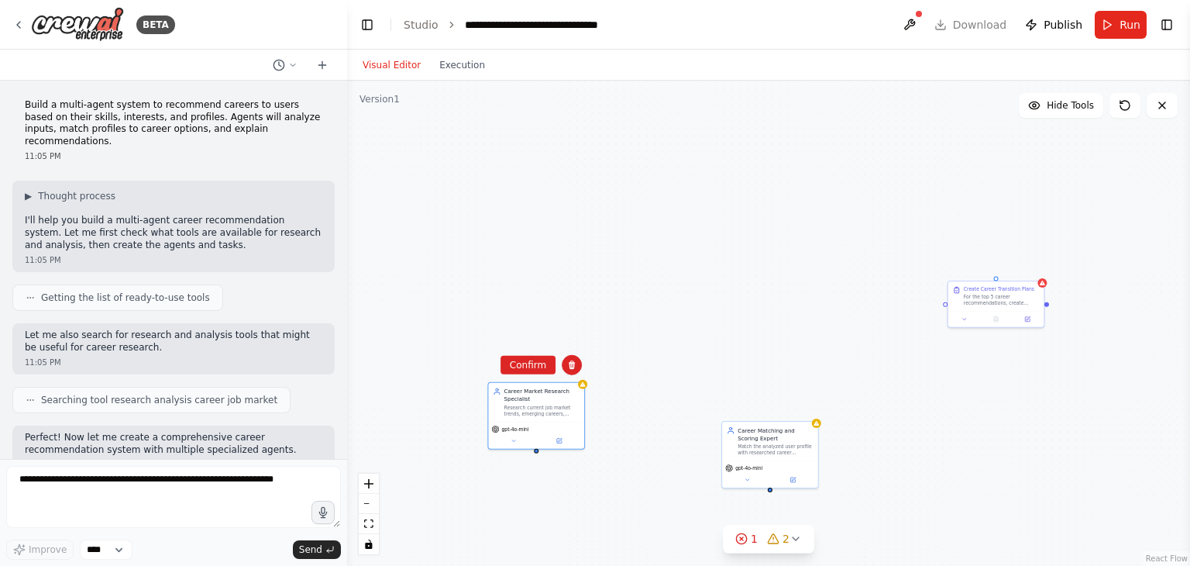
click at [539, 375] on div "Career Market Research Specialist Research current job market trends, emerging …" at bounding box center [768, 323] width 843 height 485
click at [750, 466] on span "gpt-4o-mini" at bounding box center [748, 466] width 27 height 6
click at [809, 407] on icon at bounding box center [805, 403] width 9 height 9
click at [761, 407] on button "Confirm" at bounding box center [762, 403] width 55 height 19
click at [564, 397] on div "Career Market Research Specialist" at bounding box center [542, 393] width 76 height 15
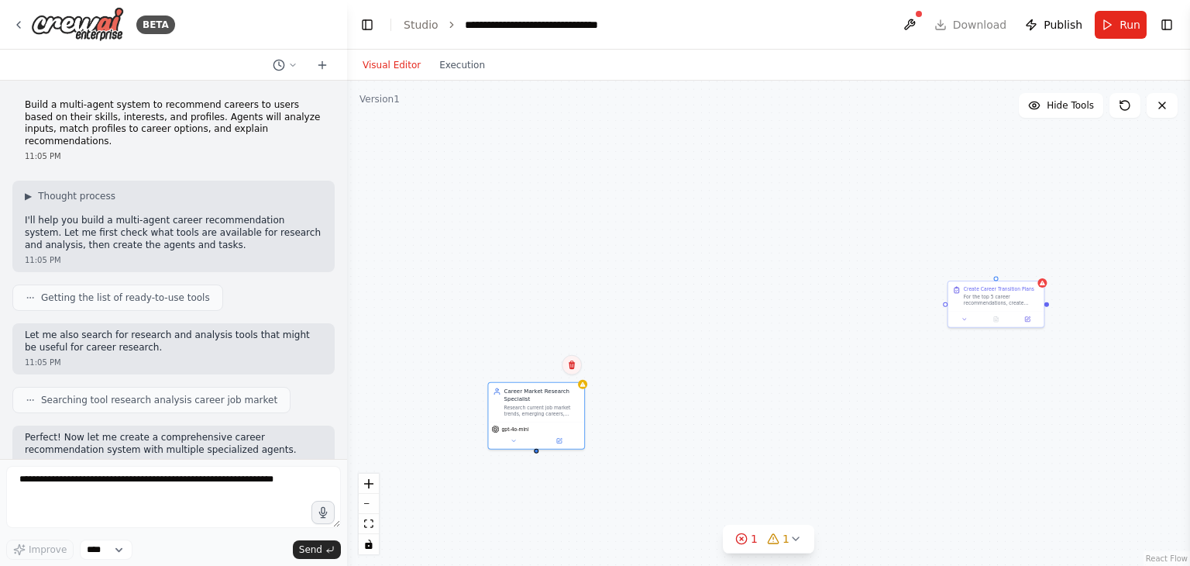
click at [571, 366] on icon at bounding box center [571, 364] width 9 height 9
click at [542, 367] on button "Confirm" at bounding box center [528, 365] width 55 height 19
click at [976, 315] on button at bounding box center [964, 317] width 27 height 9
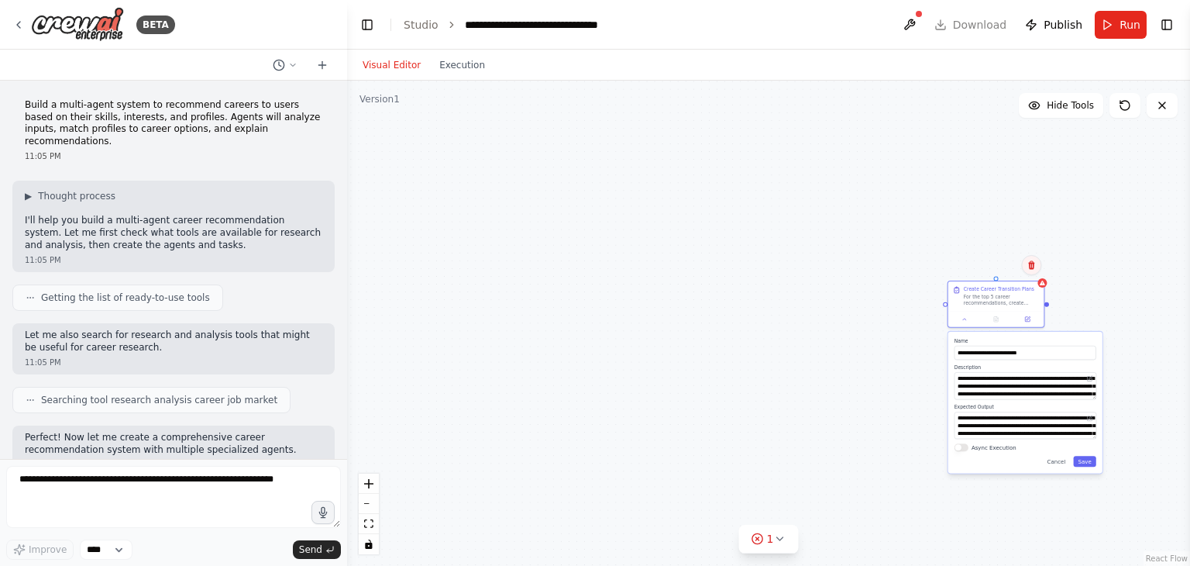
click at [1032, 270] on icon at bounding box center [1031, 264] width 9 height 9
click at [999, 262] on button "Confirm" at bounding box center [987, 265] width 55 height 19
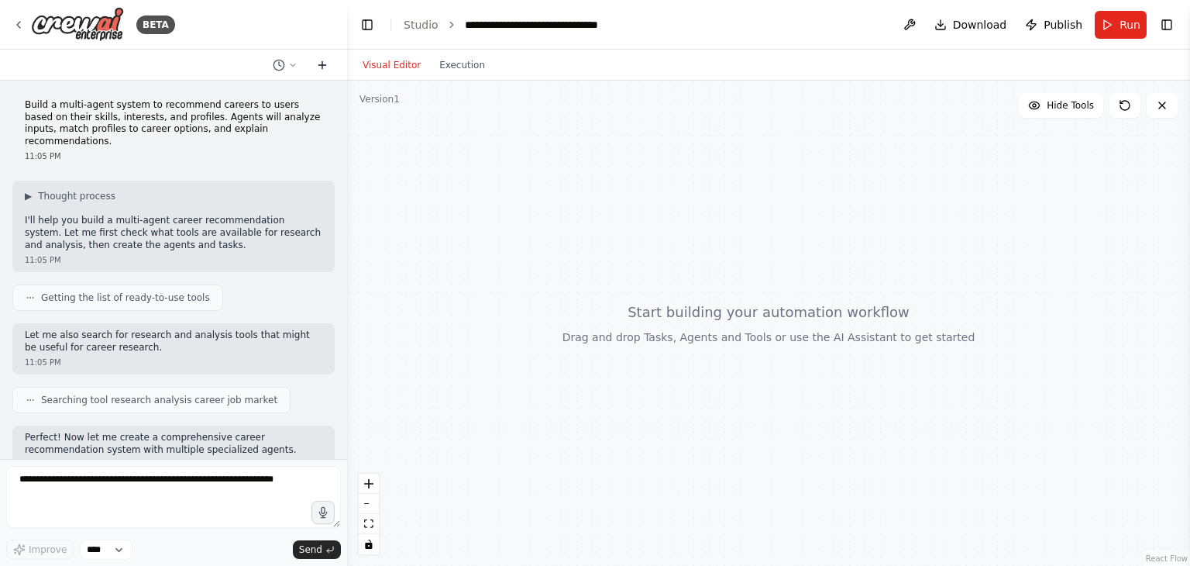
click at [316, 60] on icon at bounding box center [322, 65] width 12 height 12
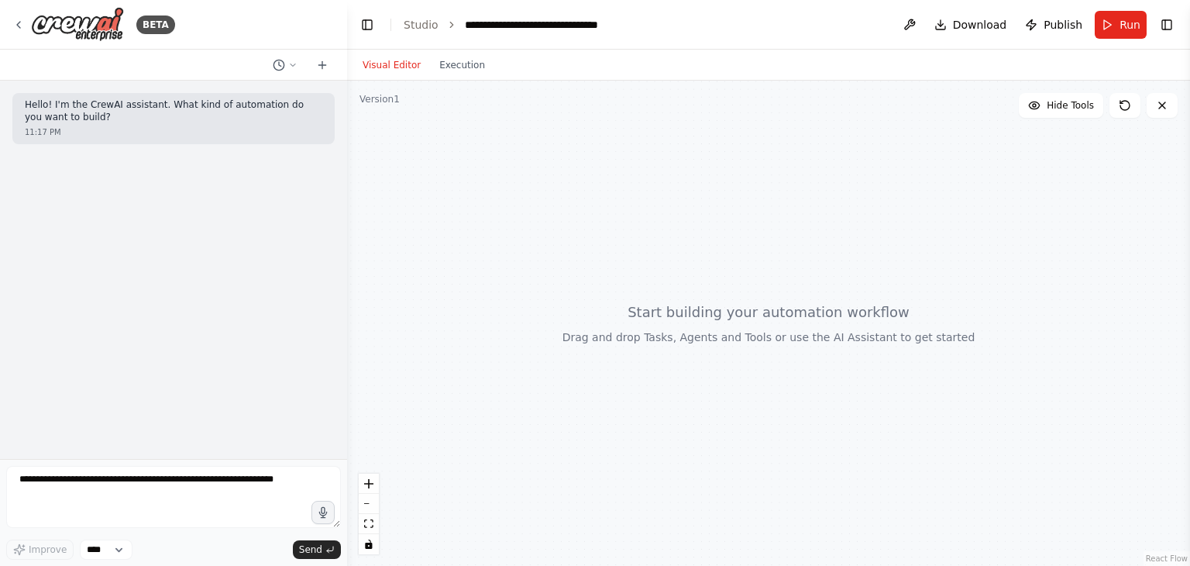
click at [768, 329] on div at bounding box center [768, 323] width 843 height 485
click at [369, 480] on icon "zoom in" at bounding box center [368, 483] width 9 height 9
click at [294, 59] on button at bounding box center [285, 65] width 37 height 19
click at [267, 153] on div at bounding box center [173, 283] width 347 height 566
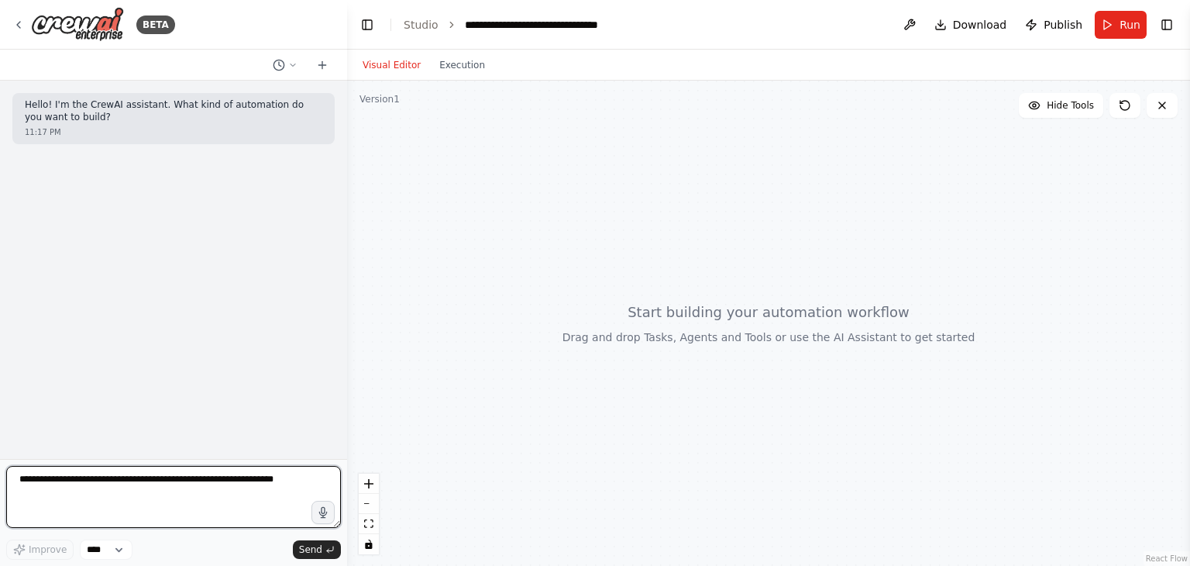
click at [78, 500] on textarea at bounding box center [173, 497] width 335 height 62
paste textarea "**********"
type textarea "**********"
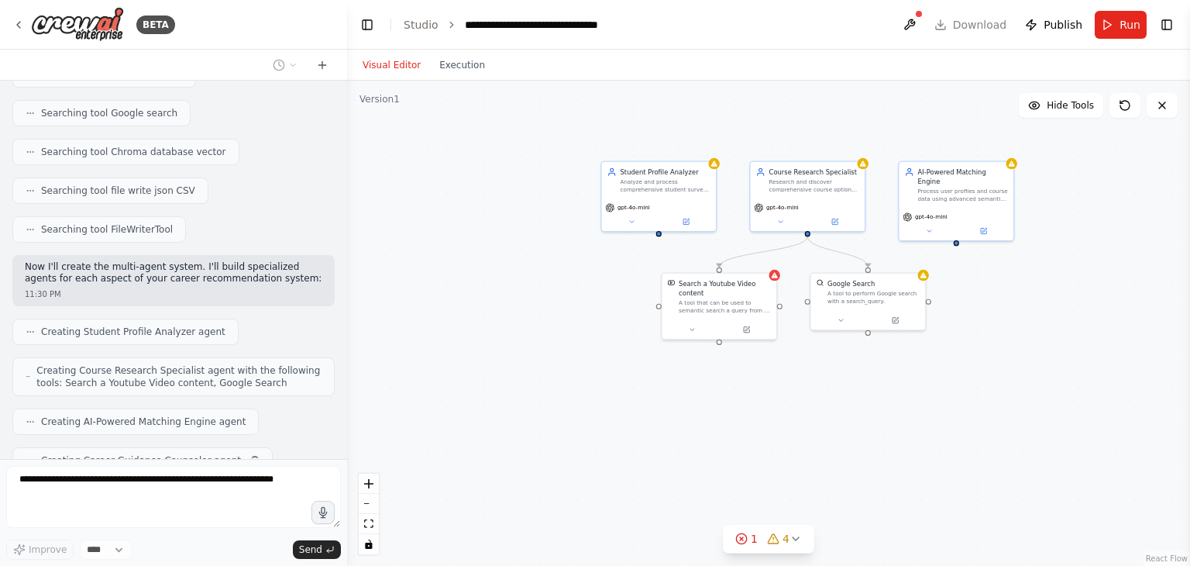
scroll to position [737, 0]
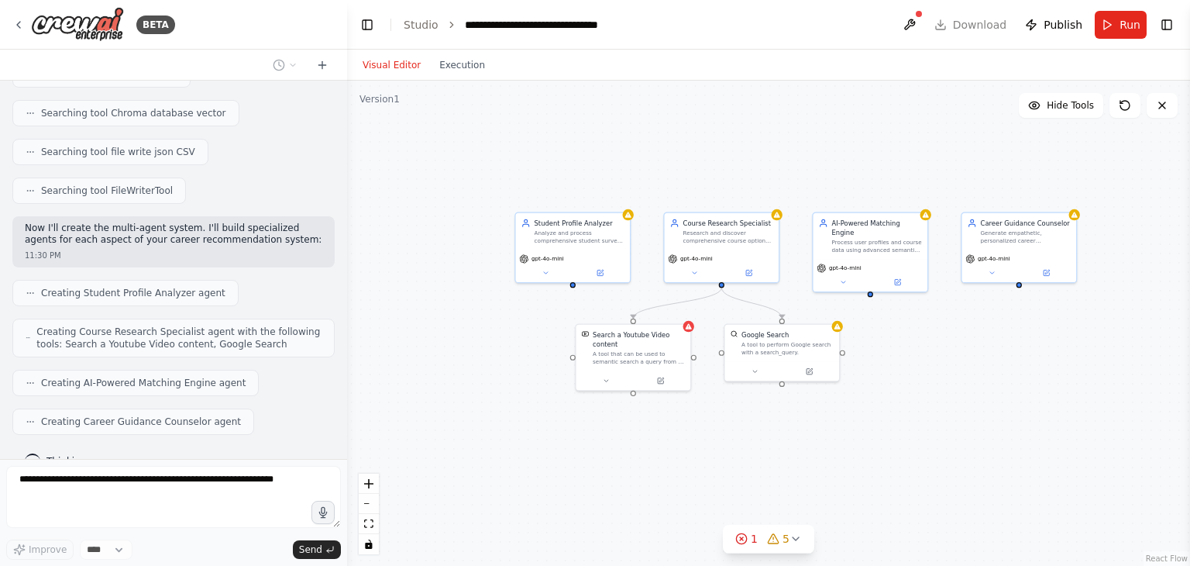
drag, startPoint x: 900, startPoint y: 376, endPoint x: 814, endPoint y: 425, distance: 99.3
click at [814, 425] on div ".deletable-edge-delete-btn { width: 20px; height: 20px; border: 0px solid #ffff…" at bounding box center [768, 323] width 843 height 485
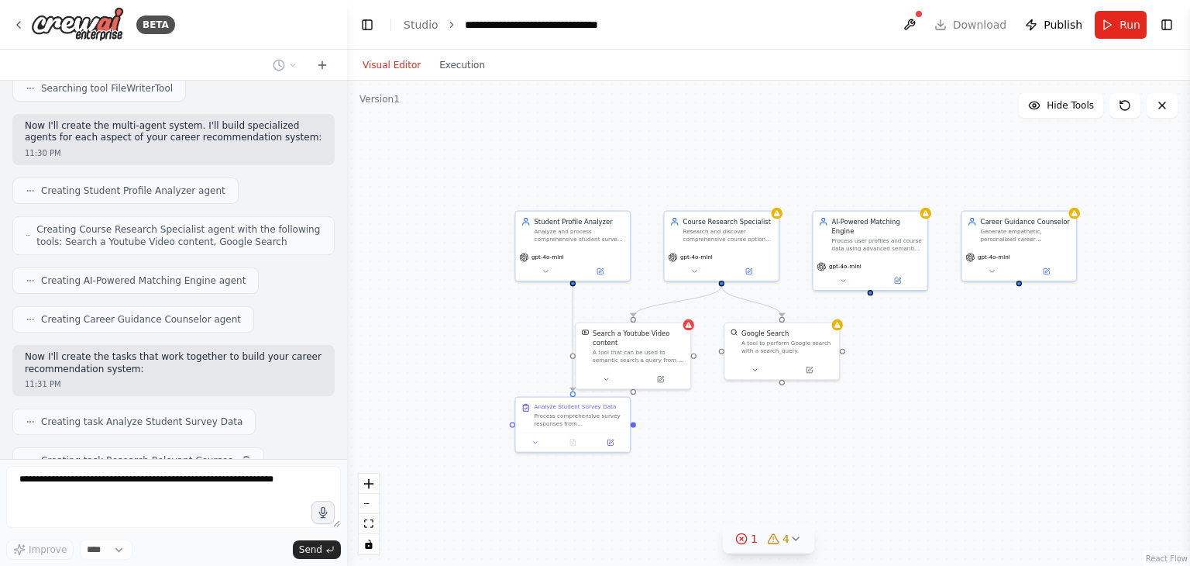
scroll to position [877, 0]
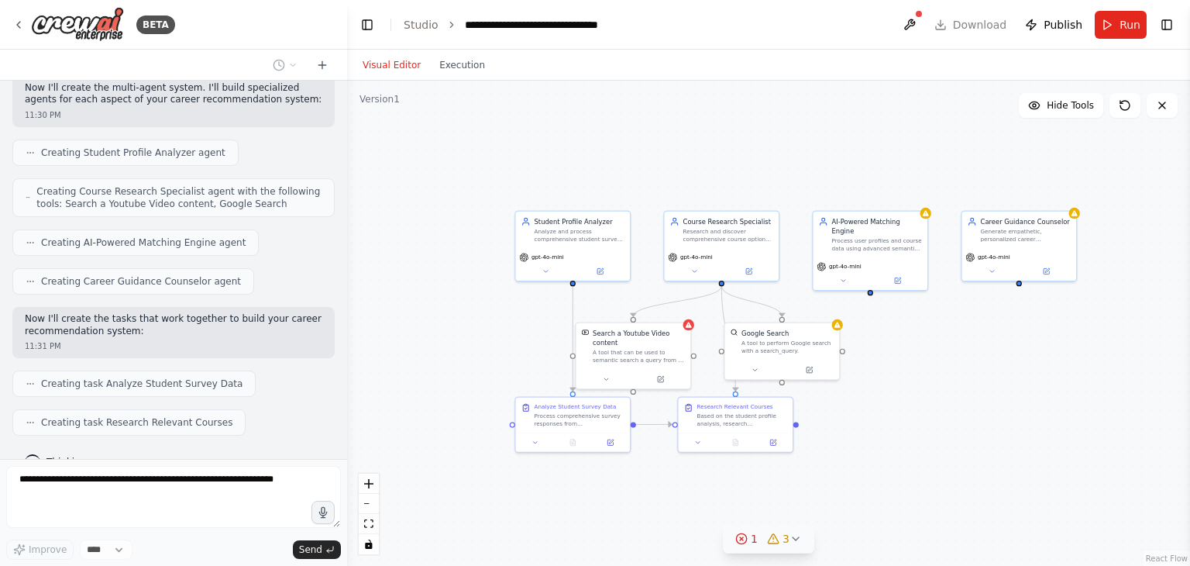
click at [793, 538] on icon at bounding box center [796, 538] width 12 height 12
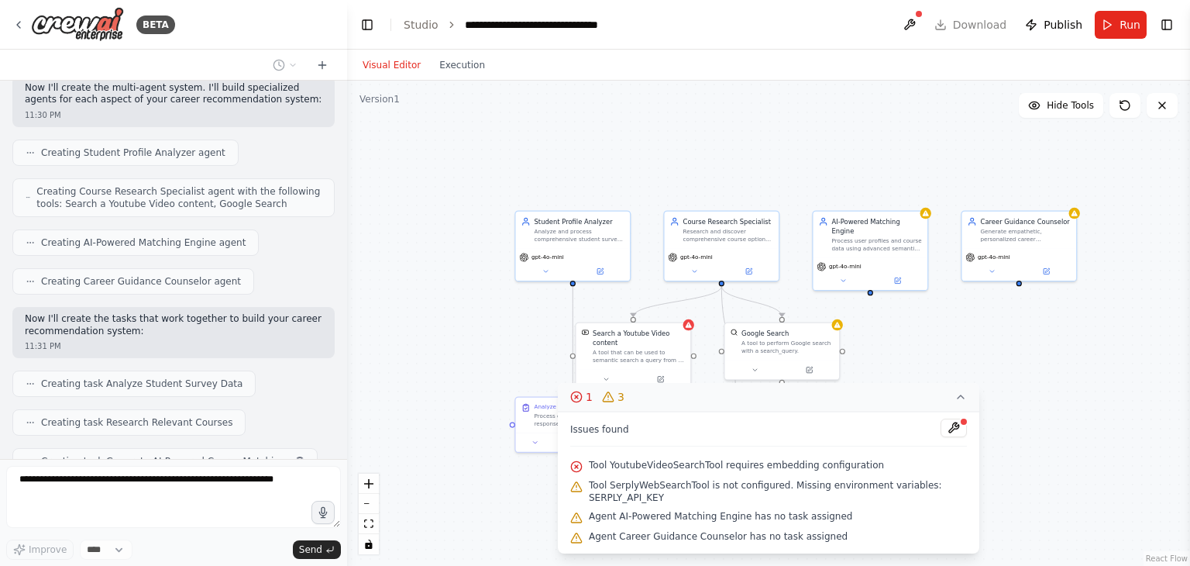
scroll to position [916, 0]
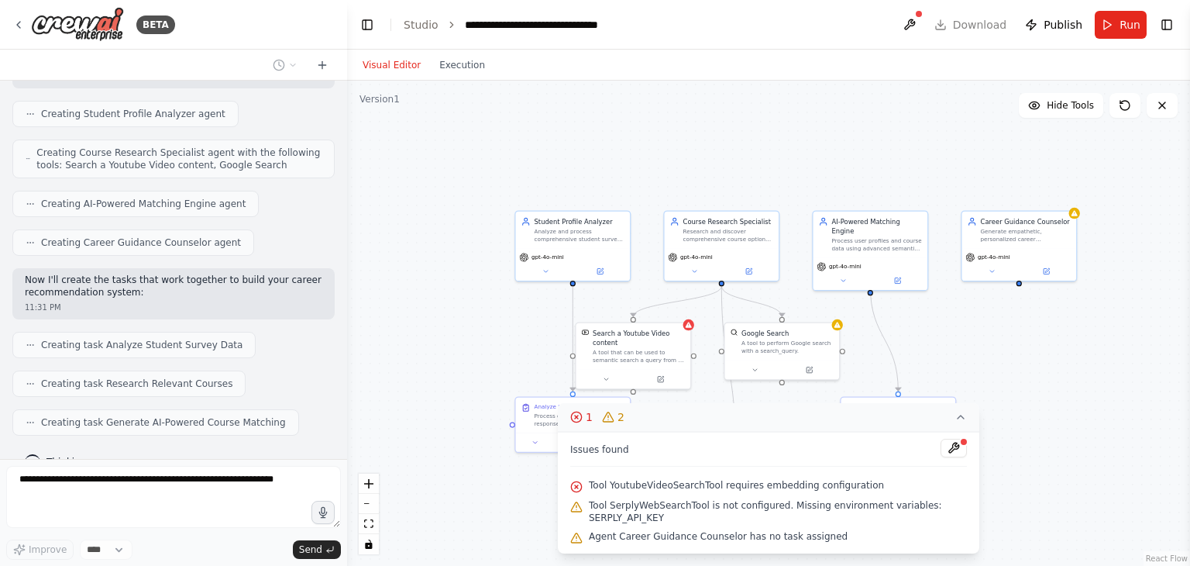
click at [960, 415] on icon at bounding box center [961, 417] width 12 height 12
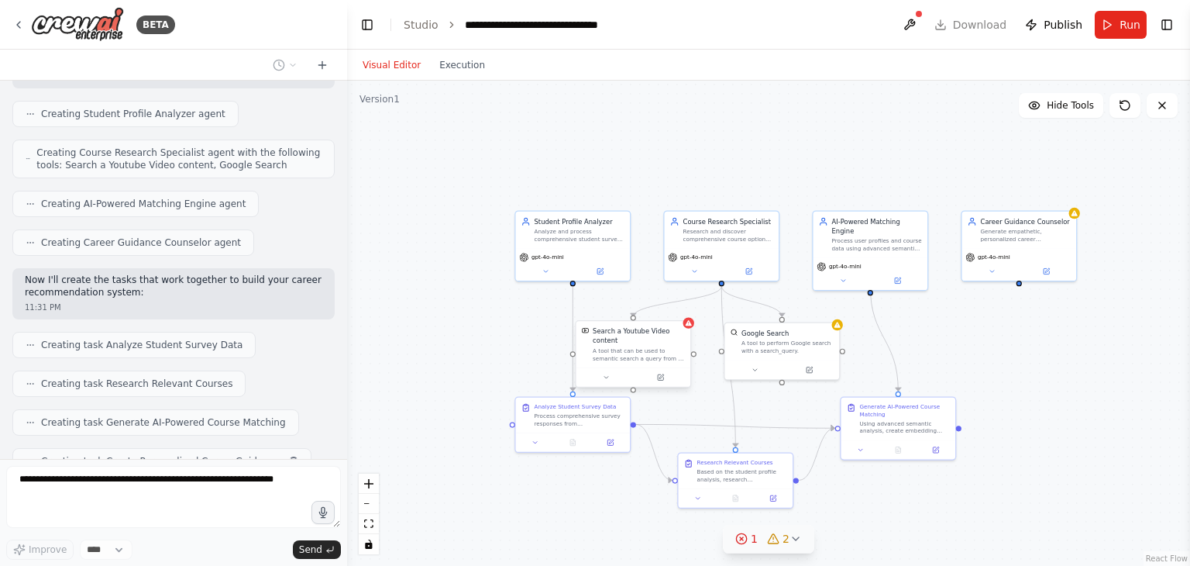
scroll to position [955, 0]
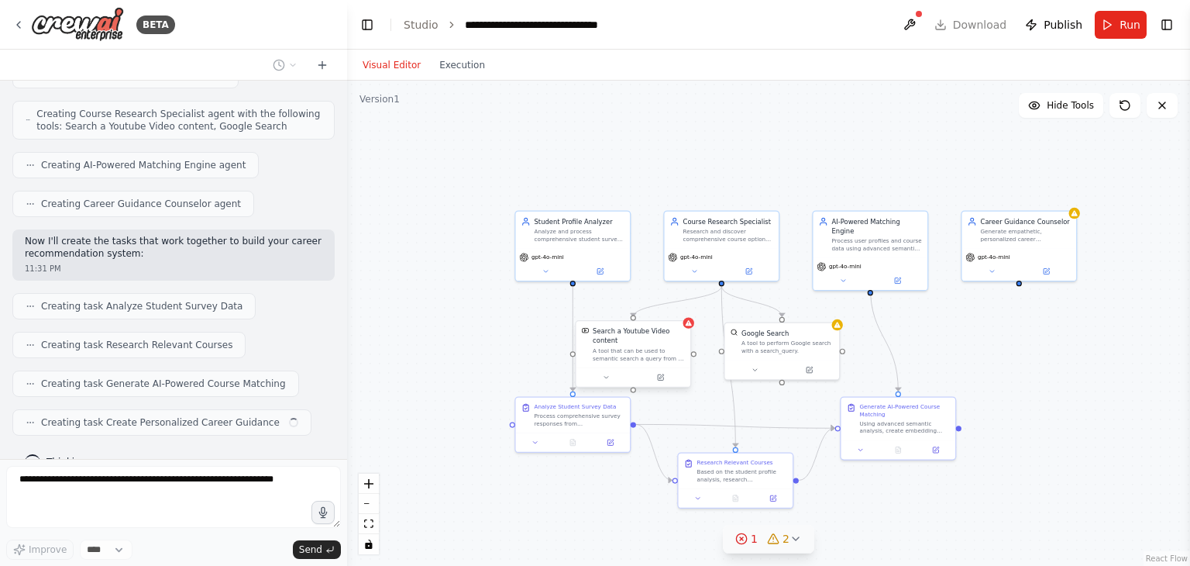
click at [657, 342] on div "Search a Youtube Video content" at bounding box center [639, 335] width 92 height 19
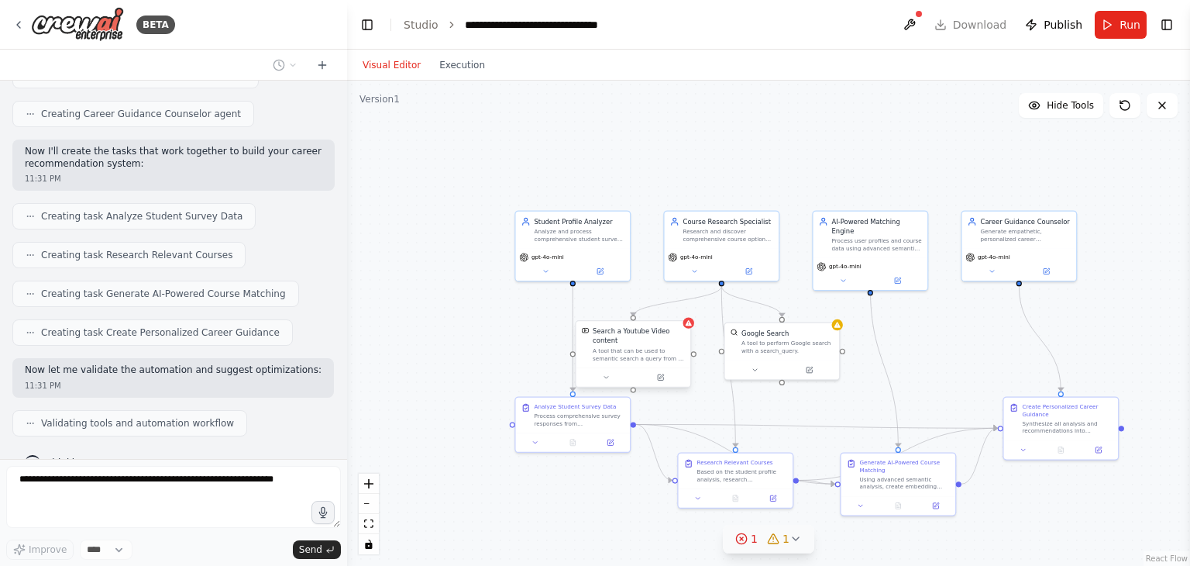
click at [688, 329] on div "Search a Youtube Video content A tool that can be used to semantic search a que…" at bounding box center [633, 344] width 115 height 46
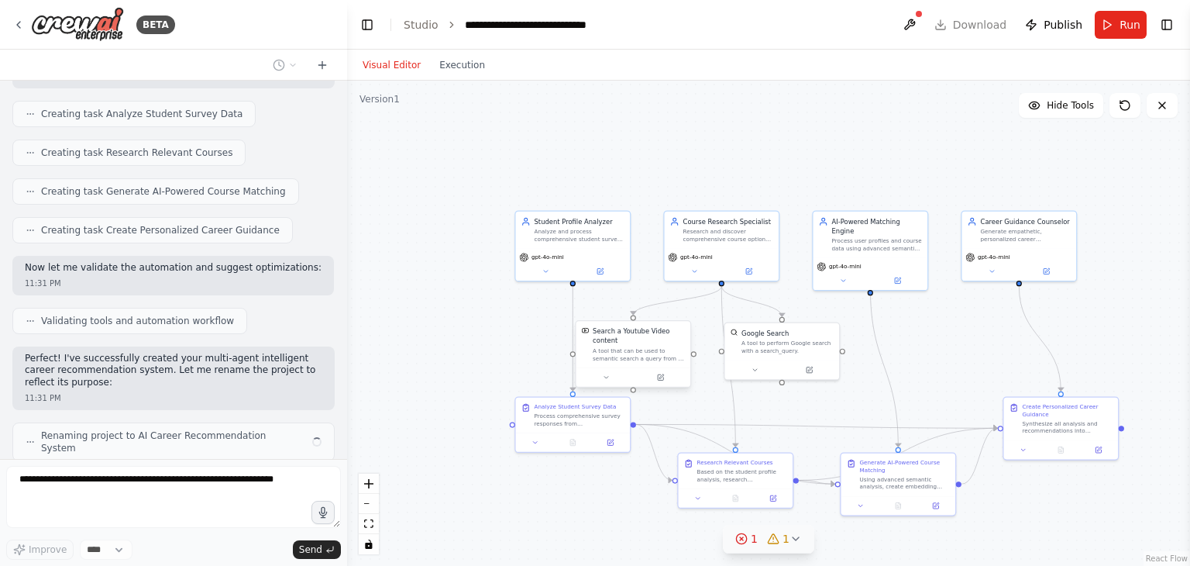
scroll to position [1159, 0]
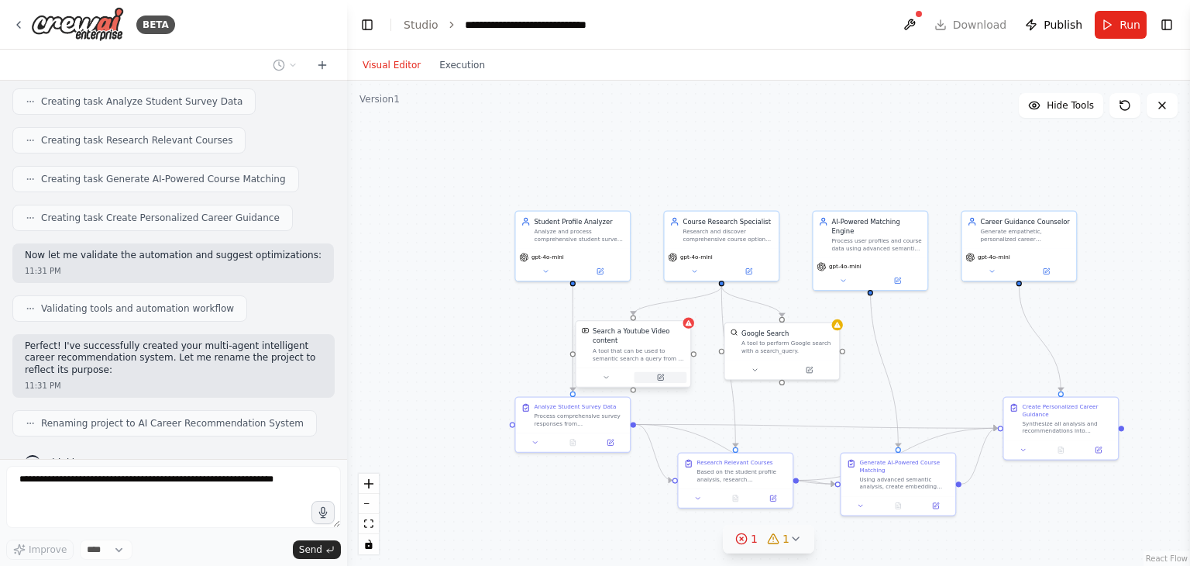
click at [662, 382] on div at bounding box center [633, 376] width 115 height 19
click at [661, 382] on div at bounding box center [633, 376] width 115 height 19
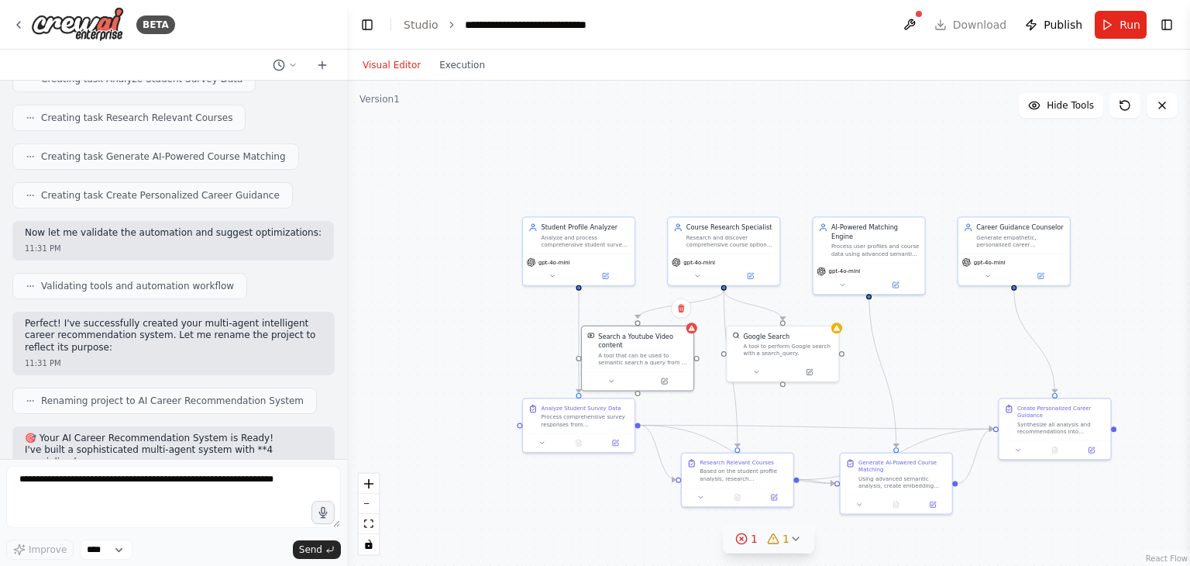
drag, startPoint x: 815, startPoint y: 394, endPoint x: 778, endPoint y: 397, distance: 37.3
click at [778, 397] on div ".deletable-edge-delete-btn { width: 20px; height: 20px; border: 0px solid #ffff…" at bounding box center [768, 323] width 843 height 485
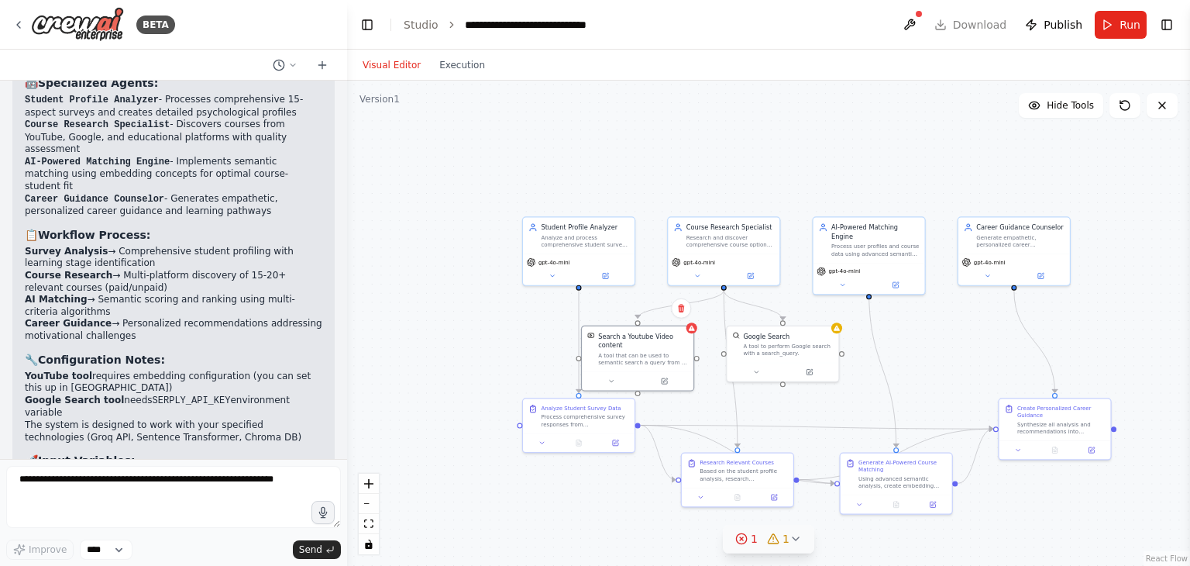
scroll to position [1698, 0]
